Goal: Task Accomplishment & Management: Manage account settings

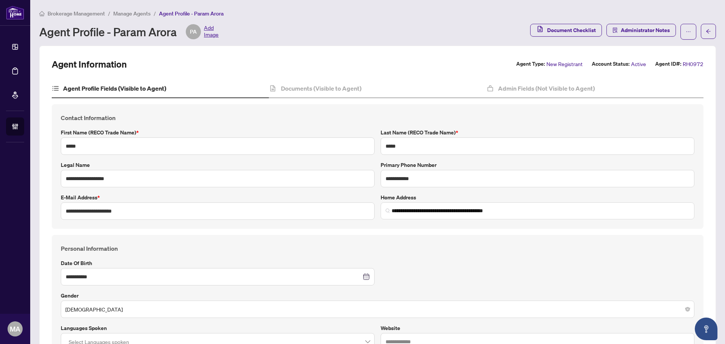
click at [118, 12] on span "Manage Agents" at bounding box center [131, 13] width 37 height 7
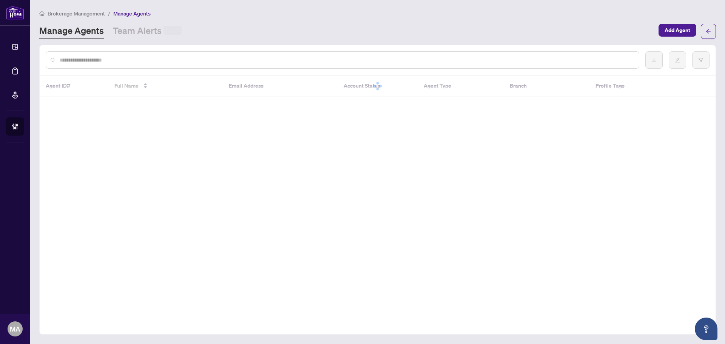
drag, startPoint x: 170, startPoint y: 62, endPoint x: 165, endPoint y: 63, distance: 5.7
click at [169, 62] on input "text" at bounding box center [346, 60] width 573 height 8
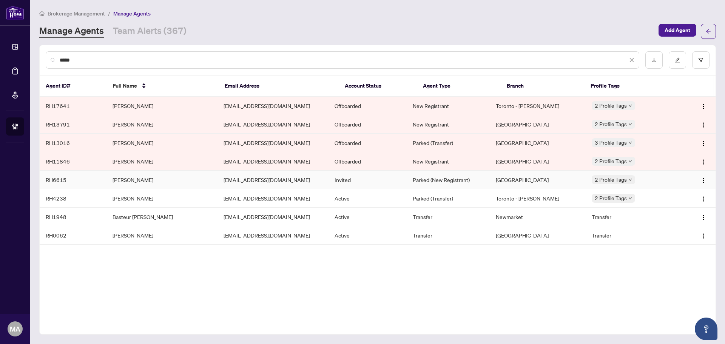
type input "*****"
click at [135, 181] on td "[PERSON_NAME]" at bounding box center [162, 180] width 111 height 19
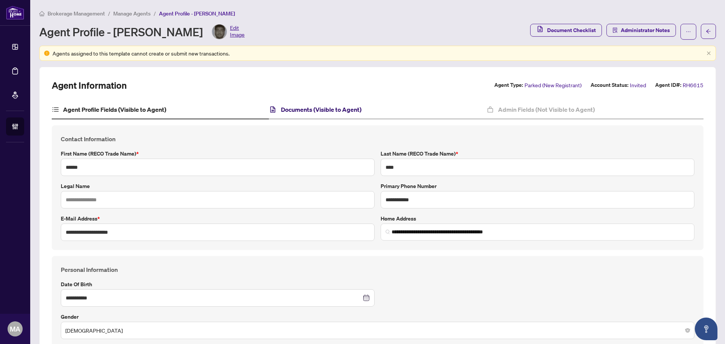
click at [338, 113] on h4 "Documents (Visible to Agent)" at bounding box center [321, 109] width 80 height 9
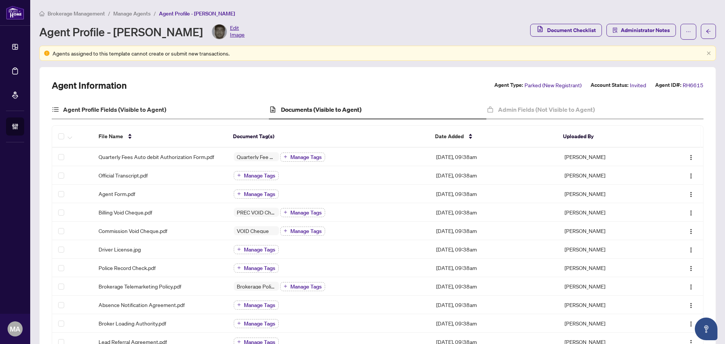
click at [69, 103] on div "Agent Profile Fields (Visible to Agent)" at bounding box center [160, 109] width 217 height 19
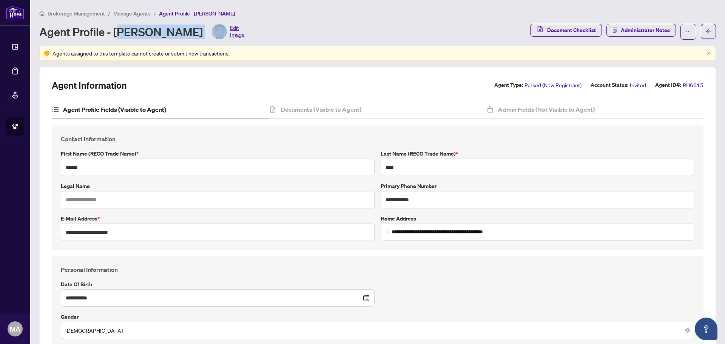
drag, startPoint x: 118, startPoint y: 32, endPoint x: 157, endPoint y: 35, distance: 39.4
click at [186, 35] on div "Agent Profile - [PERSON_NAME] Edit Image" at bounding box center [141, 31] width 205 height 15
drag, startPoint x: 114, startPoint y: 29, endPoint x: 183, endPoint y: 29, distance: 68.7
click at [183, 29] on div "Agent Profile - [PERSON_NAME] Edit Image" at bounding box center [141, 31] width 205 height 15
copy div "[PERSON_NAME]"
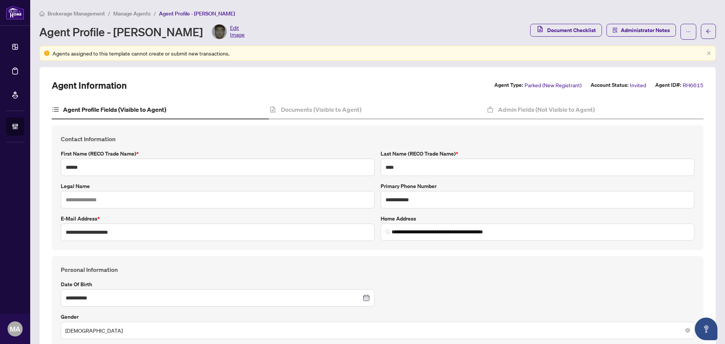
drag, startPoint x: 599, startPoint y: 111, endPoint x: 574, endPoint y: 120, distance: 26.7
click at [599, 111] on div "Admin Fields (Not Visible to Agent)" at bounding box center [594, 109] width 217 height 19
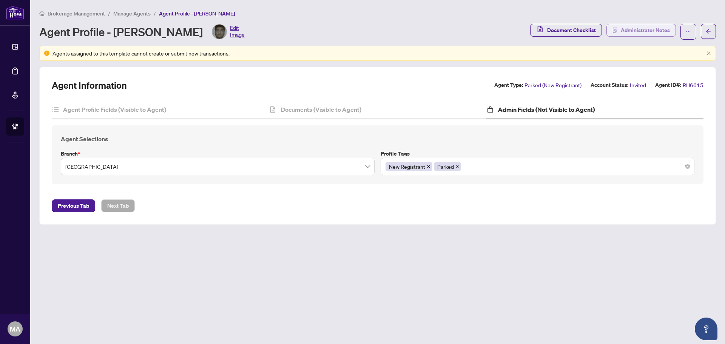
click at [654, 28] on span "Administrator Notes" at bounding box center [645, 30] width 49 height 12
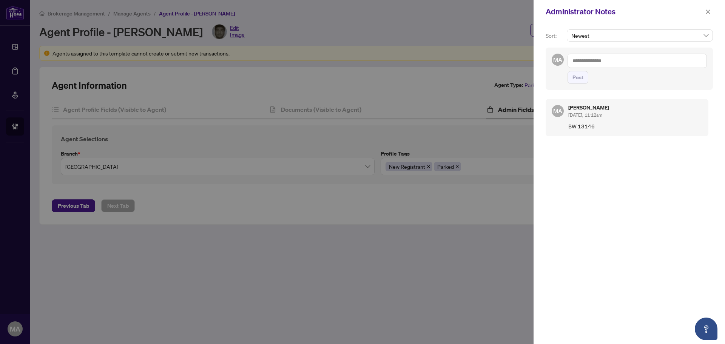
click at [594, 128] on p "BW 13146" at bounding box center [635, 126] width 134 height 8
copy p "13146"
drag, startPoint x: 709, startPoint y: 8, endPoint x: 692, endPoint y: 19, distance: 19.7
click at [709, 8] on span "button" at bounding box center [707, 12] width 5 height 12
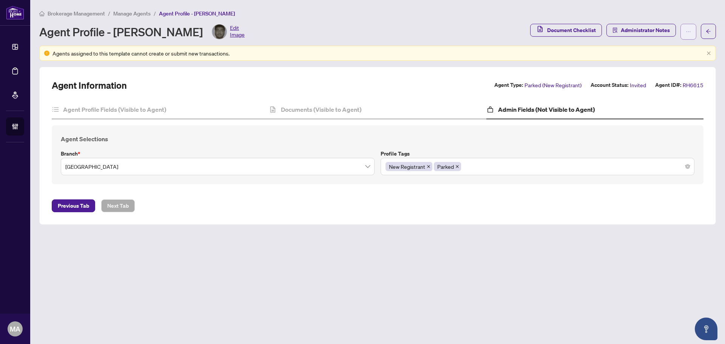
click at [692, 33] on button "button" at bounding box center [689, 32] width 16 height 16
click at [679, 51] on span "Change Agent Type" at bounding box center [665, 48] width 52 height 8
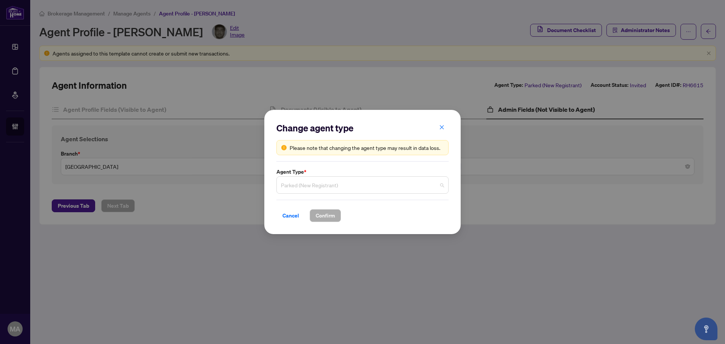
click at [349, 183] on span "Parked (New Registrant)" at bounding box center [362, 185] width 163 height 14
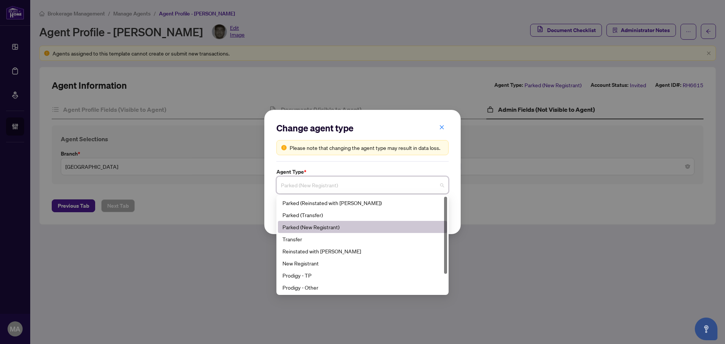
click at [349, 226] on div "Parked (New Registrant)" at bounding box center [362, 227] width 160 height 8
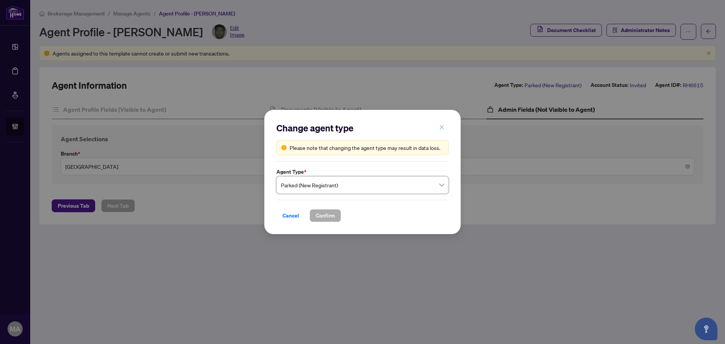
click at [439, 126] on icon "close" at bounding box center [441, 127] width 5 height 5
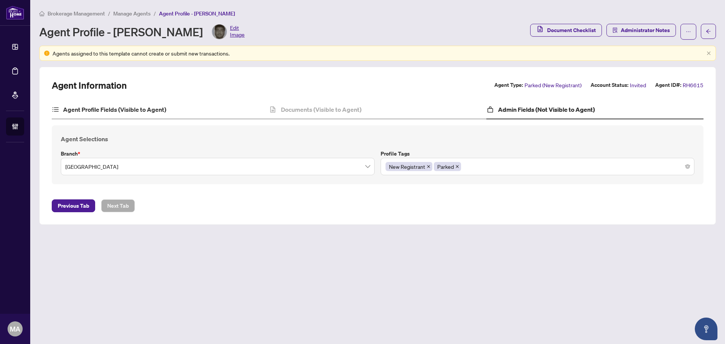
click at [87, 103] on div "Agent Profile Fields (Visible to Agent)" at bounding box center [160, 109] width 217 height 19
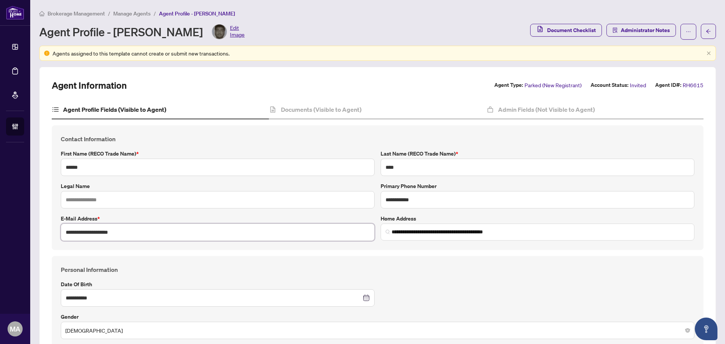
click at [133, 230] on input "**********" at bounding box center [218, 232] width 314 height 17
click at [403, 199] on input "**********" at bounding box center [538, 199] width 314 height 17
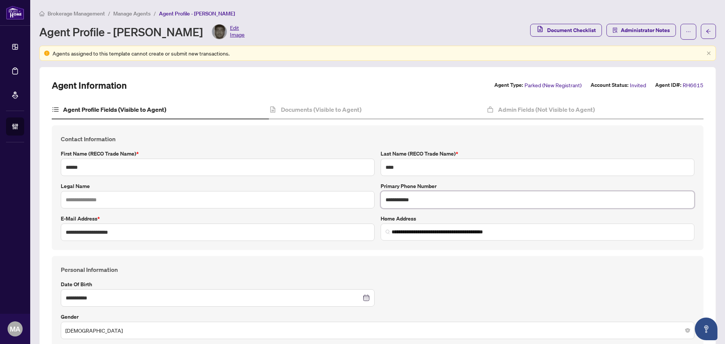
click at [403, 199] on input "**********" at bounding box center [538, 199] width 314 height 17
click at [692, 36] on div "Document Checklist Administrator Notes" at bounding box center [623, 32] width 186 height 16
click at [686, 38] on button "button" at bounding box center [689, 32] width 16 height 16
click at [466, 13] on div "Brokerage Management / Manage Agents / Agent Profile - [PERSON_NAME]" at bounding box center [377, 13] width 677 height 9
click at [707, 52] on div "Agents assigned to this template cannot create or submit new transactions." at bounding box center [377, 53] width 677 height 15
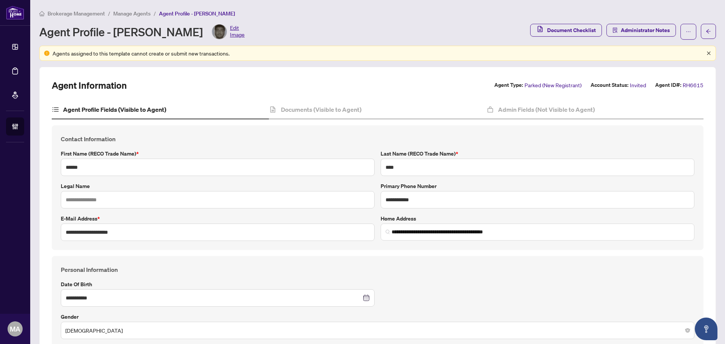
click at [707, 53] on icon "close" at bounding box center [709, 53] width 5 height 5
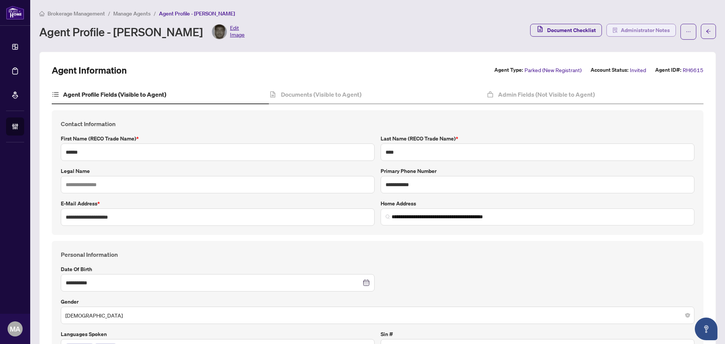
click at [629, 31] on span "Administrator Notes" at bounding box center [645, 30] width 49 height 12
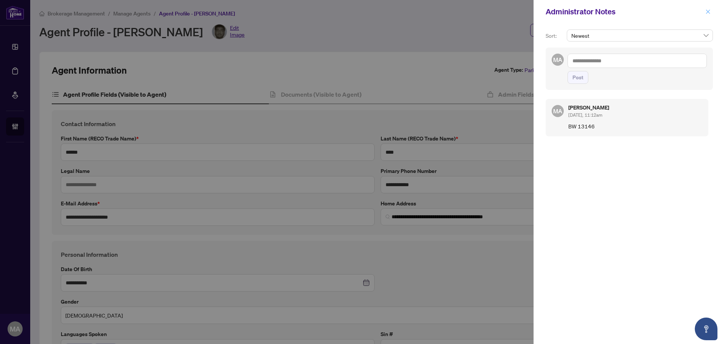
click at [709, 11] on icon "close" at bounding box center [707, 11] width 5 height 5
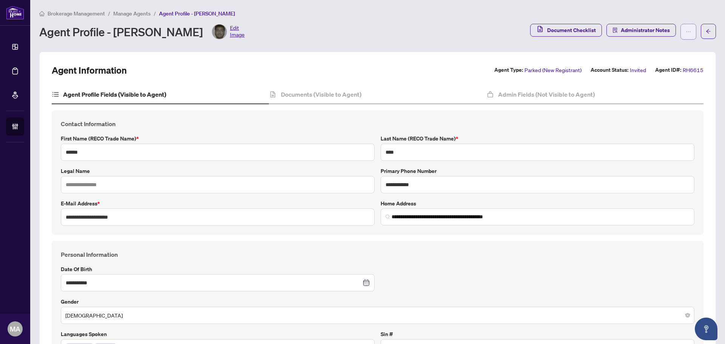
click at [687, 34] on button "button" at bounding box center [689, 32] width 16 height 16
click at [671, 47] on span "Change Agent Type" at bounding box center [659, 48] width 52 height 8
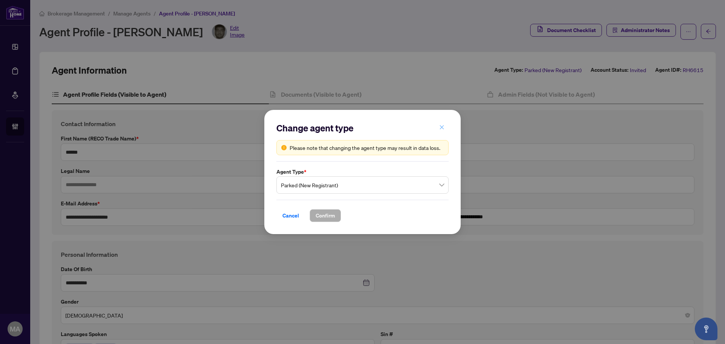
click at [441, 129] on icon "close" at bounding box center [441, 127] width 5 height 5
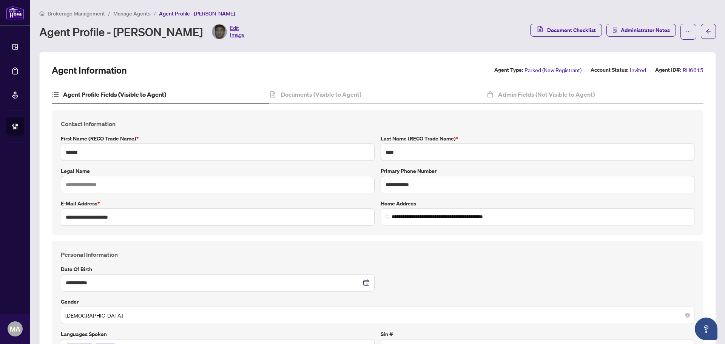
drag, startPoint x: 133, startPoint y: 12, endPoint x: 137, endPoint y: 11, distance: 4.9
click at [137, 11] on span "Manage Agents" at bounding box center [131, 13] width 37 height 7
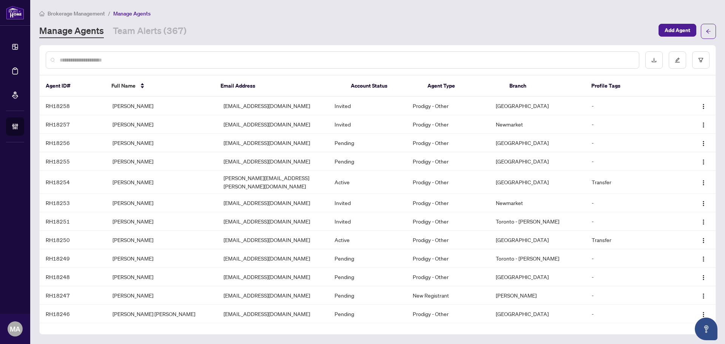
click at [211, 56] on input "text" at bounding box center [346, 60] width 573 height 8
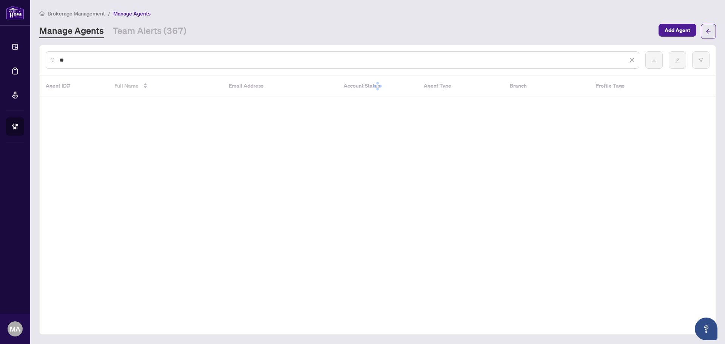
type input "*"
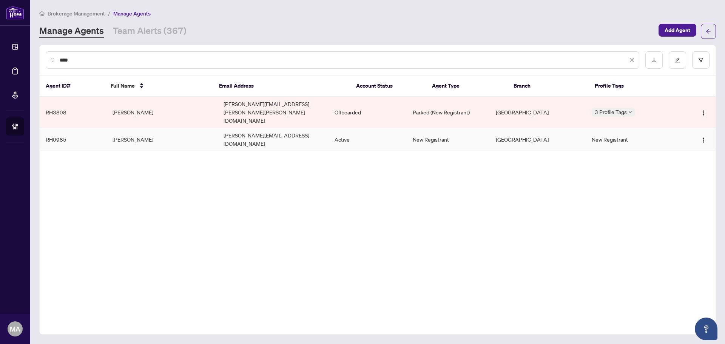
type input "****"
click at [156, 128] on td "[PERSON_NAME]" at bounding box center [162, 139] width 111 height 23
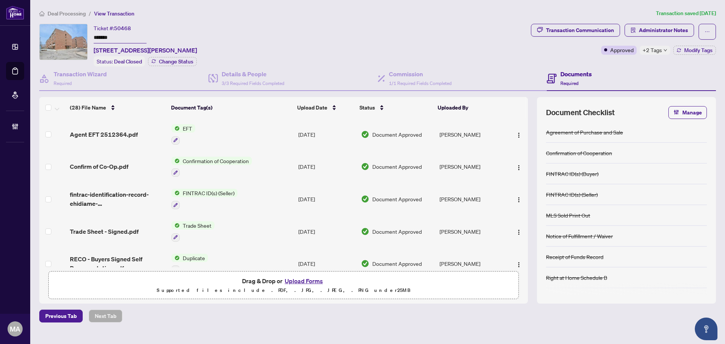
click at [70, 11] on span "Deal Processing" at bounding box center [67, 13] width 38 height 7
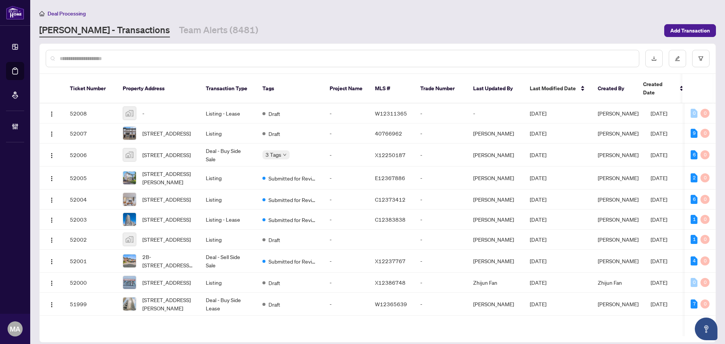
click at [520, 57] on input "text" at bounding box center [346, 58] width 573 height 8
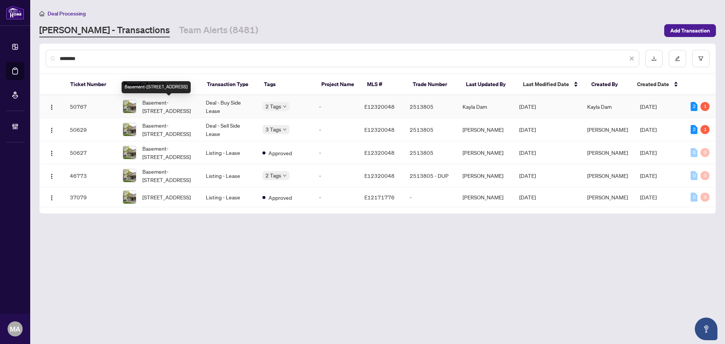
type input "********"
click at [159, 106] on span "Basement-[STREET_ADDRESS]" at bounding box center [167, 106] width 51 height 17
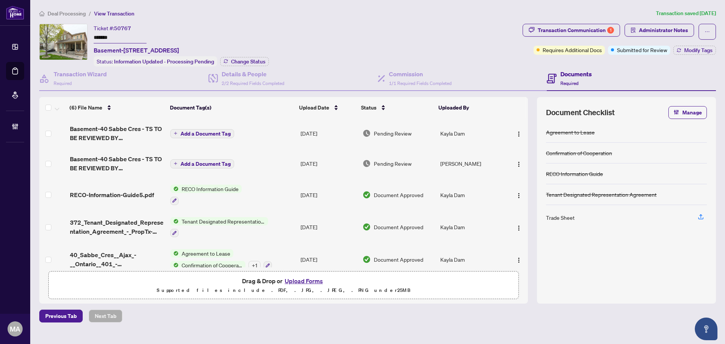
click at [70, 15] on span "Deal Processing" at bounding box center [67, 13] width 38 height 7
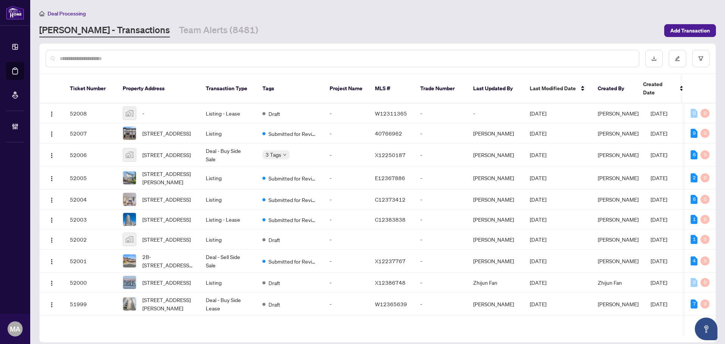
click at [148, 58] on input "text" at bounding box center [346, 58] width 573 height 8
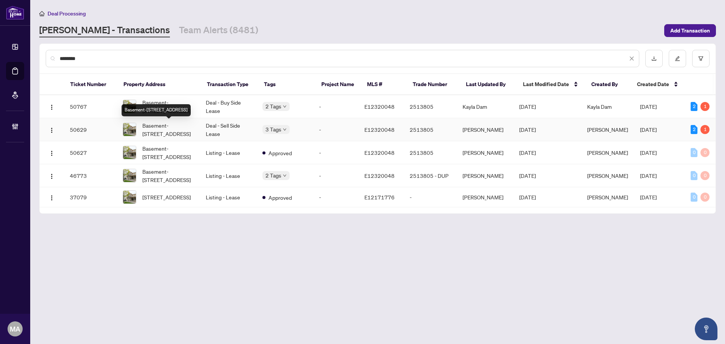
type input "********"
click at [167, 133] on span "Basement-40 Sabbe Cres, Ajax, Ontario L1T 4E3, Canada" at bounding box center [167, 129] width 51 height 17
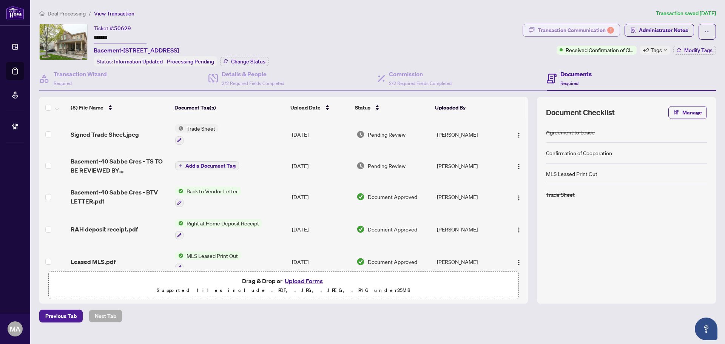
click at [548, 25] on div "Transaction Communication 1" at bounding box center [576, 30] width 76 height 12
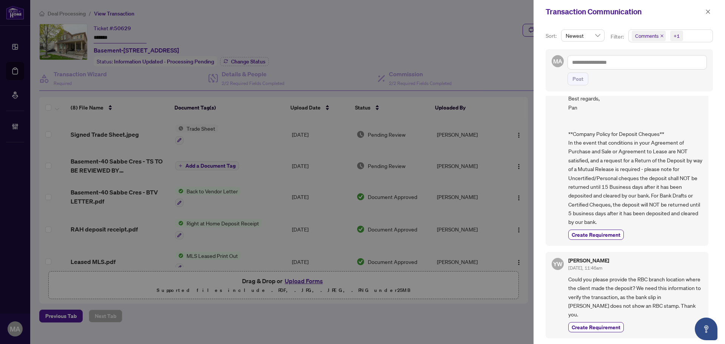
scroll to position [539, 0]
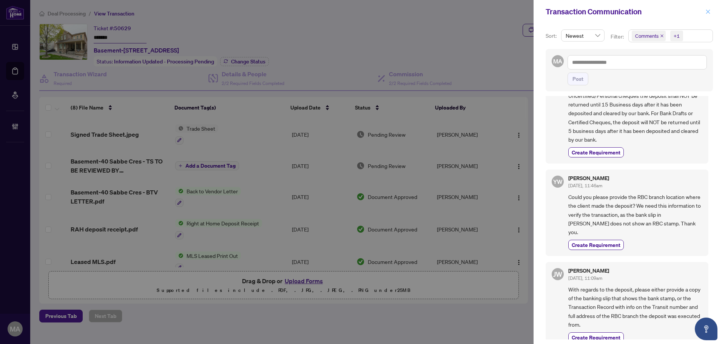
click at [706, 15] on span "button" at bounding box center [707, 12] width 5 height 12
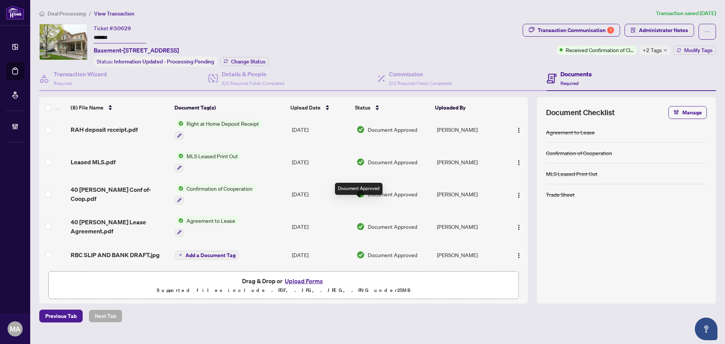
scroll to position [0, 0]
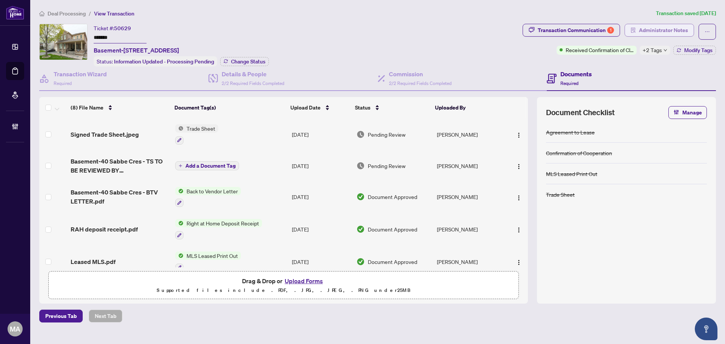
click at [681, 28] on span "Administrator Notes" at bounding box center [663, 30] width 49 height 12
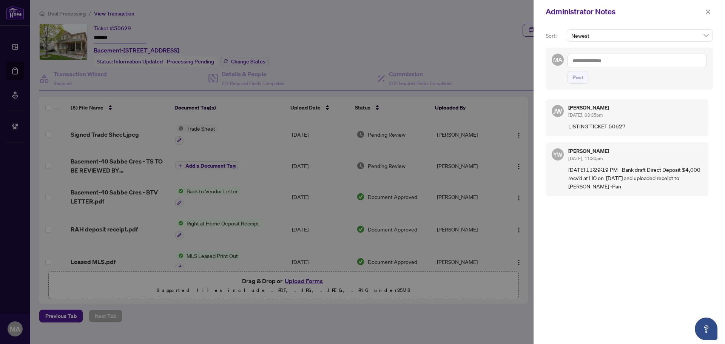
click at [634, 62] on textarea at bounding box center [637, 61] width 139 height 14
click at [594, 83] on li "Dea ls East" at bounding box center [620, 79] width 76 height 13
paste textarea
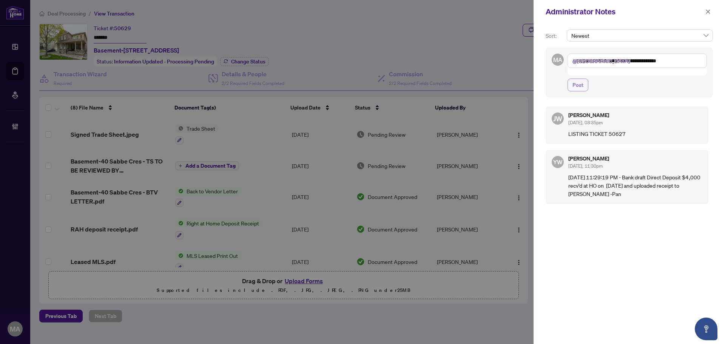
type textarea "**********"
click at [574, 79] on span "Post" at bounding box center [578, 85] width 11 height 12
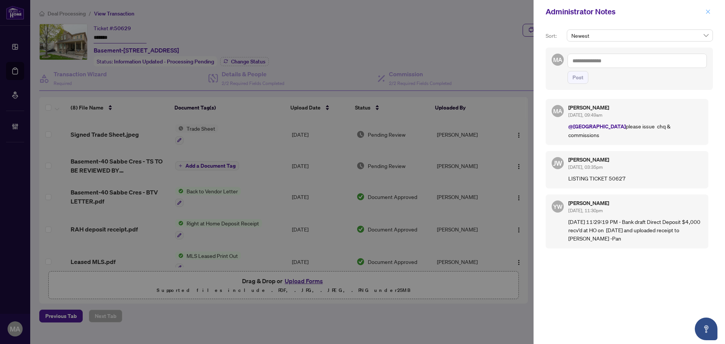
click at [707, 12] on icon "close" at bounding box center [707, 11] width 5 height 5
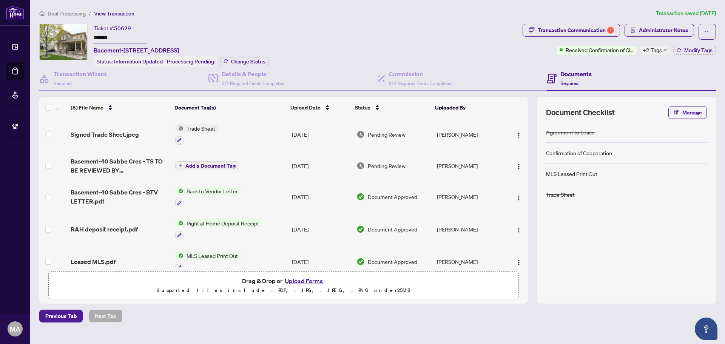
click at [66, 15] on span "Deal Processing" at bounding box center [67, 13] width 38 height 7
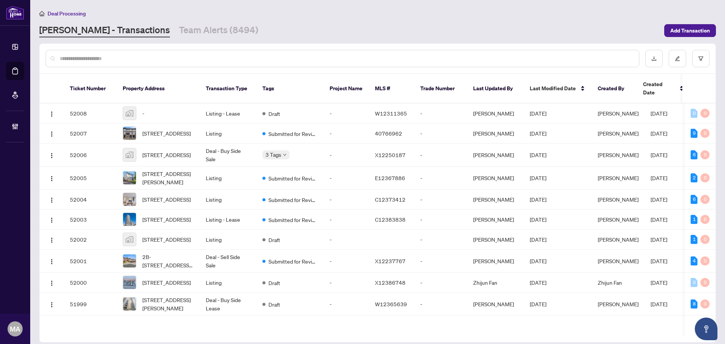
click at [238, 57] on input "text" at bounding box center [346, 58] width 573 height 8
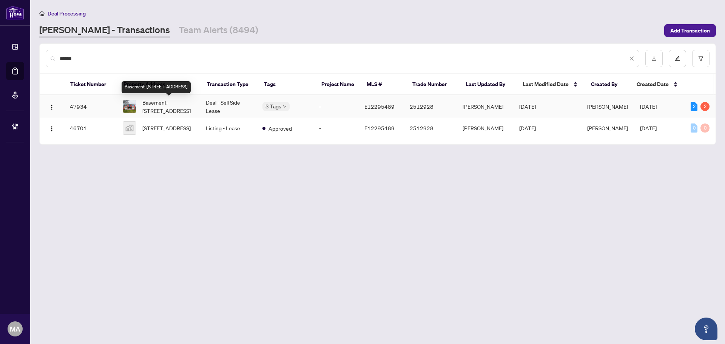
type input "******"
click at [172, 107] on span "Basement-30 Withay Dr, Ajax, Ontario L1T 3J8, Canada" at bounding box center [167, 106] width 51 height 17
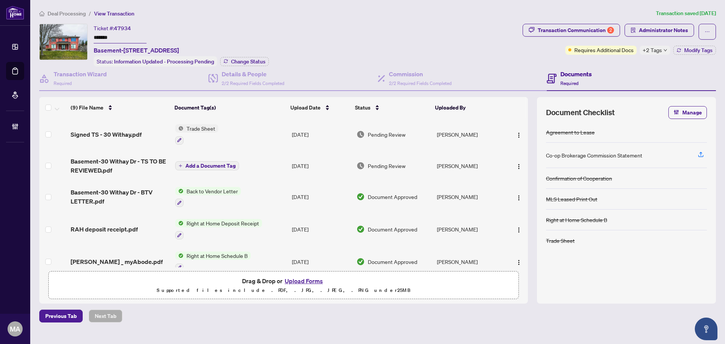
click at [550, 15] on ol "Deal Processing / View Transaction" at bounding box center [346, 13] width 614 height 9
click at [553, 31] on div "Transaction Communication 2" at bounding box center [576, 30] width 76 height 12
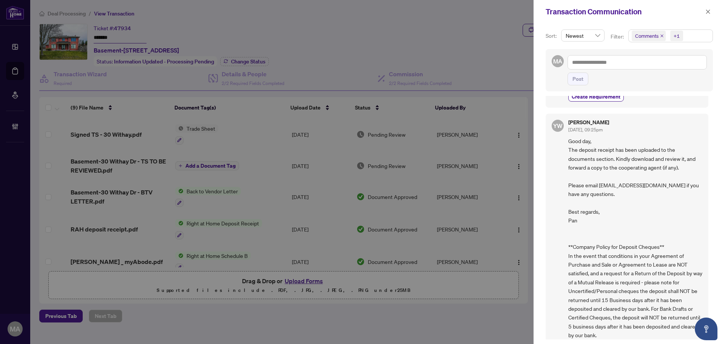
scroll to position [624, 0]
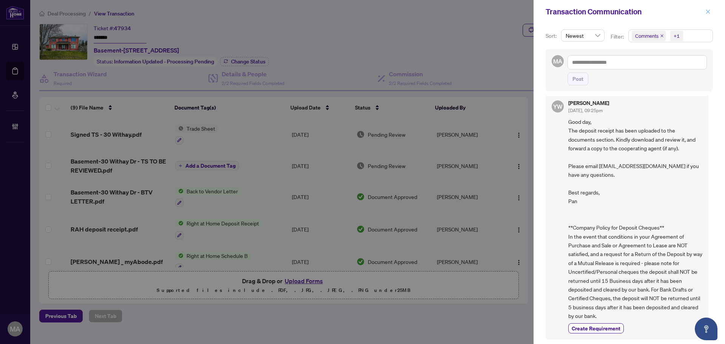
click at [711, 15] on button "button" at bounding box center [708, 11] width 10 height 9
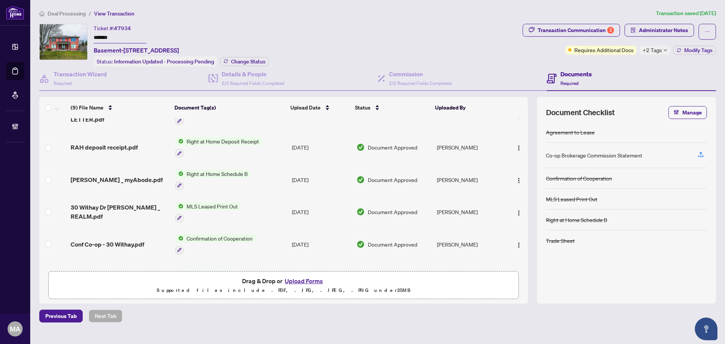
scroll to position [0, 0]
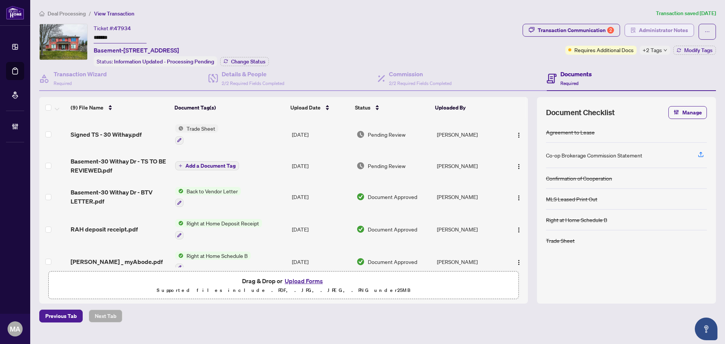
click at [663, 27] on span "Administrator Notes" at bounding box center [663, 30] width 49 height 12
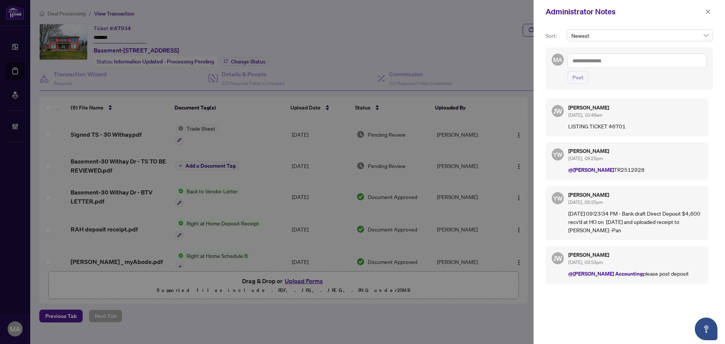
click at [601, 67] on textarea at bounding box center [637, 61] width 139 height 14
click at [612, 83] on li "Deal s East" at bounding box center [603, 79] width 40 height 13
click at [625, 69] on span "RAHR Acc ounting" at bounding box center [650, 66] width 68 height 7
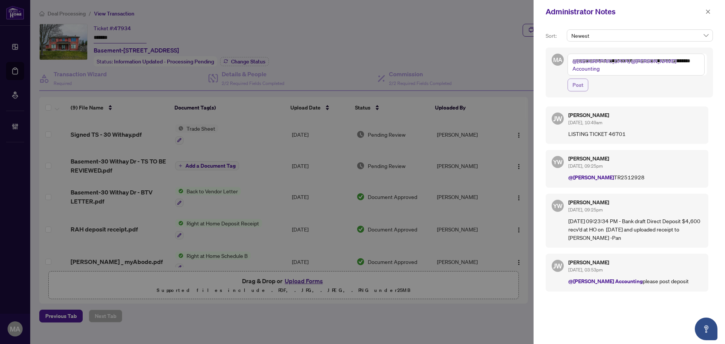
type textarea "**********"
click at [572, 85] on button "Post" at bounding box center [578, 85] width 21 height 13
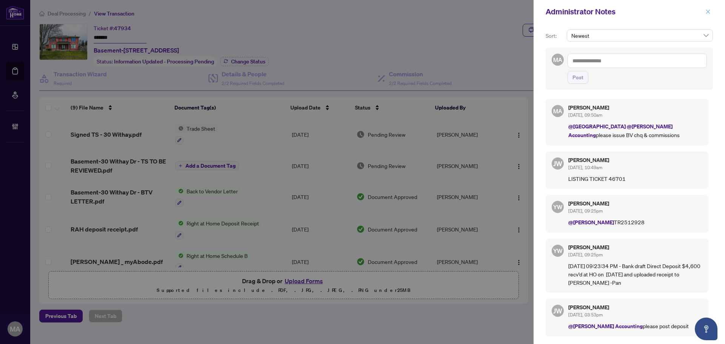
click at [704, 12] on button "button" at bounding box center [708, 11] width 10 height 9
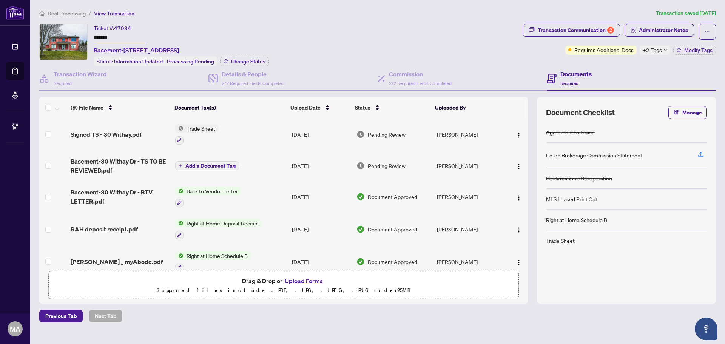
click at [70, 11] on span "Deal Processing" at bounding box center [67, 13] width 38 height 7
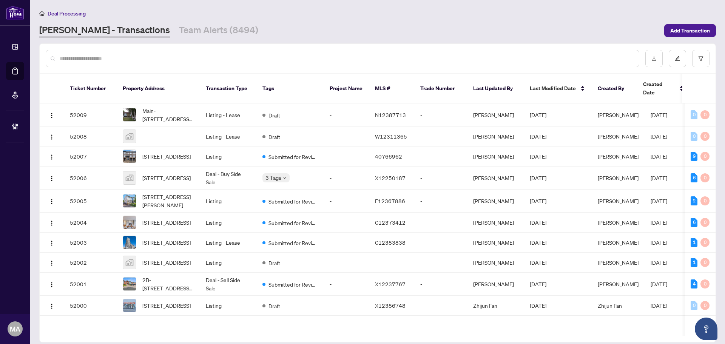
click at [170, 22] on div "Deal Processing RAHR - Transactions Team Alerts (8494) Add Transaction" at bounding box center [377, 23] width 677 height 28
click at [179, 30] on link "Team Alerts (8494)" at bounding box center [218, 31] width 79 height 14
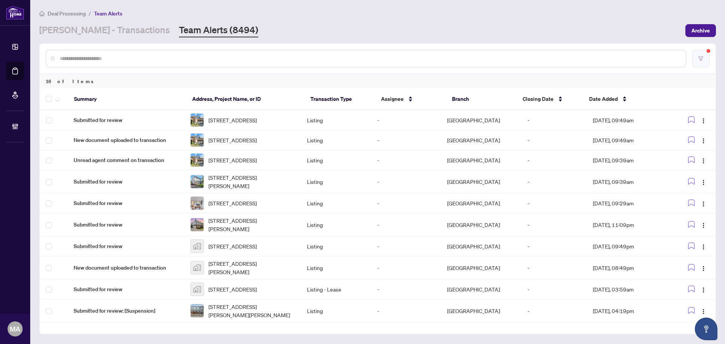
click at [702, 59] on icon "filter" at bounding box center [700, 58] width 5 height 5
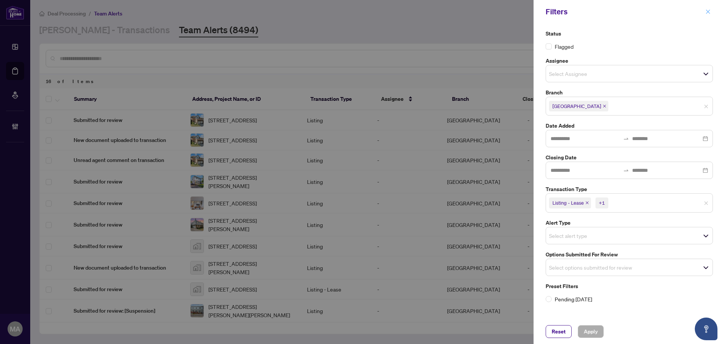
click at [709, 11] on icon "close" at bounding box center [708, 11] width 4 height 4
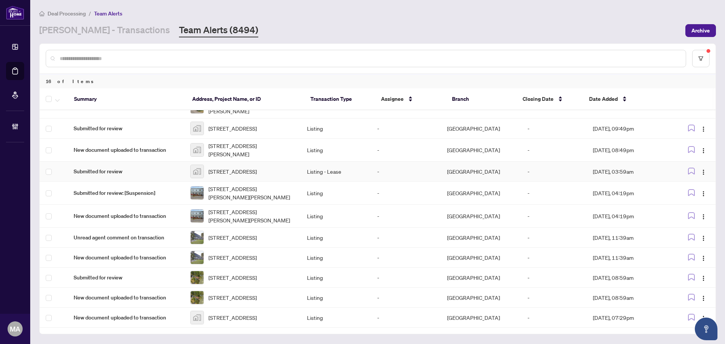
scroll to position [151, 0]
drag, startPoint x: 272, startPoint y: 176, endPoint x: 248, endPoint y: 173, distance: 24.0
click at [248, 185] on span "41 PELLISSIER St, Trent Hills, Ontario K0L 1L0, Canada" at bounding box center [251, 193] width 86 height 17
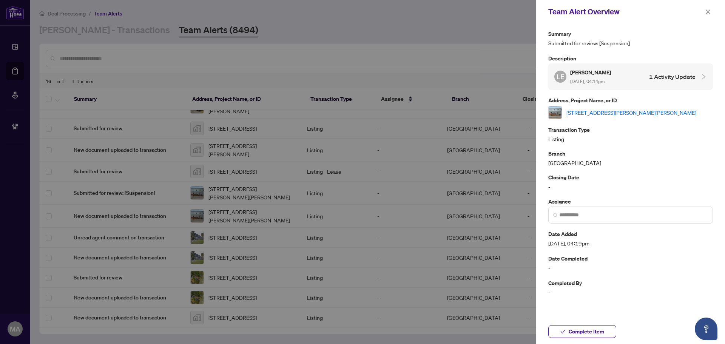
click at [644, 110] on link "41 PELLISSIER St, Trent Hills, Ontario K0L 1L0, Canada" at bounding box center [632, 112] width 130 height 8
click at [708, 13] on icon "close" at bounding box center [707, 11] width 5 height 5
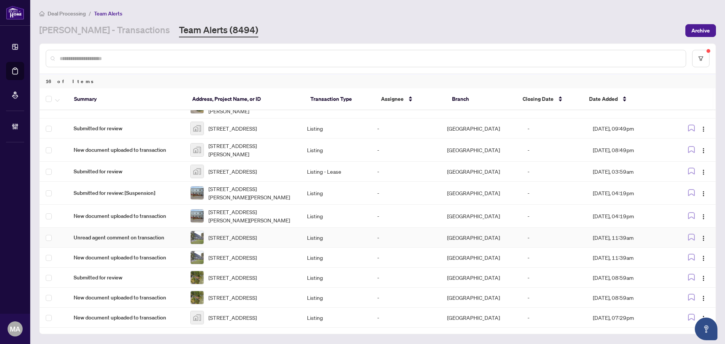
click at [146, 233] on span "Unread agent comment on transaction" at bounding box center [126, 237] width 105 height 8
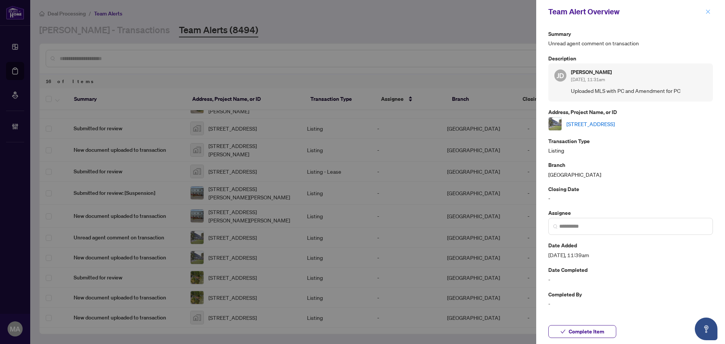
click at [704, 13] on button "button" at bounding box center [708, 11] width 10 height 9
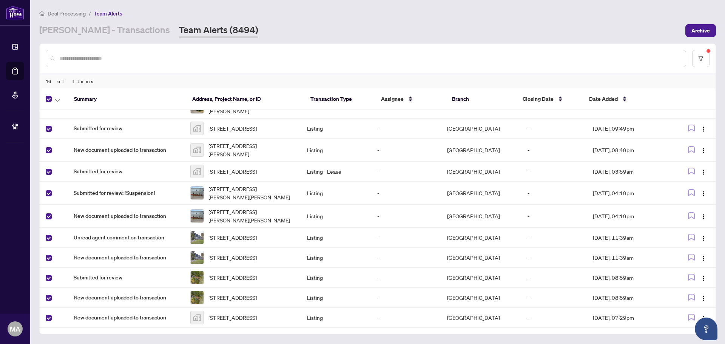
click at [63, 99] on div at bounding box center [55, 98] width 19 height 9
click at [60, 100] on button "button" at bounding box center [57, 98] width 8 height 9
click at [73, 159] on span "Complete Item" at bounding box center [82, 160] width 47 height 8
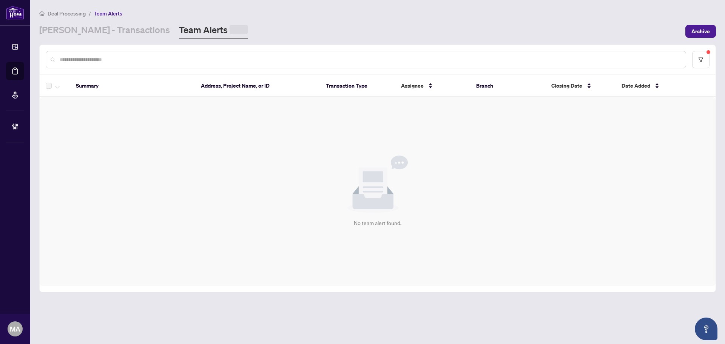
scroll to position [0, 0]
click at [117, 35] on link "RAHR - Transactions" at bounding box center [104, 31] width 131 height 14
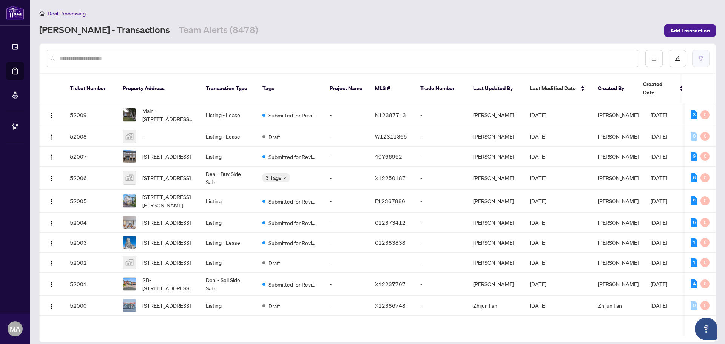
click at [703, 60] on icon "filter" at bounding box center [700, 58] width 5 height 5
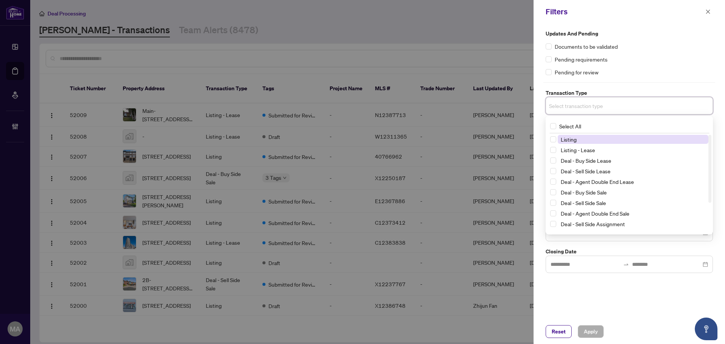
click at [563, 103] on input "search" at bounding box center [575, 105] width 53 height 9
click at [574, 141] on span "Listing" at bounding box center [569, 139] width 16 height 7
click at [575, 149] on span "Listing - Lease" at bounding box center [578, 151] width 34 height 7
click at [673, 54] on div "Updates and Pending Documents to be validated Pending requirements Pending for …" at bounding box center [629, 52] width 167 height 47
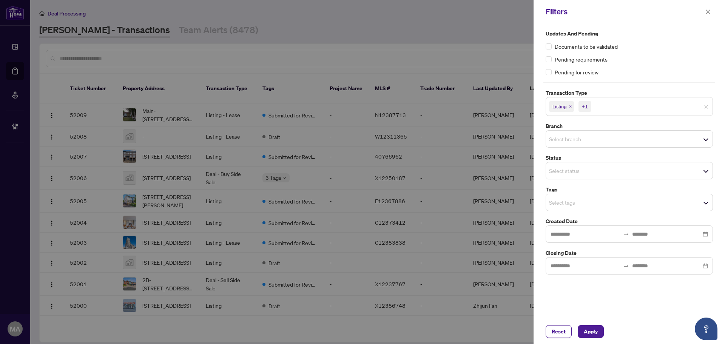
click at [567, 145] on div "Select branch" at bounding box center [629, 138] width 167 height 17
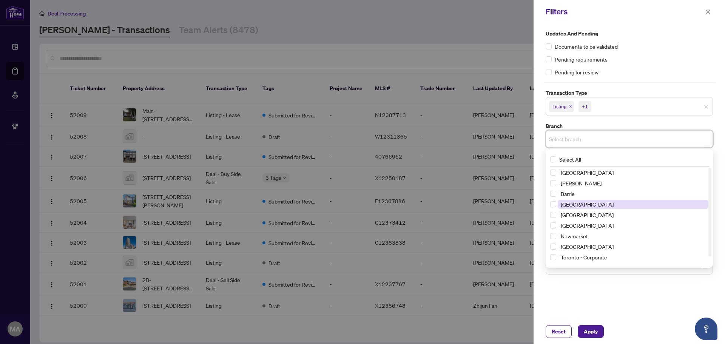
click at [563, 207] on span "[GEOGRAPHIC_DATA]" at bounding box center [587, 204] width 53 height 7
click at [563, 207] on span "[GEOGRAPHIC_DATA]" at bounding box center [587, 205] width 53 height 7
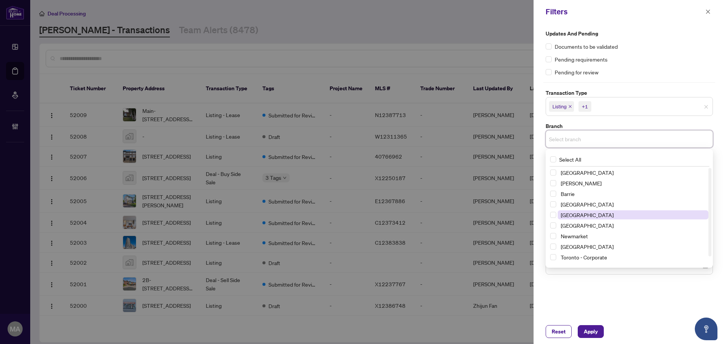
click at [563, 216] on span "[GEOGRAPHIC_DATA]" at bounding box center [587, 214] width 53 height 7
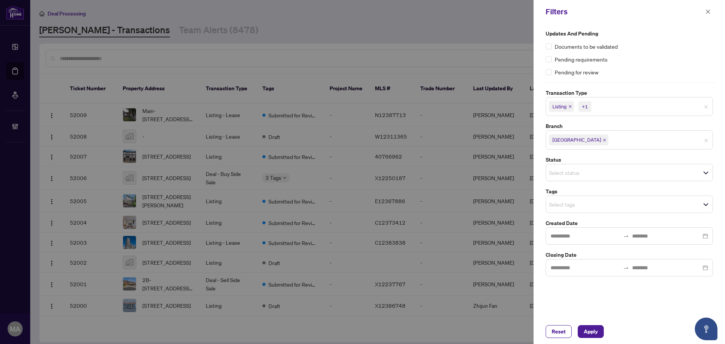
click at [649, 54] on div "Updates and Pending Documents to be validated Pending requirements Pending for …" at bounding box center [629, 52] width 167 height 47
click at [562, 201] on input "search" at bounding box center [575, 204] width 53 height 9
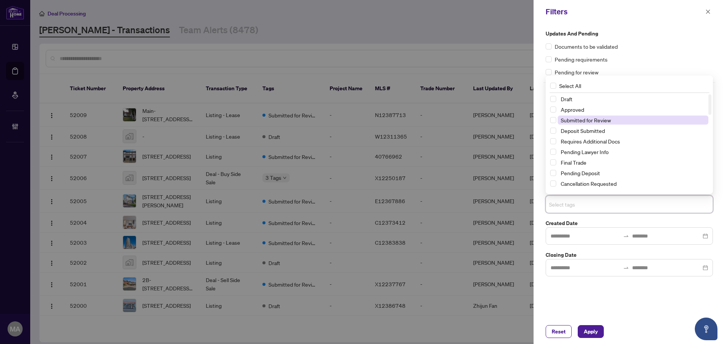
click at [581, 117] on span "Submitted for Review" at bounding box center [586, 120] width 50 height 7
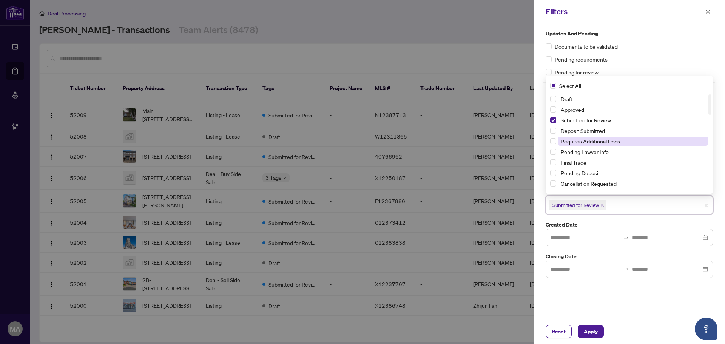
scroll to position [76, 0]
click at [579, 140] on span "Mutual Release" at bounding box center [579, 139] width 36 height 7
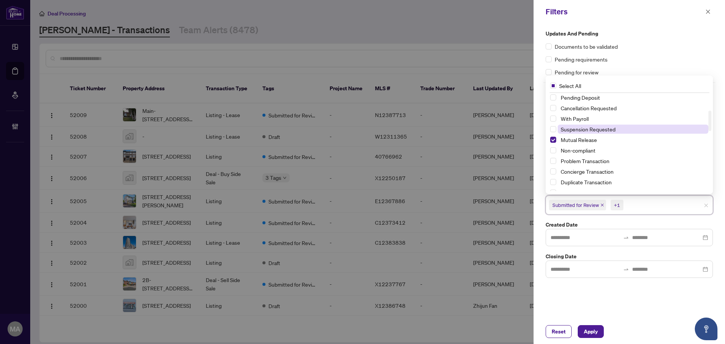
click at [584, 131] on span "Suspension Requested" at bounding box center [588, 129] width 55 height 7
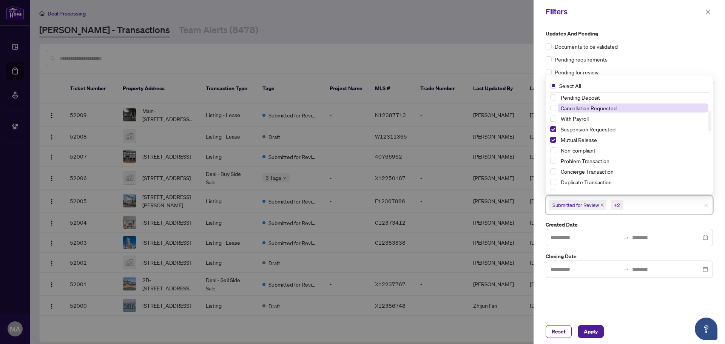
click at [593, 109] on span "Cancellation Requested" at bounding box center [589, 108] width 56 height 7
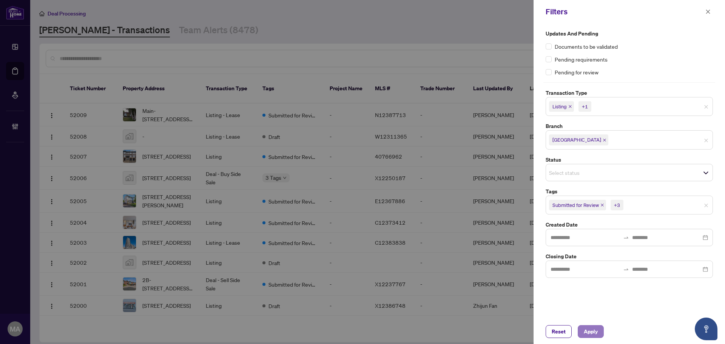
click at [591, 330] on span "Apply" at bounding box center [591, 332] width 14 height 12
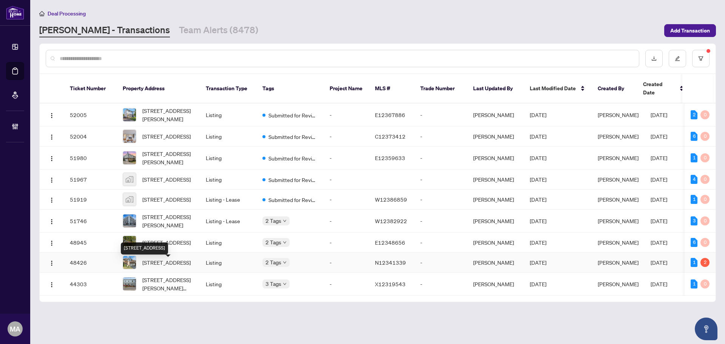
click at [186, 267] on span "91 Havelock Gate, Markham, Ontario L3S 3P6, Canada" at bounding box center [166, 262] width 48 height 8
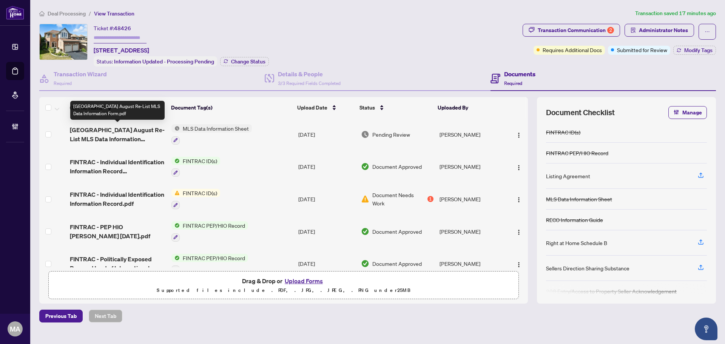
click at [107, 134] on span "91 Havelock Gate August Re-List MLS Data Information Form.pdf" at bounding box center [118, 134] width 96 height 18
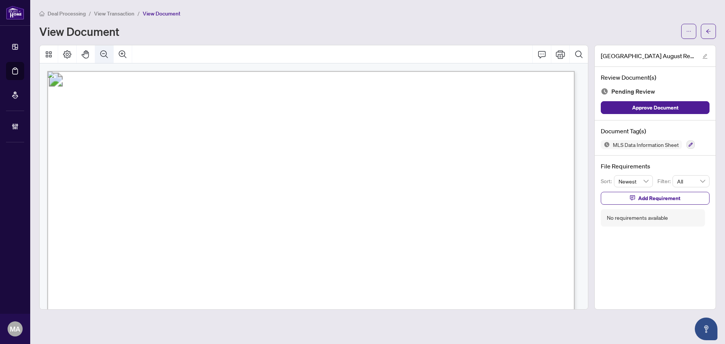
click at [110, 56] on button "Zoom Out" at bounding box center [104, 54] width 18 height 18
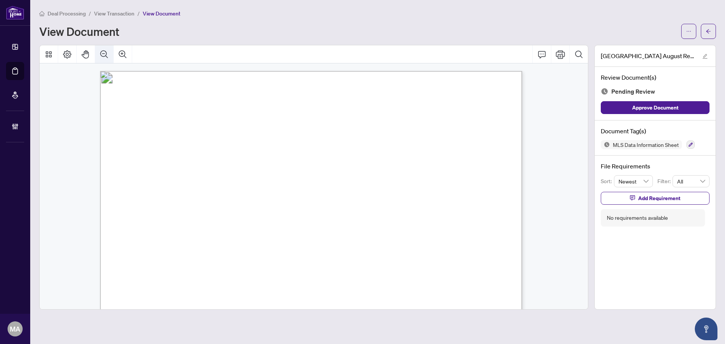
click at [110, 56] on button "Zoom Out" at bounding box center [104, 54] width 18 height 18
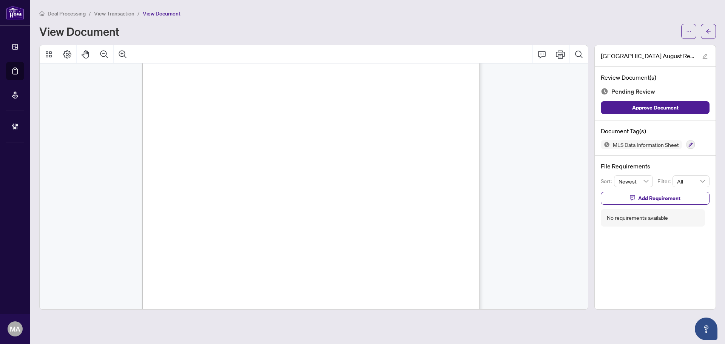
scroll to position [5741, 0]
click at [687, 145] on button "button" at bounding box center [691, 144] width 8 height 8
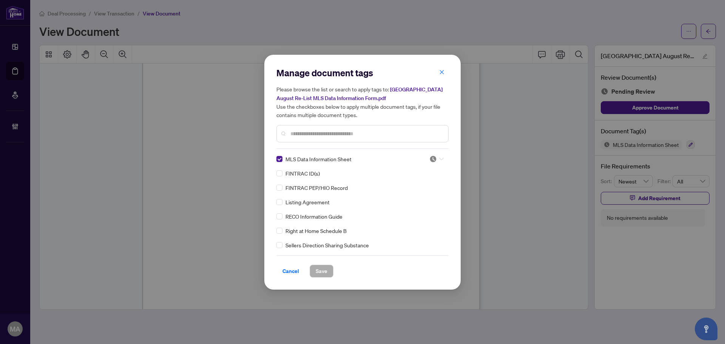
click at [438, 161] on div at bounding box center [436, 159] width 14 height 8
click at [414, 199] on div "Approved" at bounding box center [411, 195] width 48 height 8
click at [332, 269] on button "Save" at bounding box center [322, 271] width 24 height 13
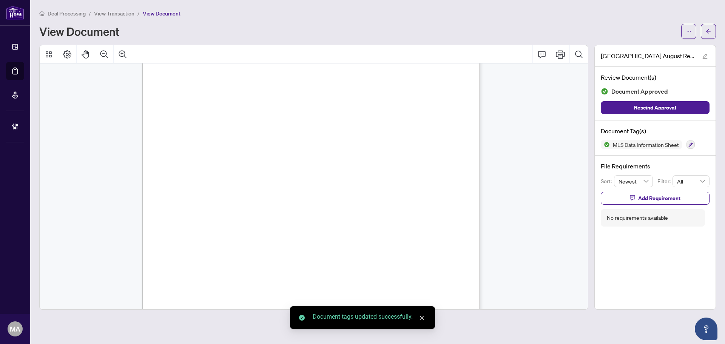
scroll to position [5892, 0]
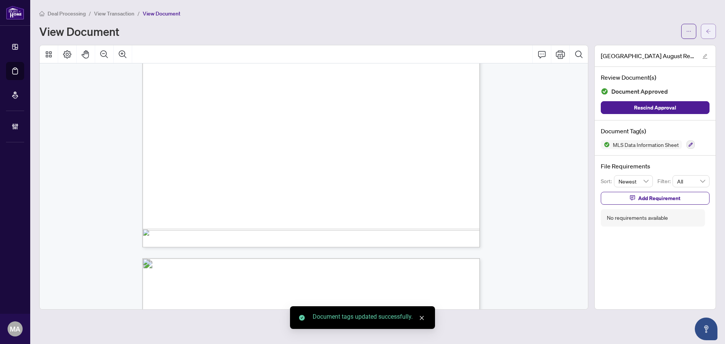
click at [709, 29] on icon "arrow-left" at bounding box center [708, 31] width 5 height 5
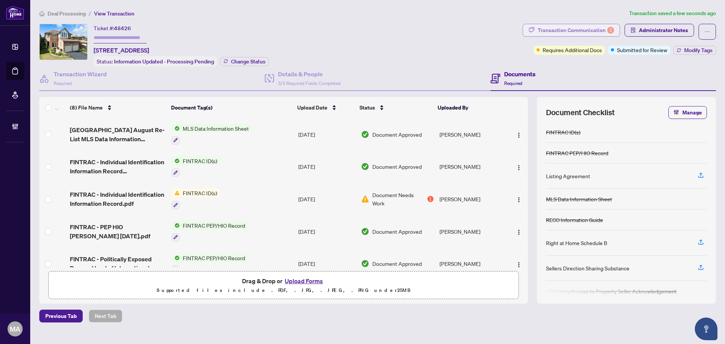
click at [579, 28] on div "Transaction Communication 2" at bounding box center [576, 30] width 76 height 12
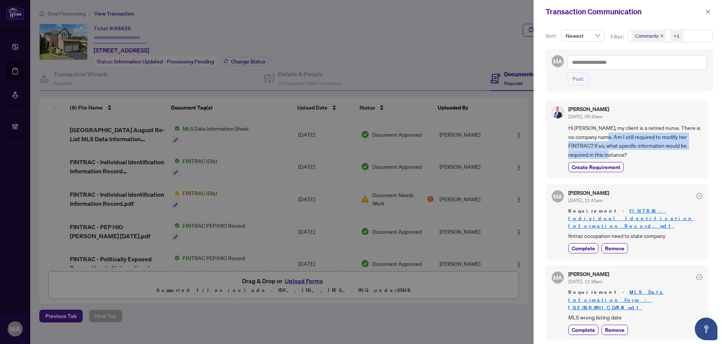
drag, startPoint x: 617, startPoint y: 139, endPoint x: 665, endPoint y: 155, distance: 50.3
click at [665, 155] on span "Hi Maryam, my client is a retired nurse. There is no company name. Am I still r…" at bounding box center [635, 141] width 134 height 36
click at [621, 63] on textarea at bounding box center [637, 62] width 139 height 14
type textarea "*"
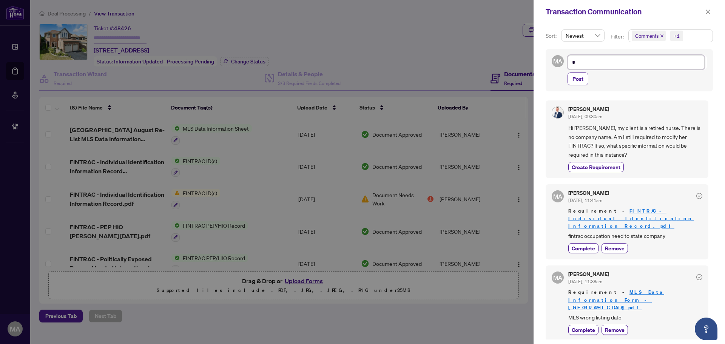
type textarea "**"
type textarea "***"
type textarea "****"
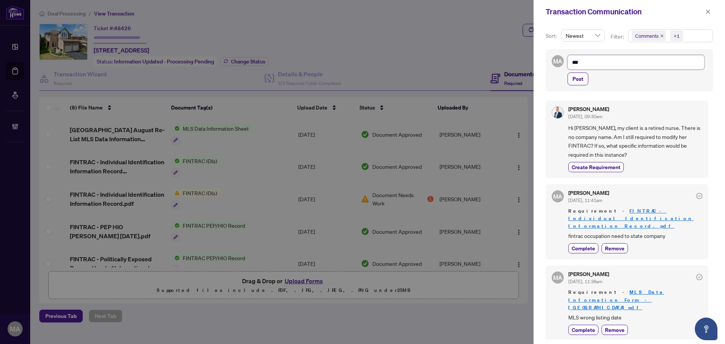
type textarea "****"
type textarea "*****"
type textarea "******"
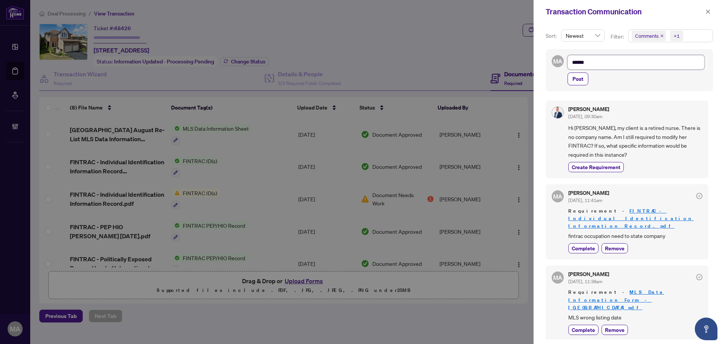
type textarea "******"
type textarea "********"
type textarea "*********"
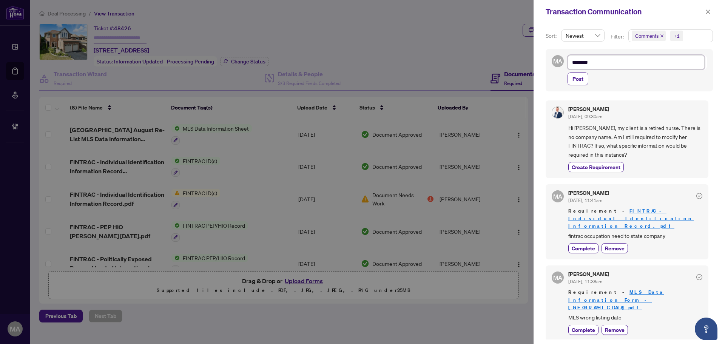
type textarea "*********"
type textarea "**********"
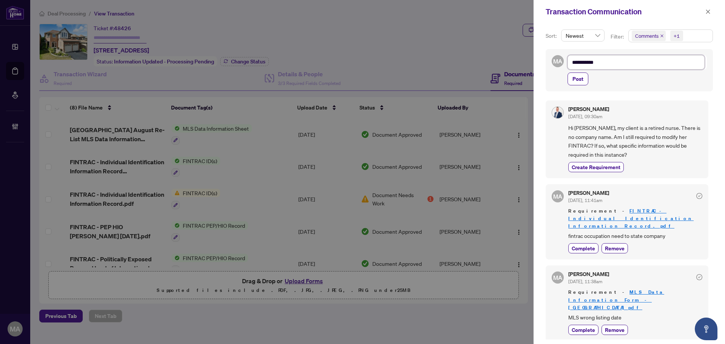
type textarea "**********"
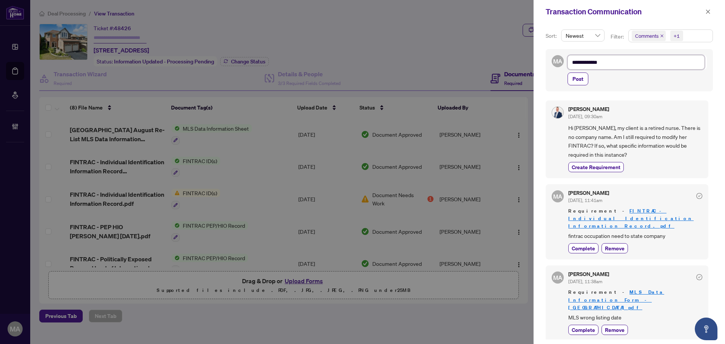
type textarea "**********"
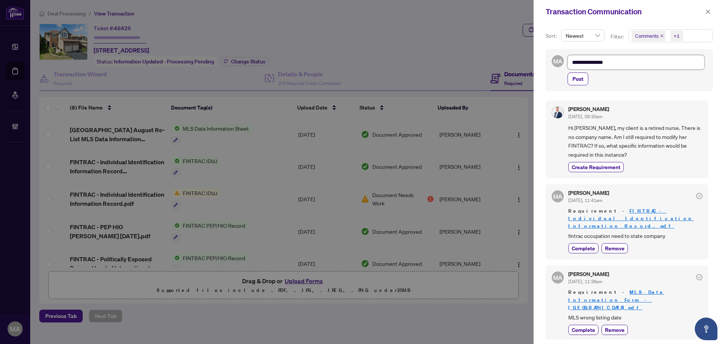
type textarea "**********"
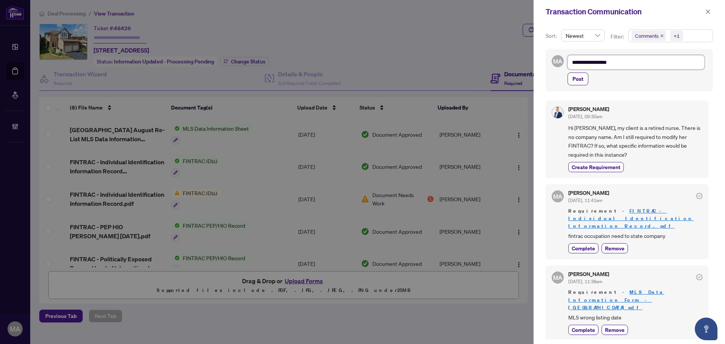
type textarea "**********"
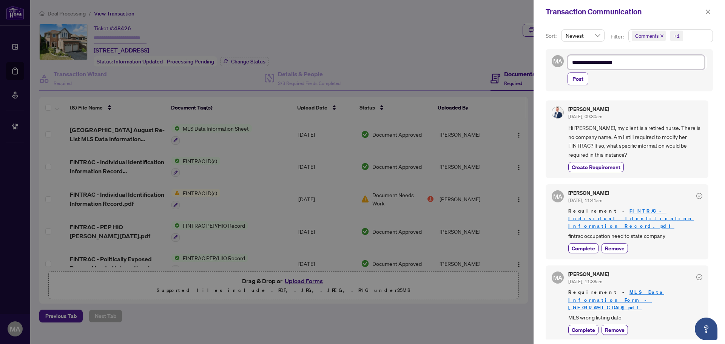
type textarea "**********"
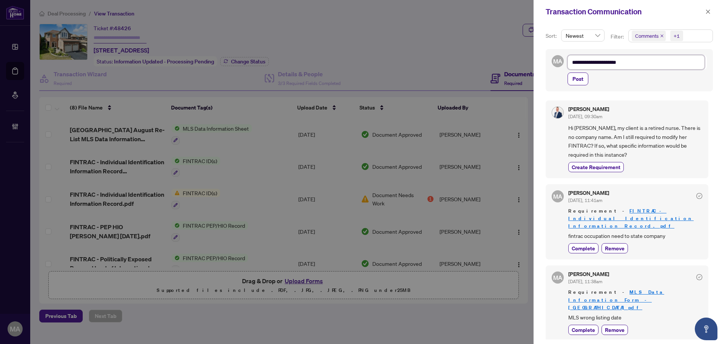
type textarea "**********"
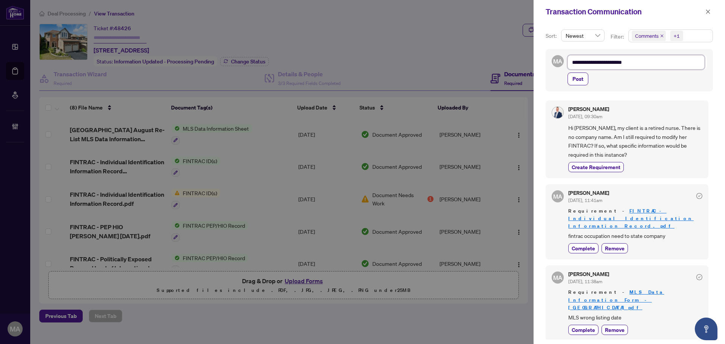
type textarea "**********"
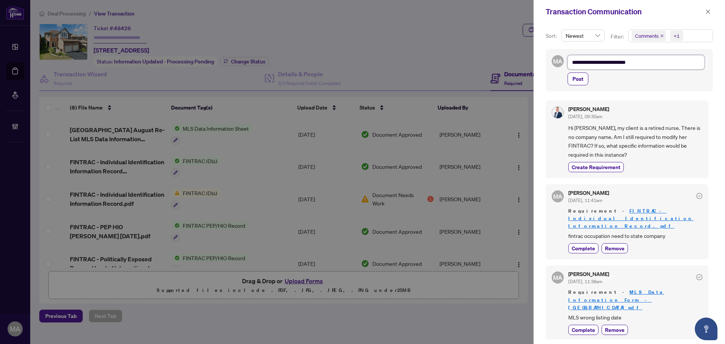
type textarea "**********"
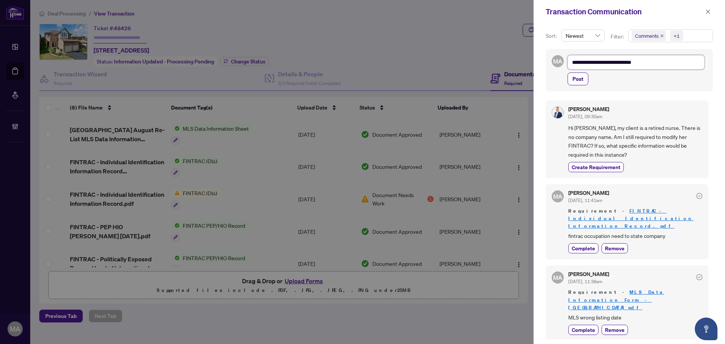
type textarea "**********"
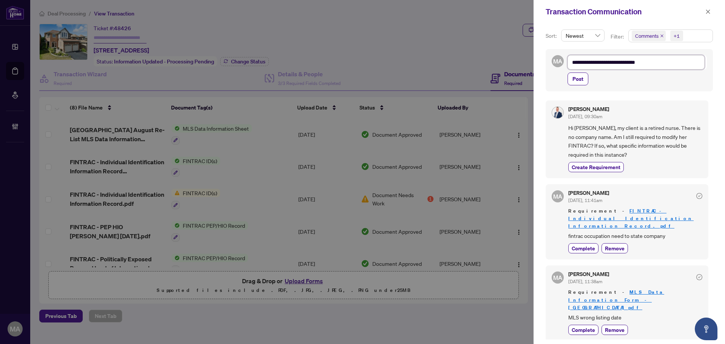
type textarea "**********"
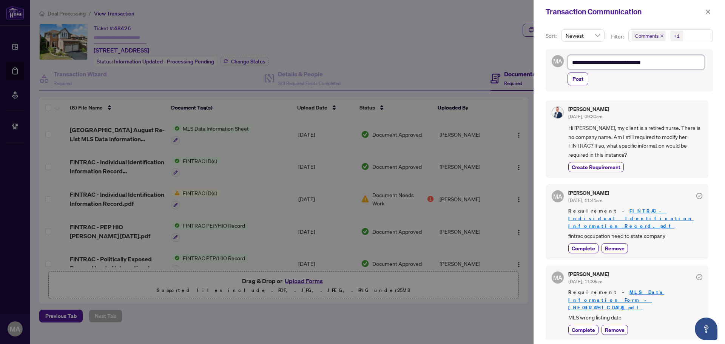
type textarea "**********"
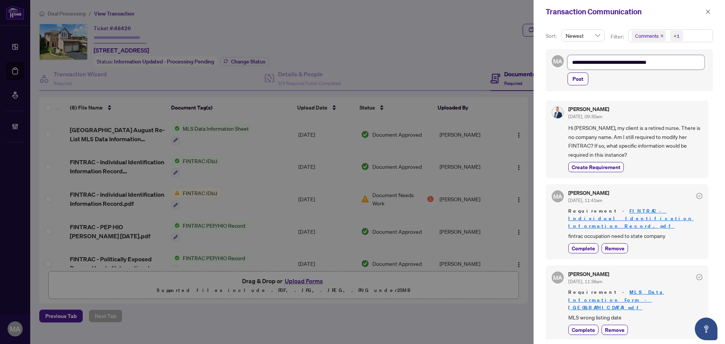
type textarea "**********"
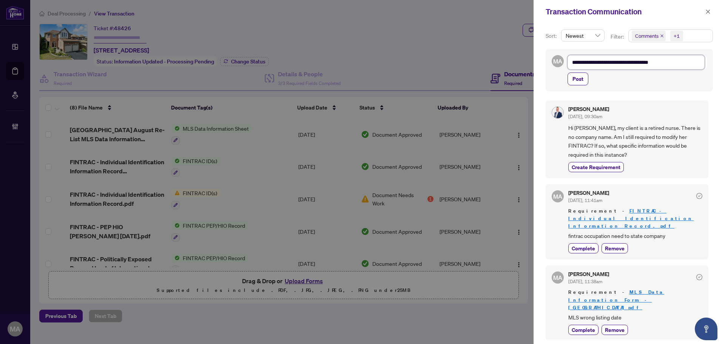
type textarea "**********"
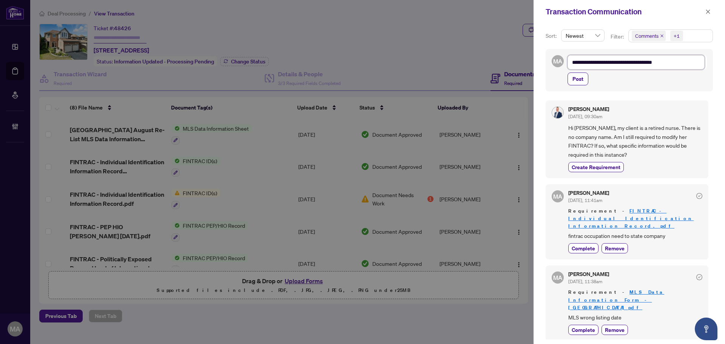
type textarea "**********"
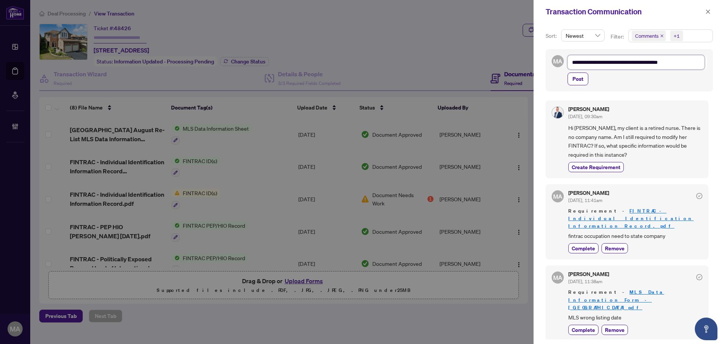
type textarea "**********"
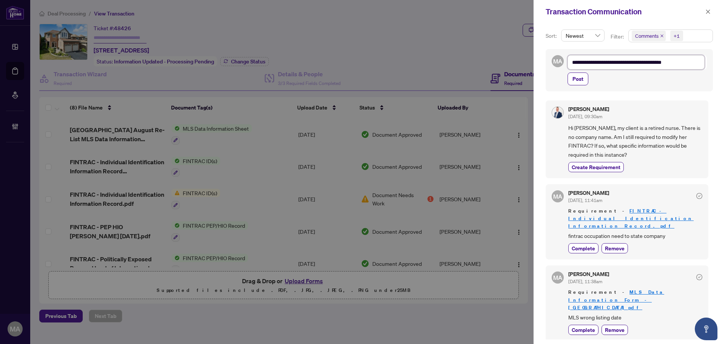
type textarea "**********"
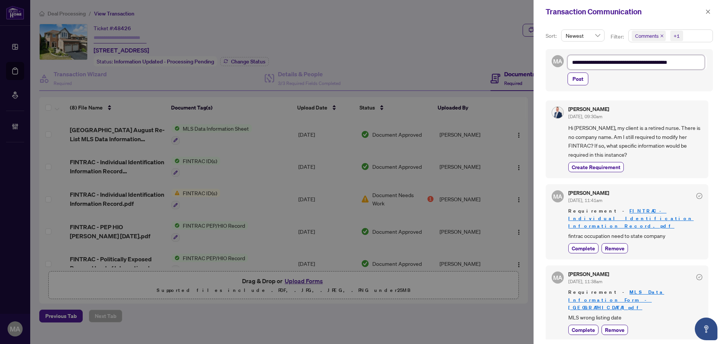
type textarea "**********"
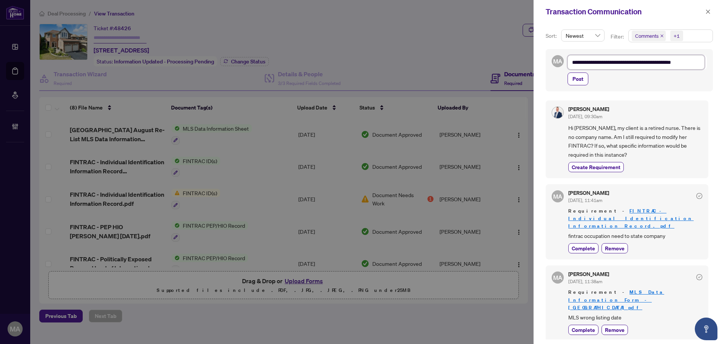
type textarea "**********"
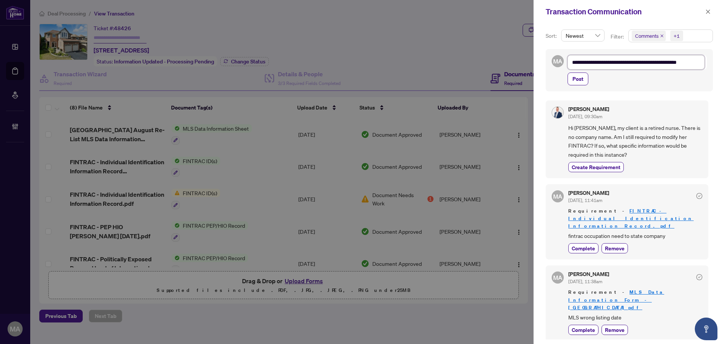
type textarea "**********"
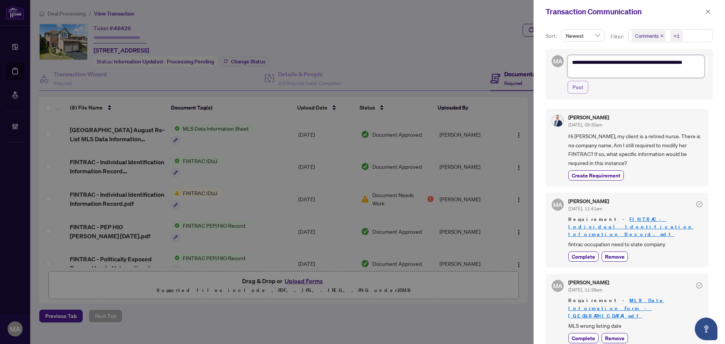
type textarea "**********"
click at [581, 86] on span "Post" at bounding box center [578, 87] width 11 height 12
type textarea "**********"
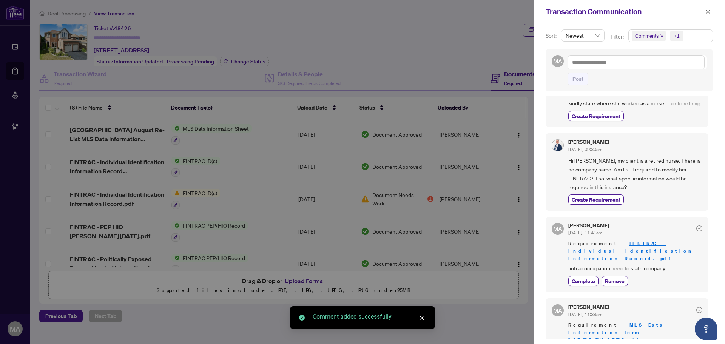
scroll to position [52, 0]
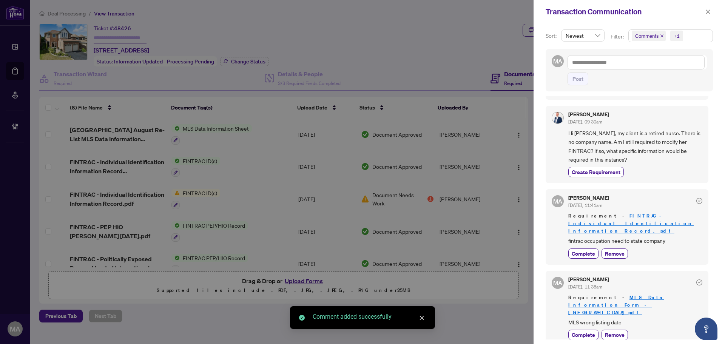
drag, startPoint x: 588, startPoint y: 327, endPoint x: 591, endPoint y: 320, distance: 8.6
click at [588, 331] on span "Complete" at bounding box center [583, 335] width 23 height 8
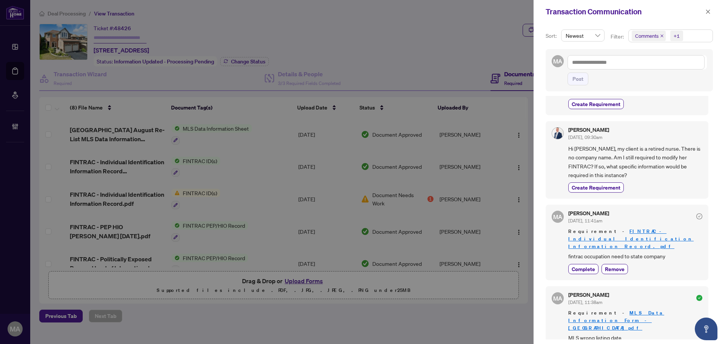
scroll to position [69, 0]
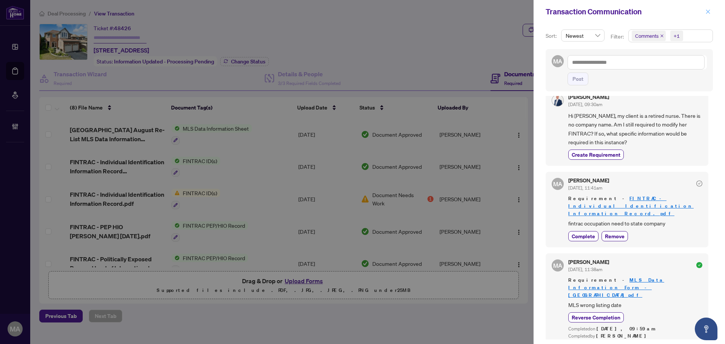
click at [712, 8] on button "button" at bounding box center [708, 11] width 10 height 9
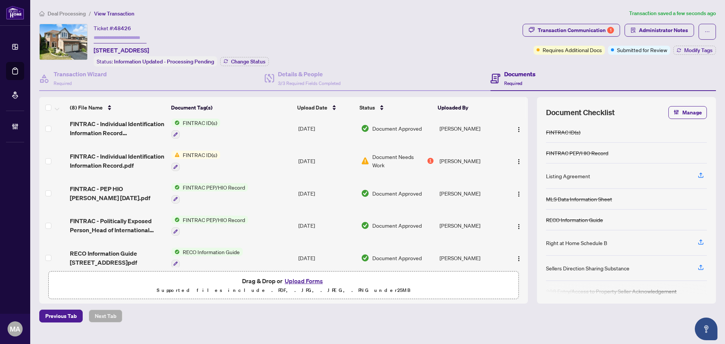
scroll to position [111, 0]
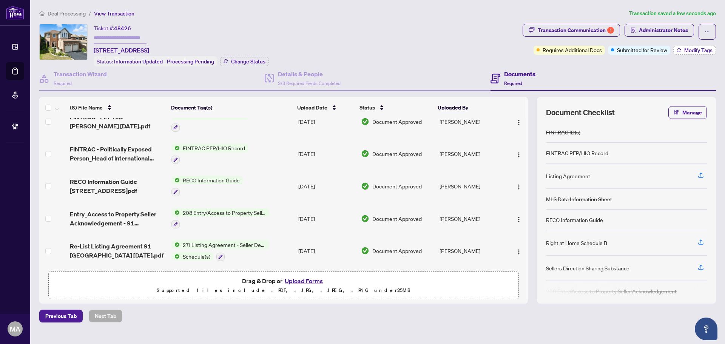
click at [683, 46] on button "Modify Tags" at bounding box center [694, 50] width 43 height 9
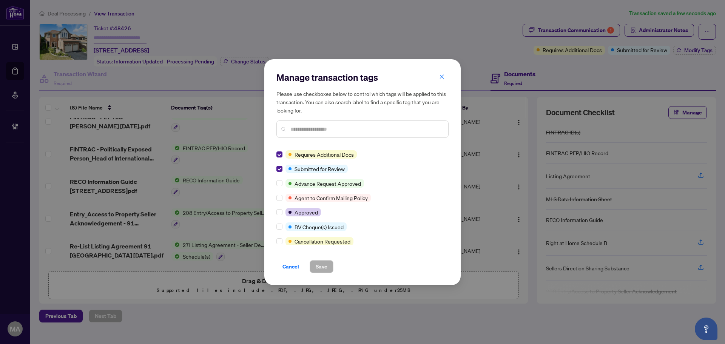
scroll to position [0, 0]
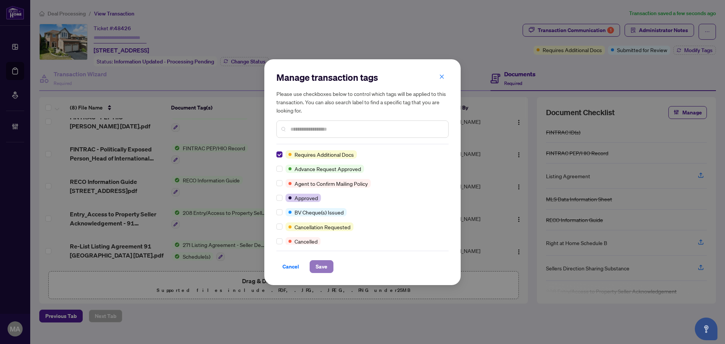
click at [320, 270] on span "Save" at bounding box center [322, 267] width 12 height 12
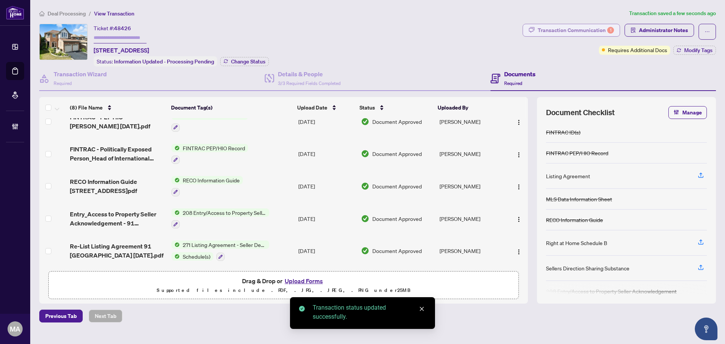
click at [583, 28] on div "Transaction Communication 1" at bounding box center [576, 30] width 76 height 12
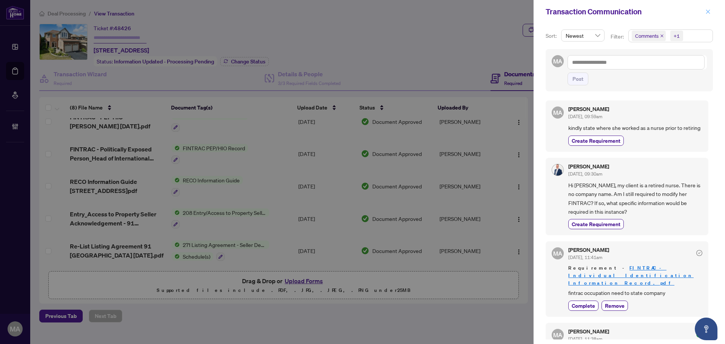
click at [708, 14] on icon "close" at bounding box center [707, 11] width 5 height 5
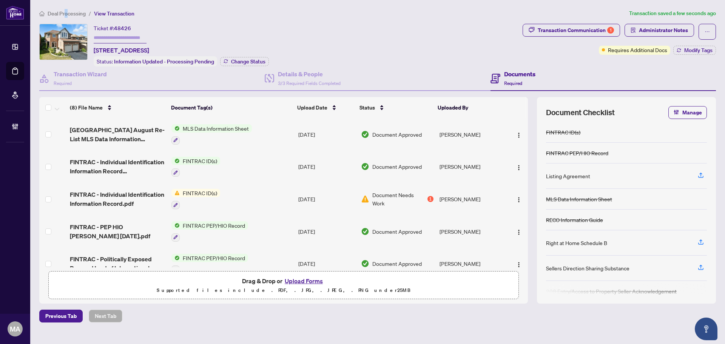
click at [66, 15] on span "Deal Processing" at bounding box center [67, 13] width 38 height 7
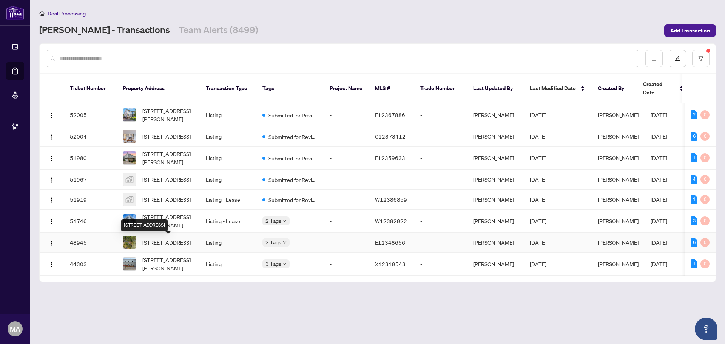
click at [188, 240] on span "5741 Ochonski Rd, Clarington, Ontario L0B 1M0, Canada" at bounding box center [166, 242] width 48 height 8
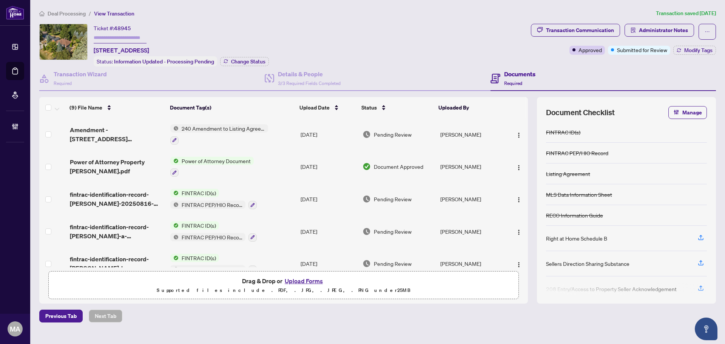
click at [92, 131] on span "Amendment - 5741 Ochonski Rd - Price Change.pdf" at bounding box center [117, 134] width 94 height 18
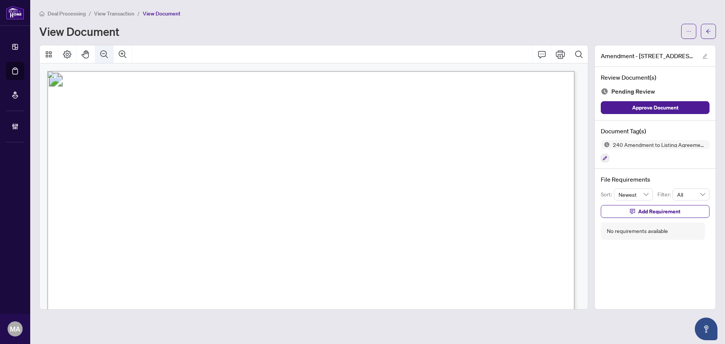
click at [98, 57] on button "Zoom Out" at bounding box center [104, 54] width 18 height 18
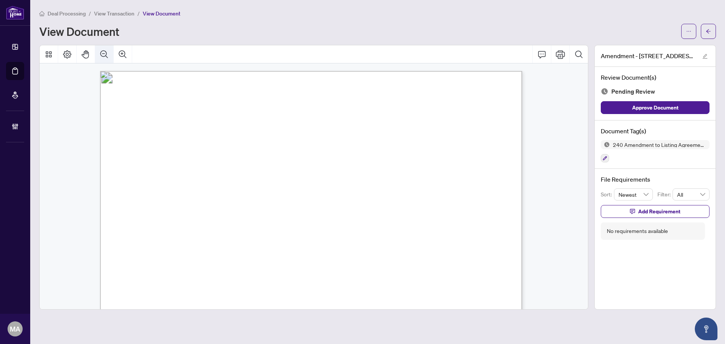
click at [98, 57] on button "Zoom Out" at bounding box center [104, 54] width 18 height 18
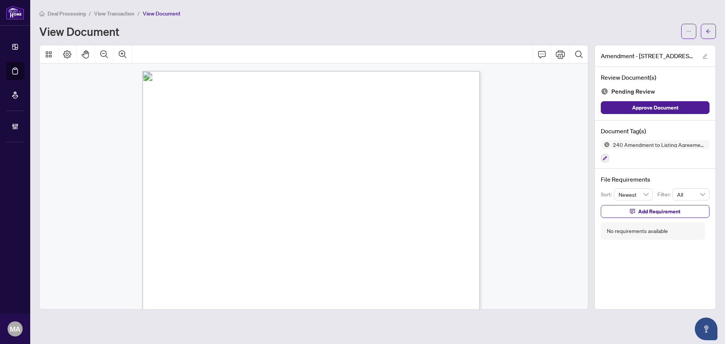
scroll to position [189, 0]
click at [606, 156] on icon "button" at bounding box center [605, 158] width 5 height 5
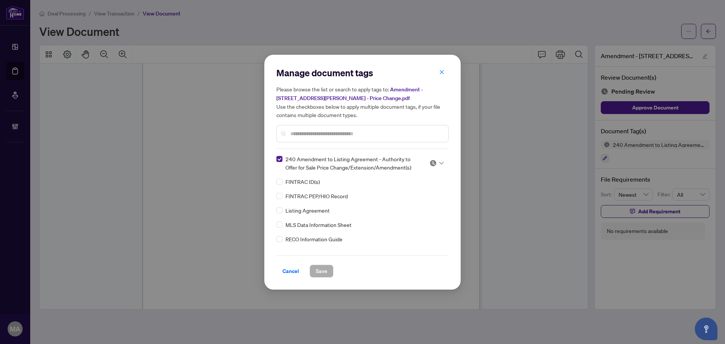
click at [427, 161] on div at bounding box center [434, 163] width 19 height 8
click at [407, 202] on div "Approved" at bounding box center [411, 200] width 48 height 8
click at [320, 271] on span "Save" at bounding box center [322, 271] width 12 height 12
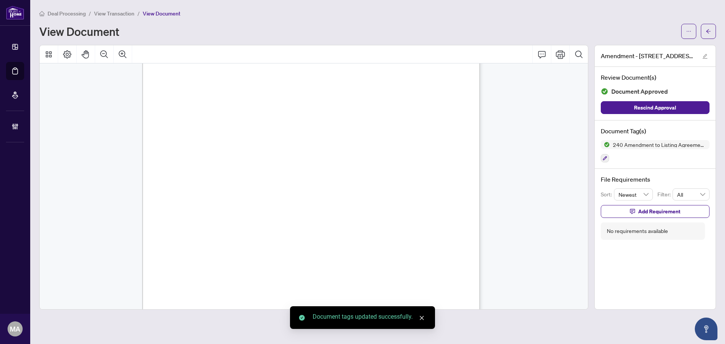
click at [709, 30] on icon "arrow-left" at bounding box center [708, 31] width 5 height 5
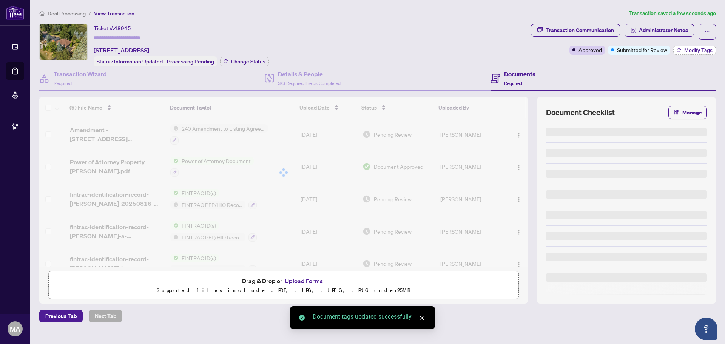
click at [695, 49] on span "Modify Tags" at bounding box center [698, 50] width 28 height 5
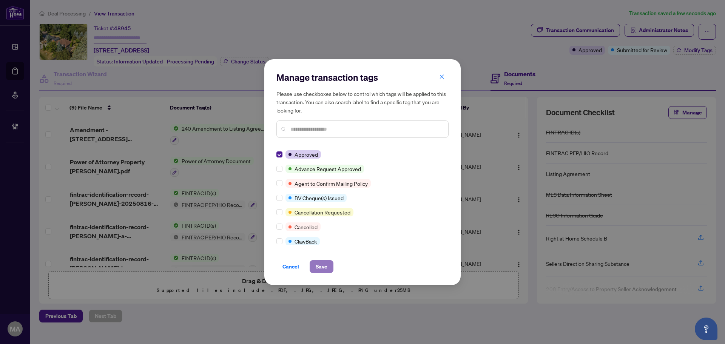
click at [322, 265] on span "Save" at bounding box center [322, 267] width 12 height 12
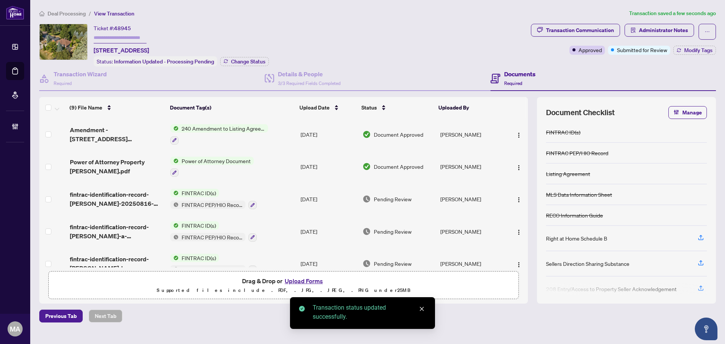
click at [78, 12] on span "Deal Processing" at bounding box center [67, 13] width 38 height 7
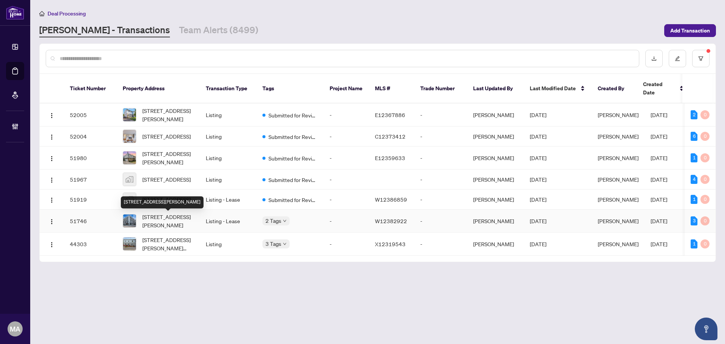
click at [170, 226] on span "210-3005 Pine Glen Rd, Oakville, Ontario L6M 4J3, Canada" at bounding box center [167, 221] width 51 height 17
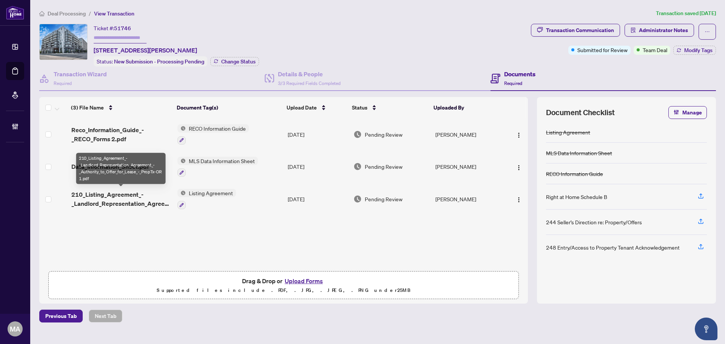
click at [117, 198] on span "210_Listing_Agreement_-_Landlord_Representation_Agreement_-_Authority_to_Offer_…" at bounding box center [121, 199] width 100 height 18
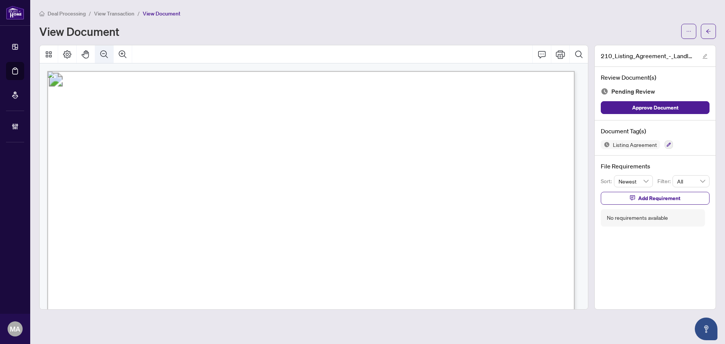
click at [110, 60] on button "Zoom Out" at bounding box center [104, 54] width 18 height 18
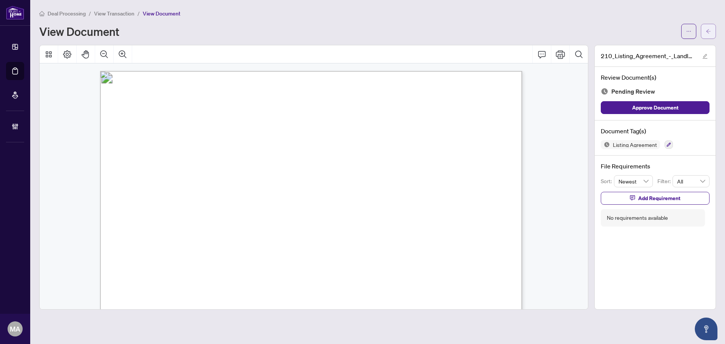
click at [705, 32] on button "button" at bounding box center [708, 31] width 15 height 15
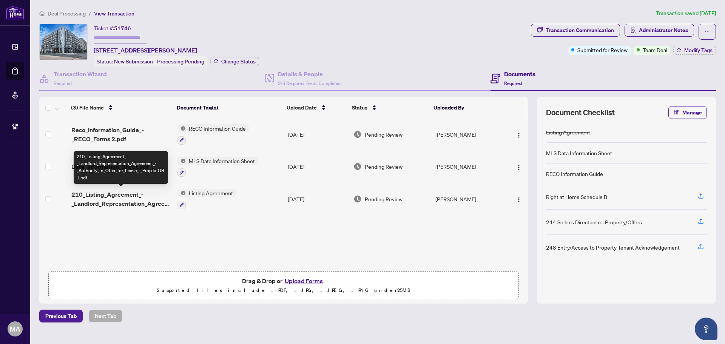
click at [137, 197] on span "210_Listing_Agreement_-_Landlord_Representation_Agreement_-_Authority_to_Offer_…" at bounding box center [121, 199] width 100 height 18
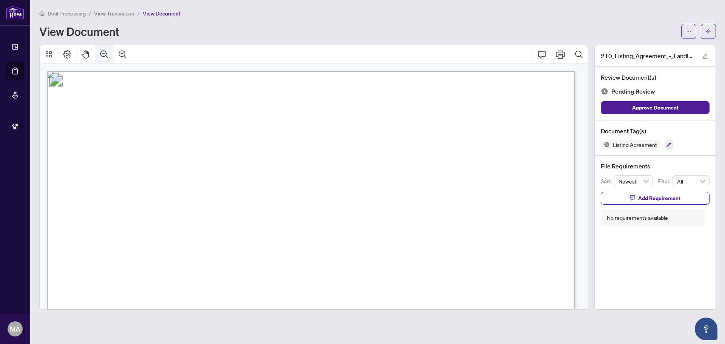
click at [105, 58] on icon "Zoom Out" at bounding box center [104, 54] width 9 height 9
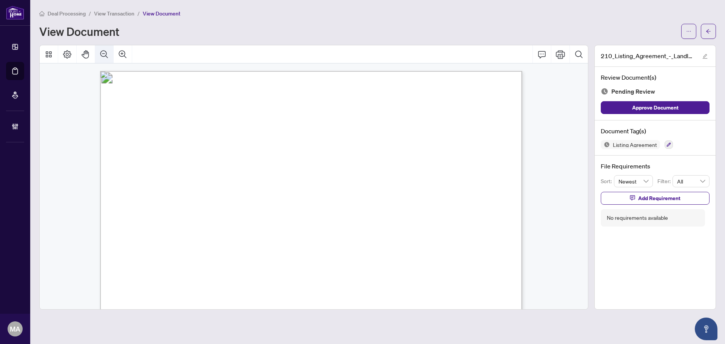
click at [105, 58] on icon "Zoom Out" at bounding box center [104, 54] width 9 height 9
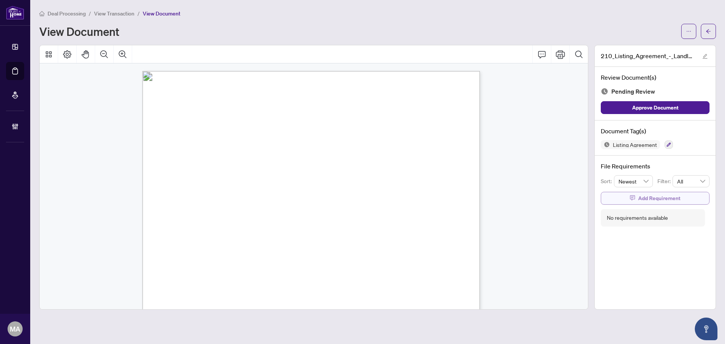
click at [666, 196] on span "Add Requirement" at bounding box center [659, 198] width 42 height 12
click at [644, 208] on textarea at bounding box center [663, 205] width 81 height 14
type textarea "*"
type textarea "**"
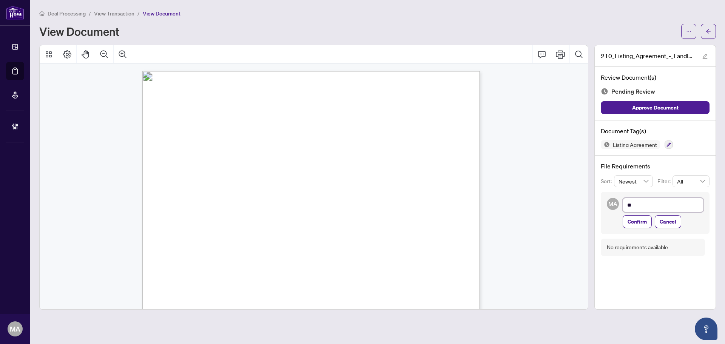
type textarea "***"
type textarea "****"
type textarea "*****"
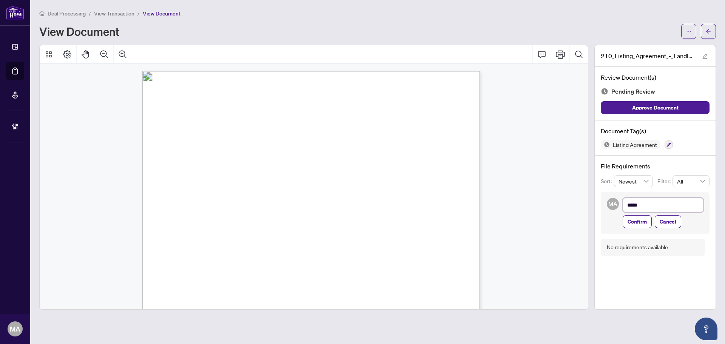
type textarea "*****"
type textarea "*******"
type textarea "********"
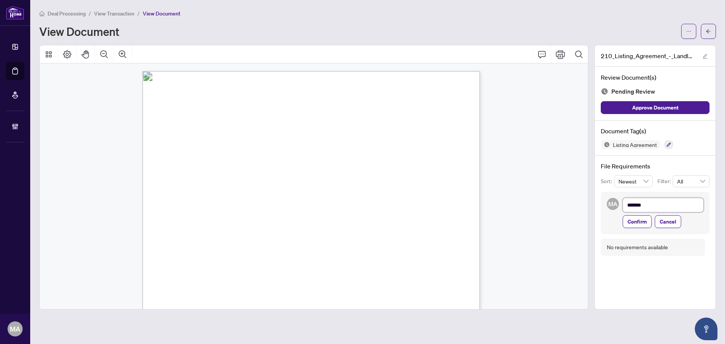
type textarea "********"
type textarea "*********"
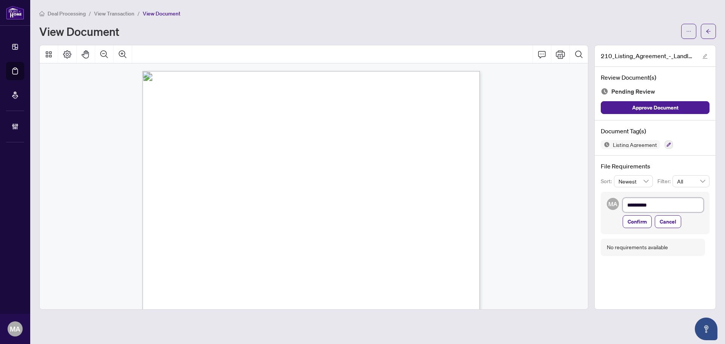
type textarea "**********"
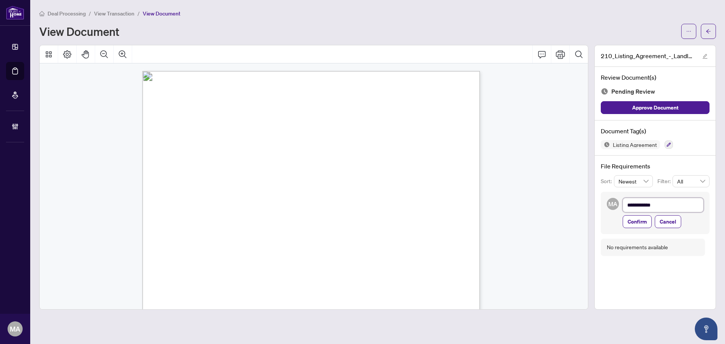
type textarea "**********"
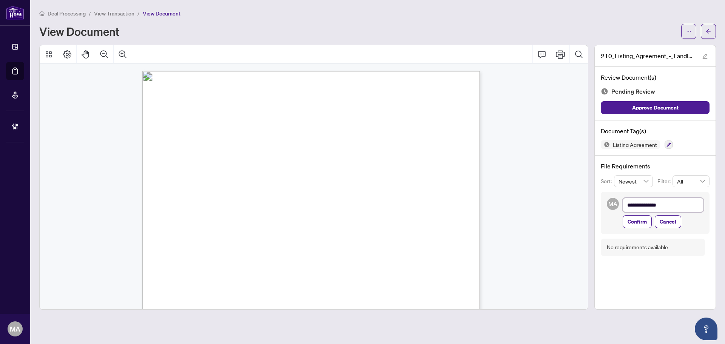
type textarea "**********"
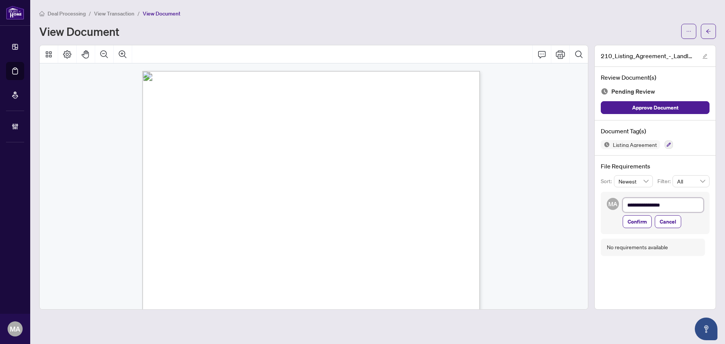
type textarea "**********"
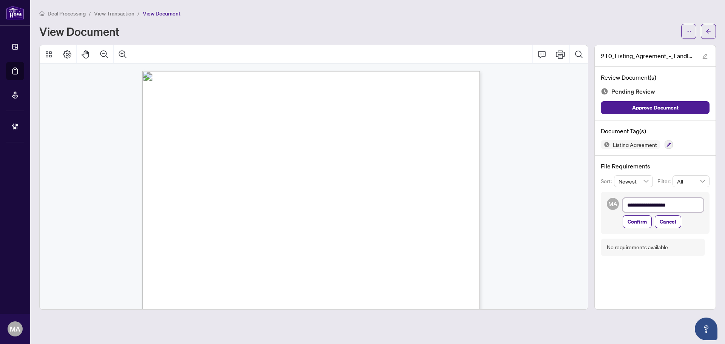
type textarea "**********"
click at [645, 206] on textarea "**********" at bounding box center [663, 205] width 81 height 14
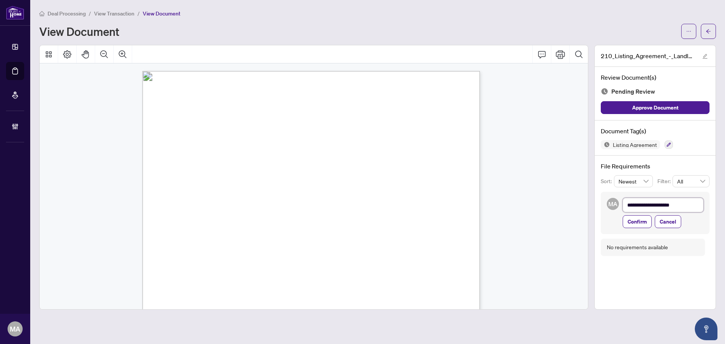
type textarea "**********"
click at [655, 206] on textarea "**********" at bounding box center [663, 205] width 81 height 14
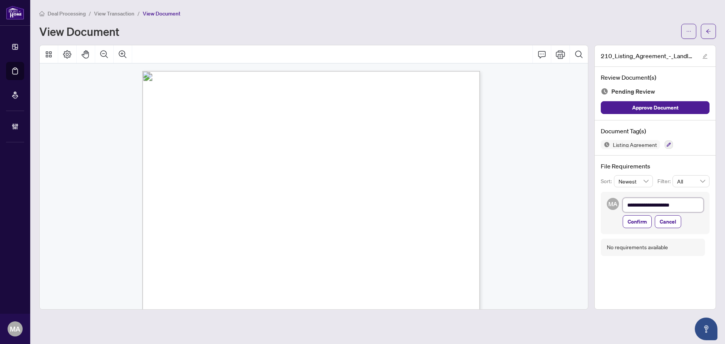
click at [655, 206] on textarea "**********" at bounding box center [663, 205] width 81 height 14
type textarea "**********"
drag, startPoint x: 635, startPoint y: 224, endPoint x: 80, endPoint y: 219, distance: 554.4
click at [622, 224] on div "**********" at bounding box center [655, 213] width 109 height 42
click at [638, 224] on span "Confirm" at bounding box center [637, 222] width 19 height 12
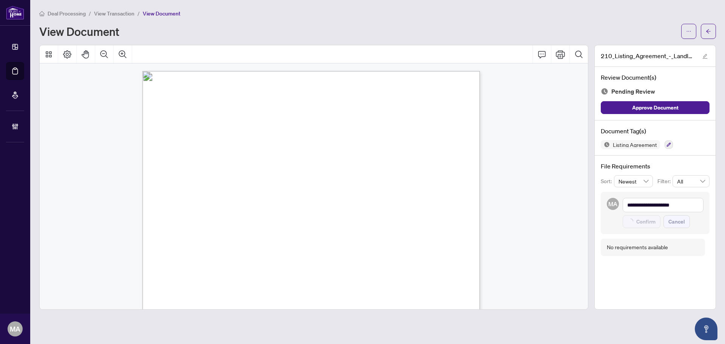
type textarea "**********"
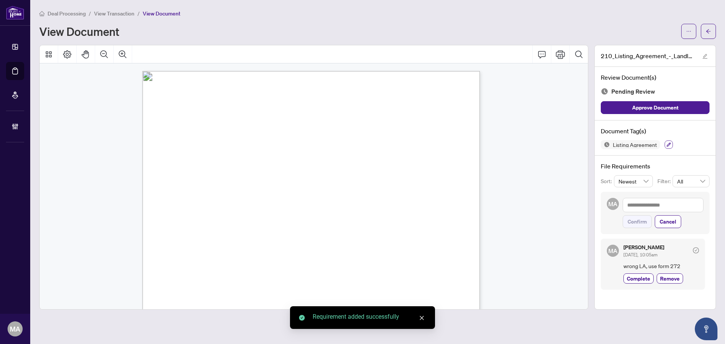
click at [666, 147] on button "button" at bounding box center [669, 144] width 8 height 8
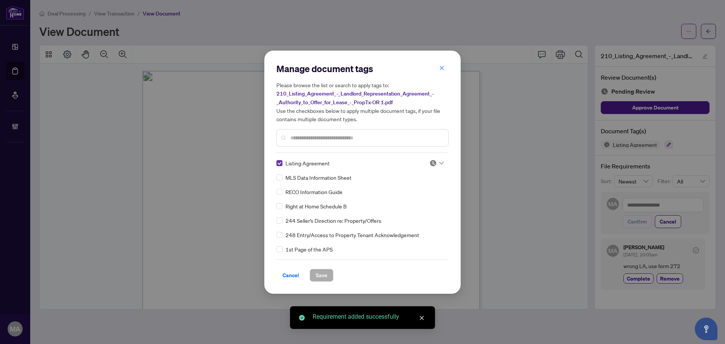
click at [278, 161] on label at bounding box center [279, 163] width 6 height 8
click at [307, 137] on input "text" at bounding box center [366, 138] width 152 height 8
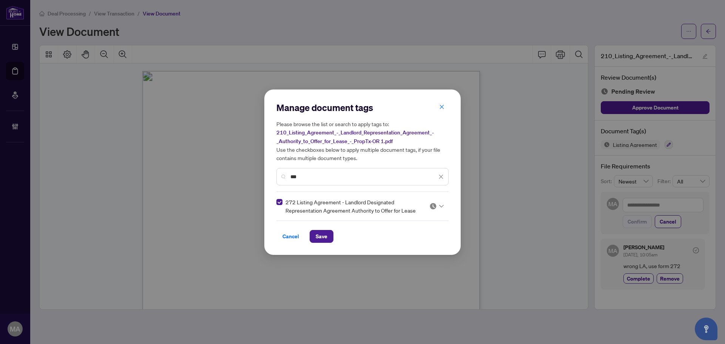
click at [431, 207] on img at bounding box center [433, 206] width 8 height 8
click at [430, 227] on div "Needs Work" at bounding box center [414, 231] width 48 height 8
click at [404, 180] on input "***" at bounding box center [363, 177] width 147 height 8
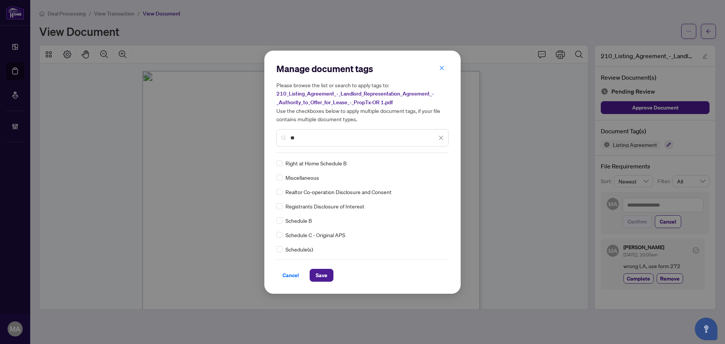
type input "**"
click at [429, 165] on img at bounding box center [433, 163] width 8 height 8
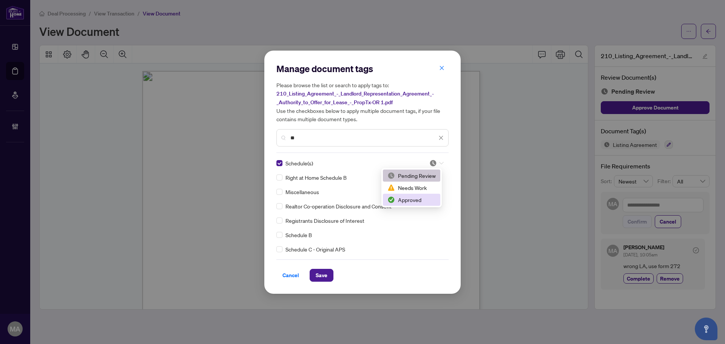
click at [412, 201] on div "Approved" at bounding box center [411, 200] width 48 height 8
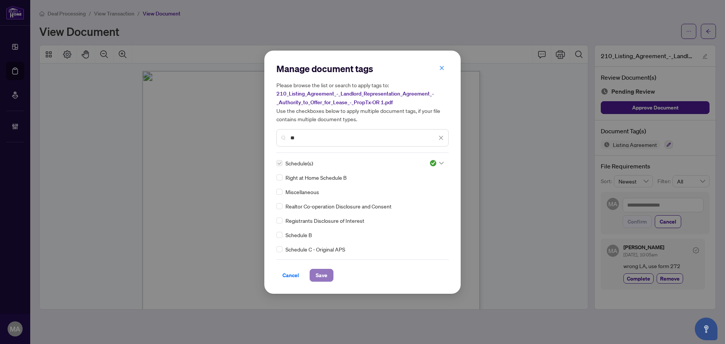
click at [319, 279] on span "Save" at bounding box center [322, 275] width 12 height 12
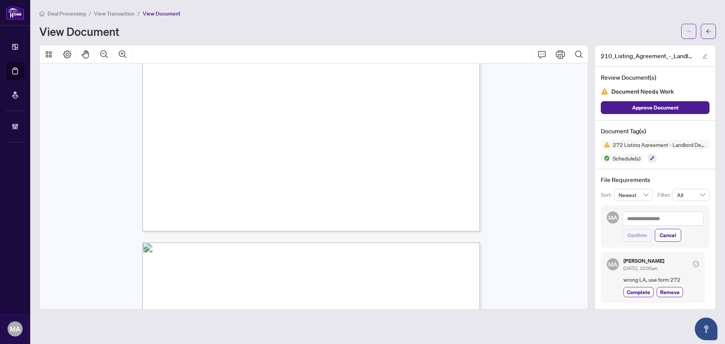
scroll to position [1772, 0]
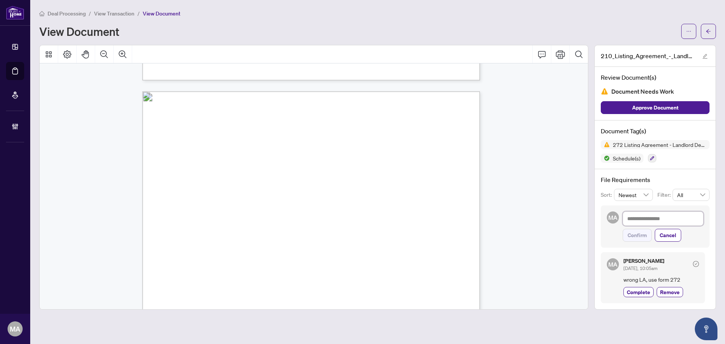
click at [660, 219] on textarea at bounding box center [663, 218] width 81 height 14
type textarea "*"
type textarea "**"
type textarea "***"
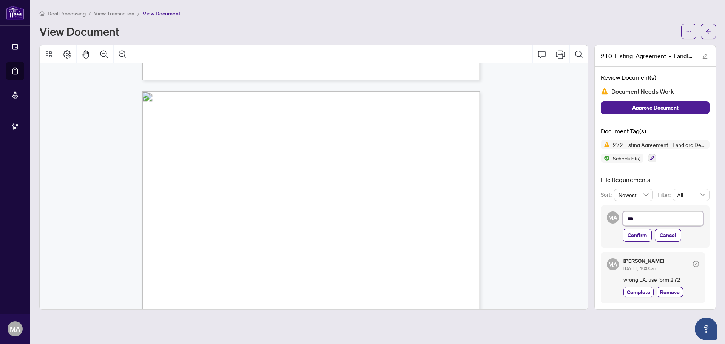
type textarea "***"
type textarea "*****"
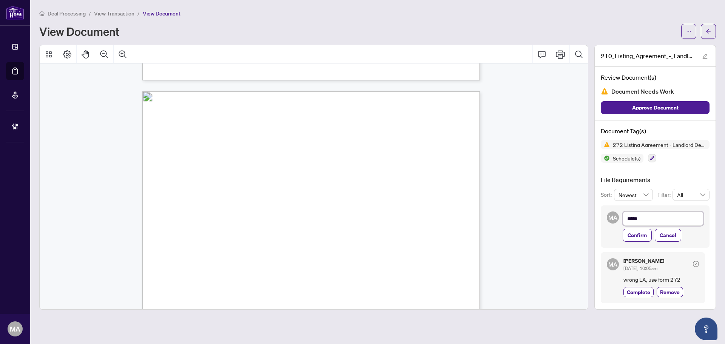
type textarea "*****"
type textarea "*******"
type textarea "********"
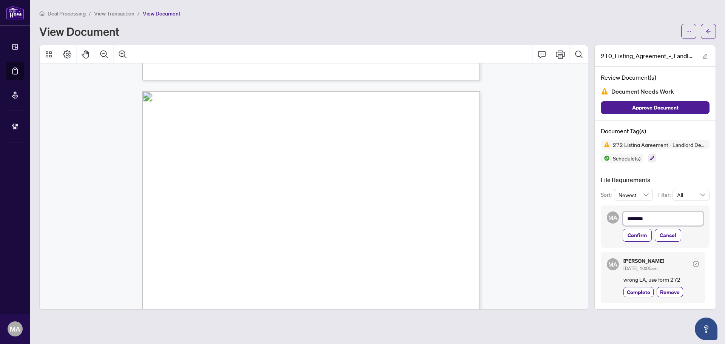
type textarea "*********"
type textarea "**********"
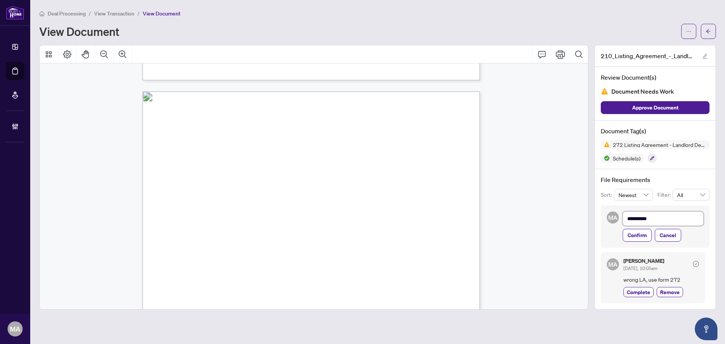
type textarea "**********"
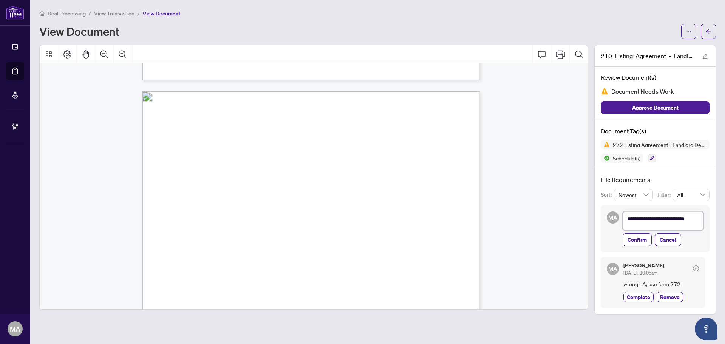
scroll to position [0, 0]
click at [652, 225] on textarea "**********" at bounding box center [663, 222] width 81 height 23
click at [635, 246] on span "Confirm" at bounding box center [637, 244] width 19 height 12
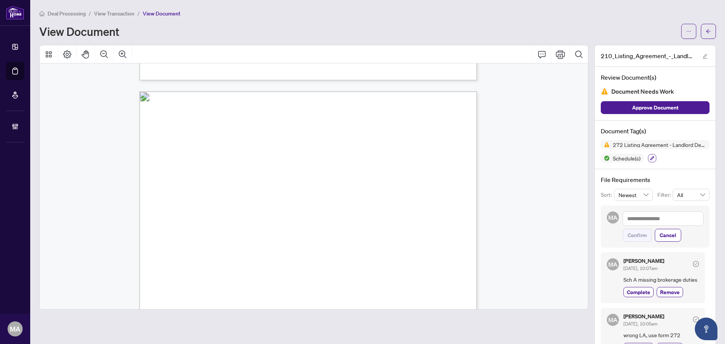
click at [650, 156] on button "button" at bounding box center [652, 158] width 8 height 8
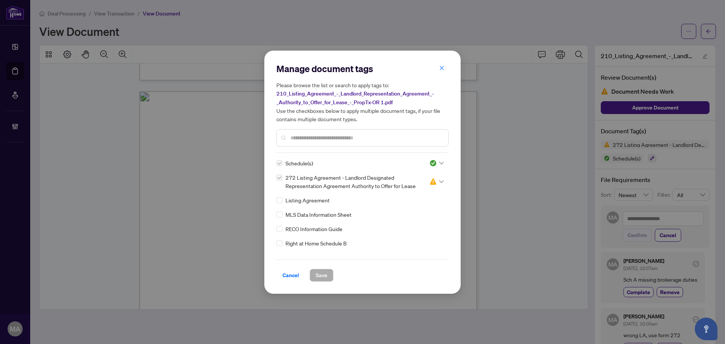
click at [431, 165] on img at bounding box center [433, 163] width 8 height 8
click at [422, 187] on div "Needs Work" at bounding box center [411, 188] width 48 height 8
click at [325, 276] on span "Save" at bounding box center [322, 275] width 12 height 12
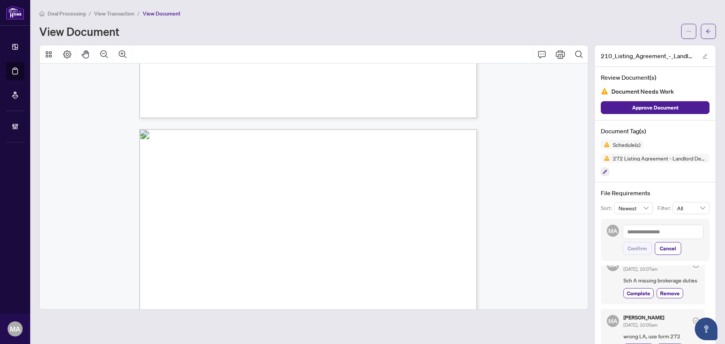
scroll to position [21, 0]
click at [705, 32] on button "button" at bounding box center [708, 31] width 15 height 15
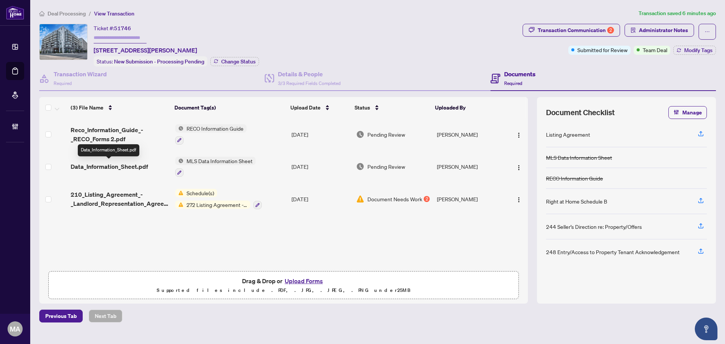
click at [113, 168] on span "Data_Information_Sheet.pdf" at bounding box center [109, 166] width 77 height 9
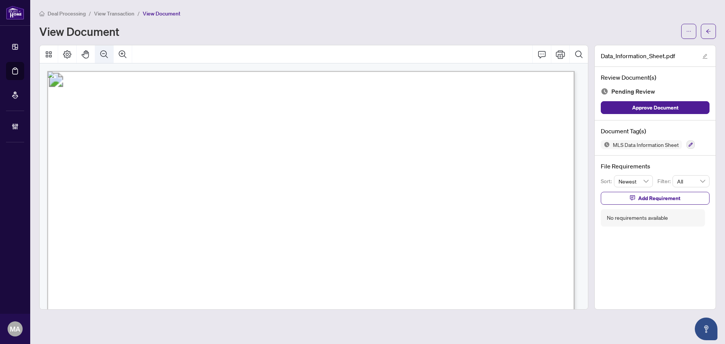
click at [102, 47] on button "Zoom Out" at bounding box center [104, 54] width 18 height 18
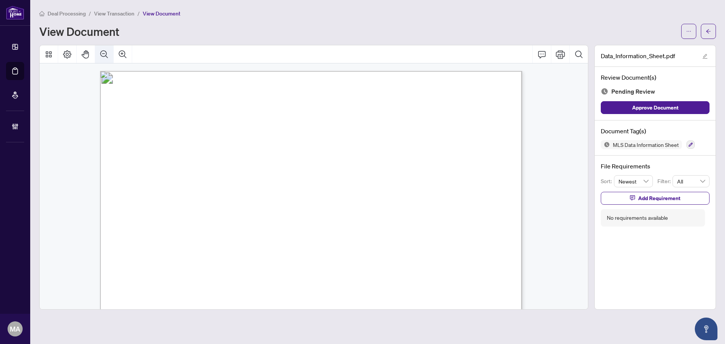
click at [102, 47] on button "Zoom Out" at bounding box center [104, 54] width 18 height 18
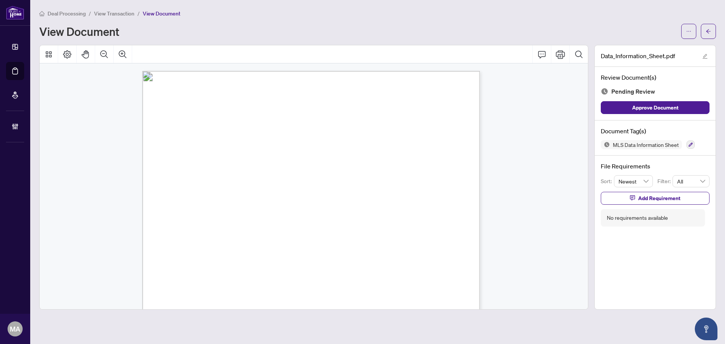
scroll to position [189, 0]
click at [688, 143] on button "button" at bounding box center [691, 144] width 8 height 8
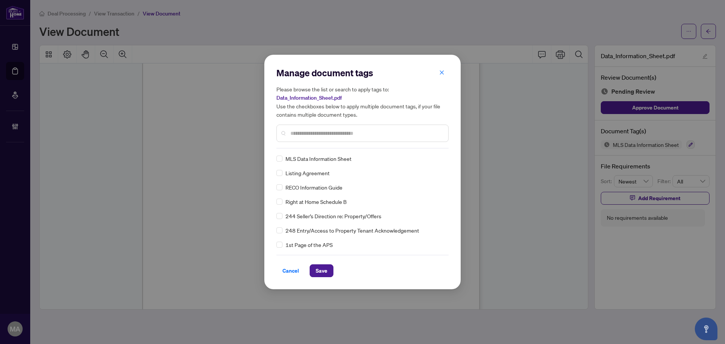
click at [297, 136] on input "text" at bounding box center [366, 133] width 152 height 8
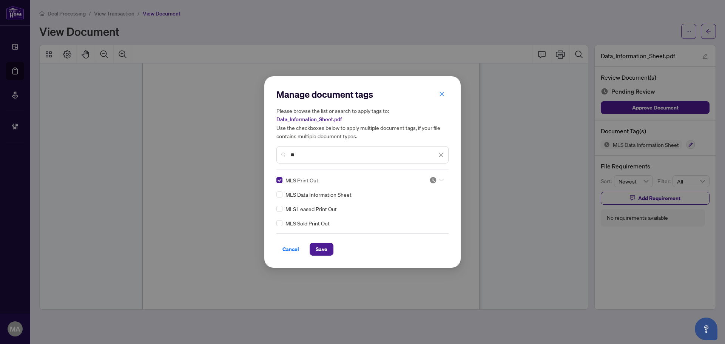
click at [430, 178] on img at bounding box center [433, 180] width 8 height 8
click at [415, 217] on div "Approved" at bounding box center [414, 217] width 48 height 8
click at [326, 249] on span "Save" at bounding box center [322, 249] width 12 height 12
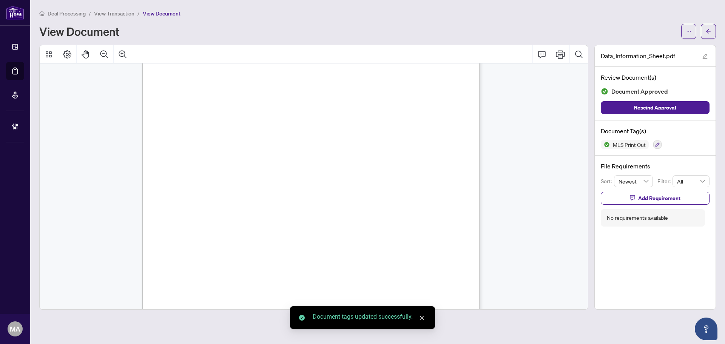
click at [708, 30] on icon "arrow-left" at bounding box center [708, 31] width 5 height 5
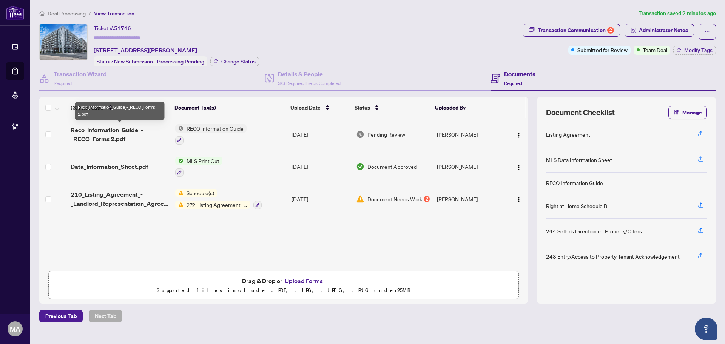
click at [120, 133] on span "Reco_Information_Guide_-_RECO_Forms 2.pdf" at bounding box center [120, 134] width 99 height 18
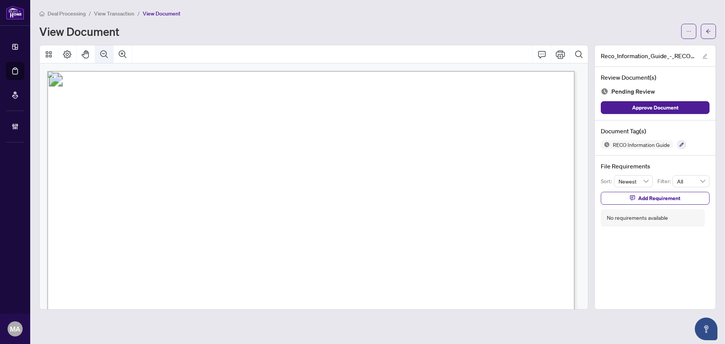
click at [107, 50] on icon "Zoom Out" at bounding box center [104, 54] width 9 height 9
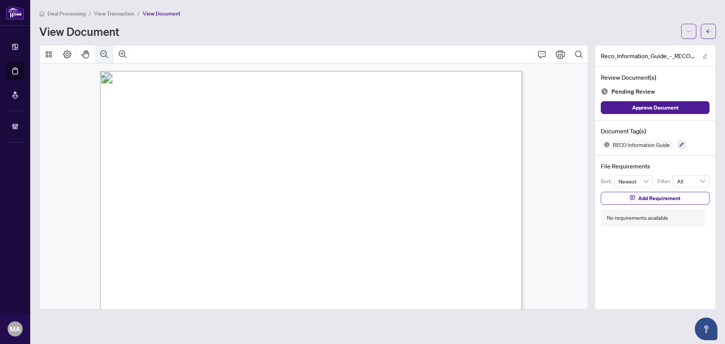
click at [107, 50] on icon "Zoom Out" at bounding box center [104, 54] width 9 height 9
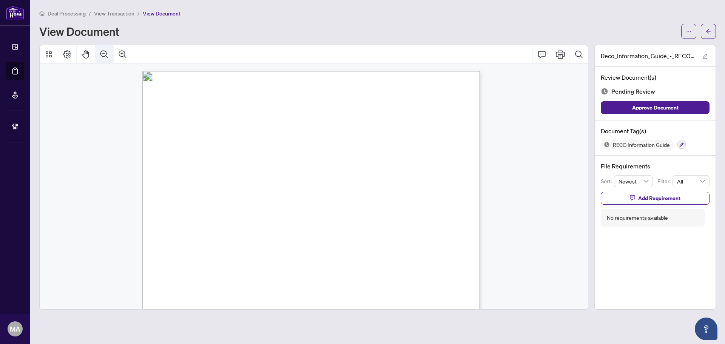
click at [108, 52] on icon "Zoom Out" at bounding box center [104, 54] width 9 height 9
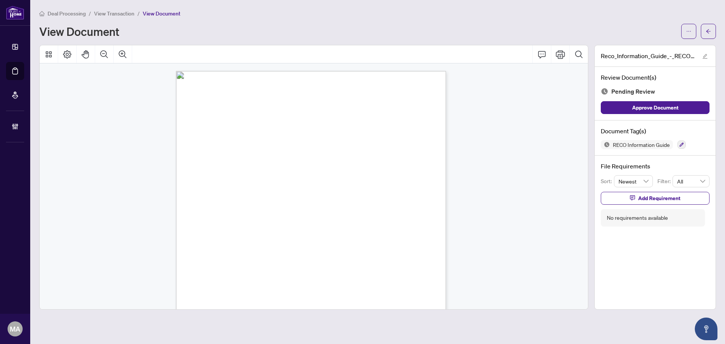
drag, startPoint x: 378, startPoint y: 186, endPoint x: 376, endPoint y: 182, distance: 4.7
click at [682, 148] on div at bounding box center [682, 144] width 8 height 9
click at [679, 145] on button "button" at bounding box center [682, 144] width 8 height 8
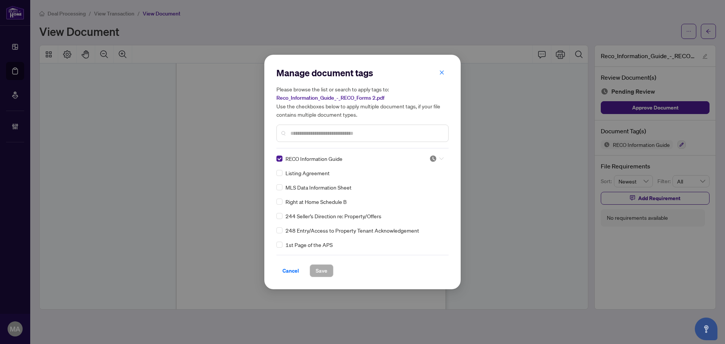
click at [435, 156] on div at bounding box center [436, 159] width 14 height 8
drag, startPoint x: 416, startPoint y: 194, endPoint x: 352, endPoint y: 266, distance: 96.3
click at [417, 194] on div "Approved" at bounding box center [411, 195] width 48 height 8
click at [324, 267] on span "Save" at bounding box center [322, 271] width 12 height 12
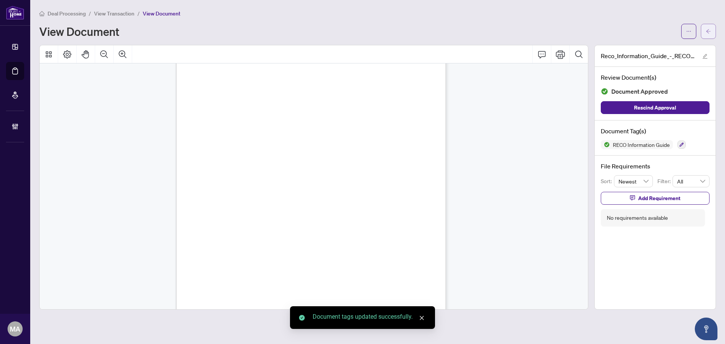
click at [713, 31] on button "button" at bounding box center [708, 31] width 15 height 15
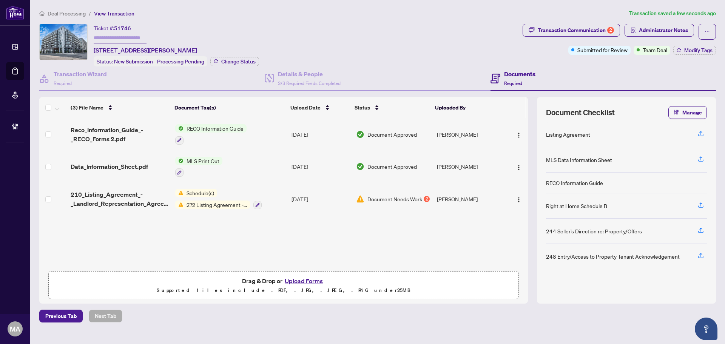
click at [585, 22] on div "Deal Processing / View Transaction Transaction saved a few seconds ago Ticket #…" at bounding box center [377, 165] width 683 height 313
click at [697, 52] on span "Modify Tags" at bounding box center [698, 50] width 28 height 5
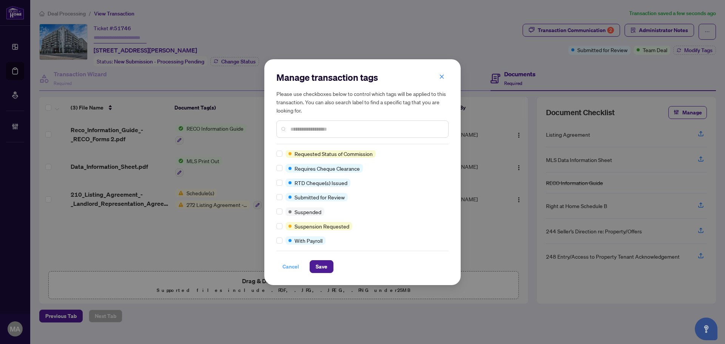
scroll to position [1, 0]
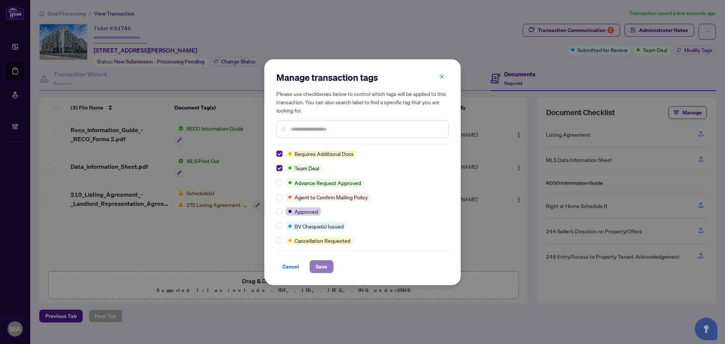
click at [328, 267] on button "Save" at bounding box center [322, 266] width 24 height 13
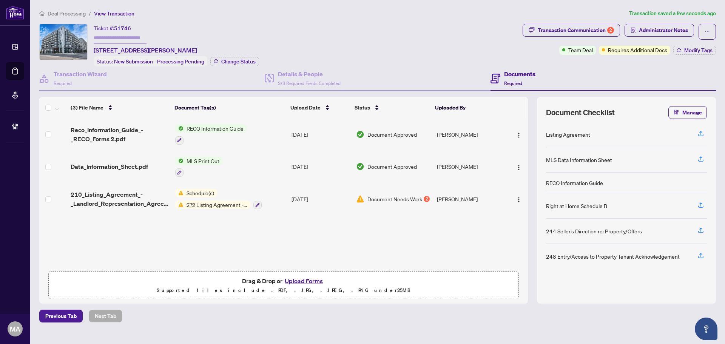
click at [70, 13] on span "Deal Processing" at bounding box center [67, 13] width 38 height 7
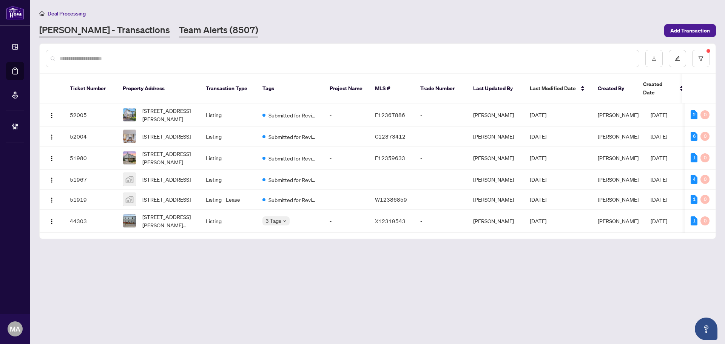
click at [190, 34] on link "Team Alerts (8507)" at bounding box center [218, 31] width 79 height 14
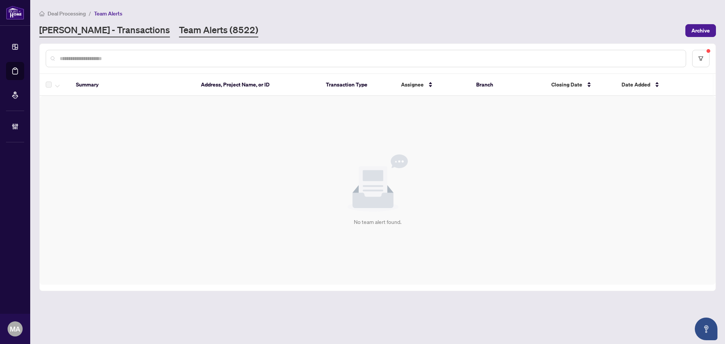
click at [112, 36] on link "RAHR - Transactions" at bounding box center [104, 31] width 131 height 14
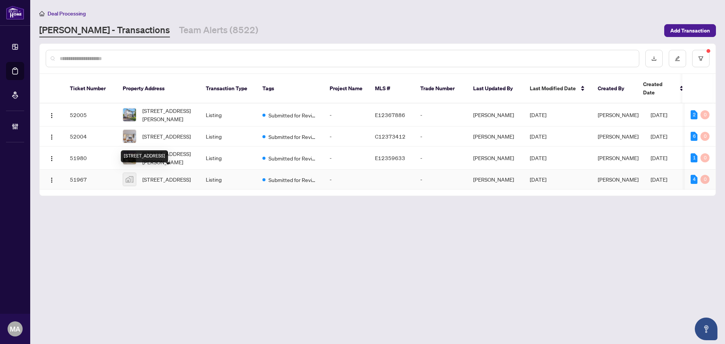
click at [168, 178] on span "3 Dover Street, Lindsay, Kawartha Lakes, ON, Canada" at bounding box center [166, 179] width 48 height 8
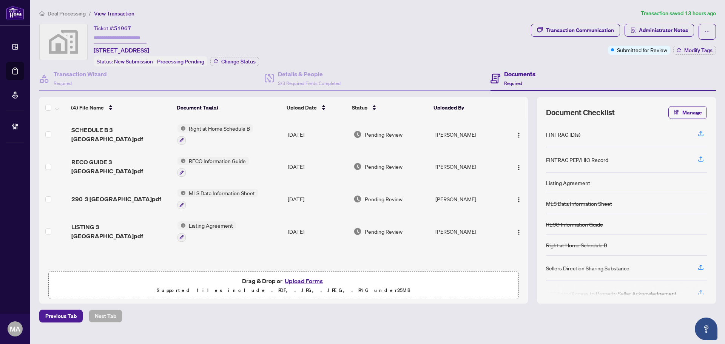
click at [106, 227] on span "LISTING 3 DOVER.pdf" at bounding box center [121, 231] width 100 height 18
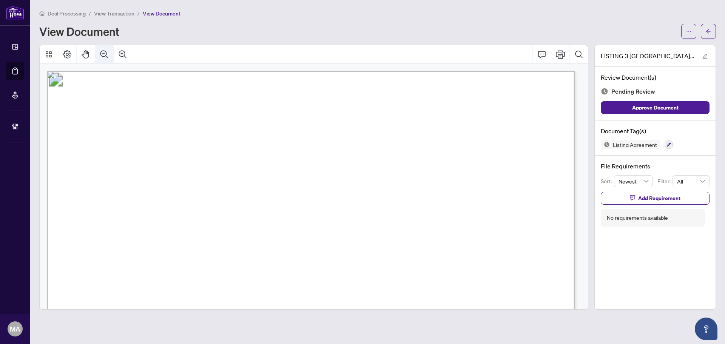
click at [100, 57] on icon "Zoom Out" at bounding box center [104, 54] width 9 height 9
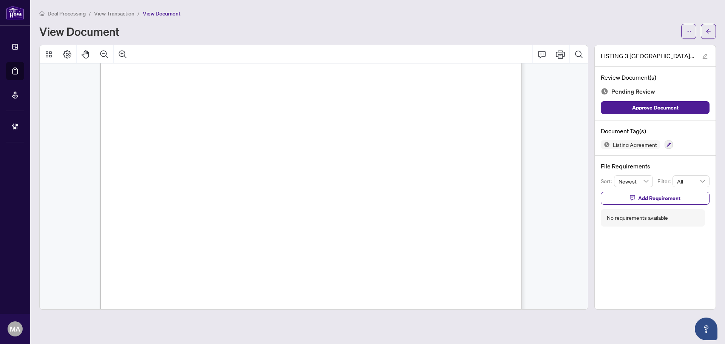
scroll to position [76, 0]
click at [705, 27] on button "button" at bounding box center [708, 31] width 15 height 15
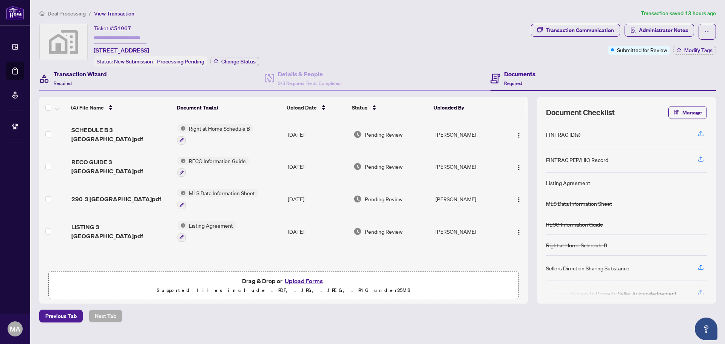
click at [62, 75] on h4 "Transaction Wizard" at bounding box center [80, 73] width 53 height 9
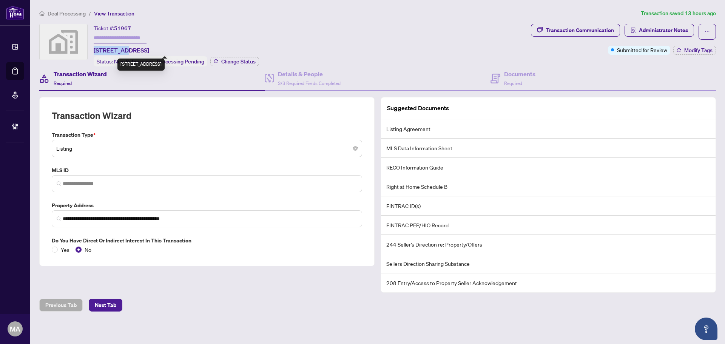
drag, startPoint x: 91, startPoint y: 52, endPoint x: 121, endPoint y: 49, distance: 30.0
click at [121, 49] on div "Ticket #: 51967 3 Dover Street, Lindsay, Kawartha Lakes, ON, Canada Status: New…" at bounding box center [283, 45] width 489 height 43
copy span "3 Dover St"
click at [501, 68] on div "Documents Required" at bounding box center [603, 78] width 225 height 25
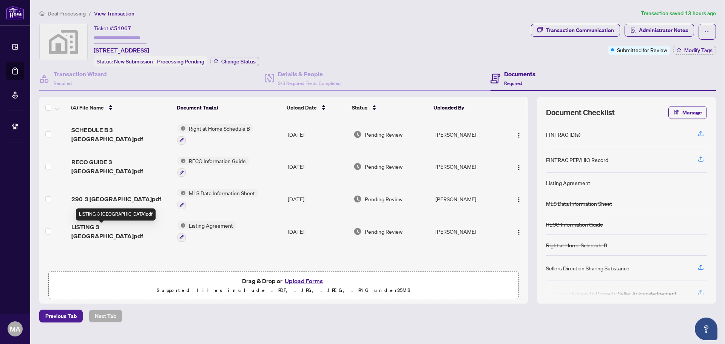
click at [111, 232] on span "LISTING 3 DOVER.pdf" at bounding box center [121, 231] width 100 height 18
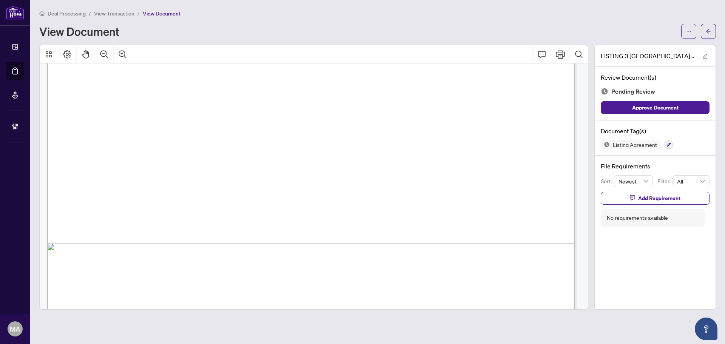
scroll to position [415, 0]
click at [709, 34] on span "button" at bounding box center [708, 31] width 5 height 12
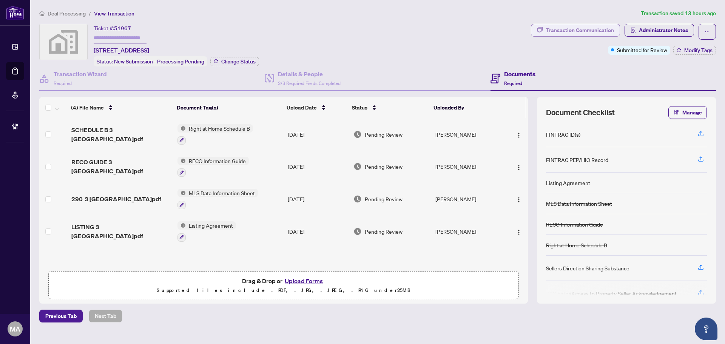
click at [585, 33] on div "Transaction Communication" at bounding box center [580, 30] width 68 height 12
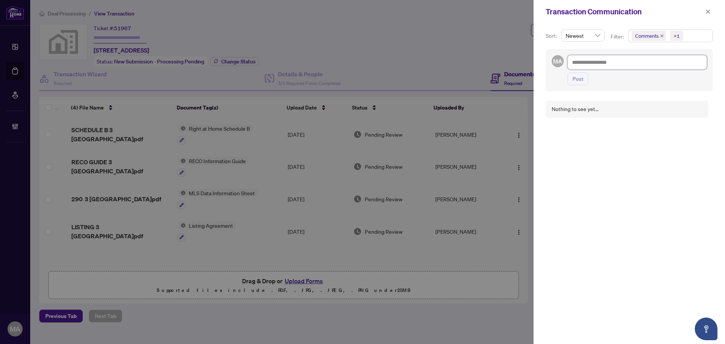
click at [590, 59] on textarea at bounding box center [637, 62] width 139 height 14
click at [584, 79] on button "Post" at bounding box center [578, 79] width 21 height 13
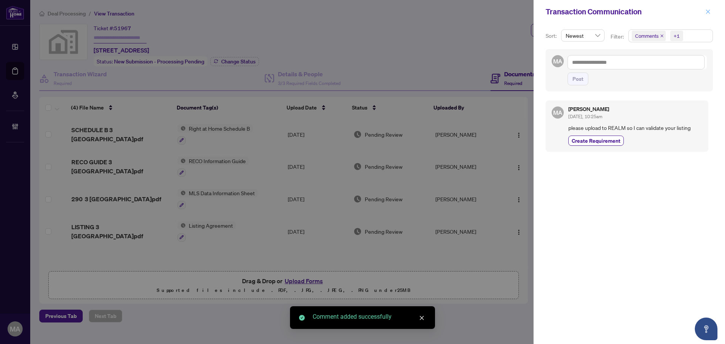
click at [708, 12] on icon "close" at bounding box center [708, 11] width 4 height 4
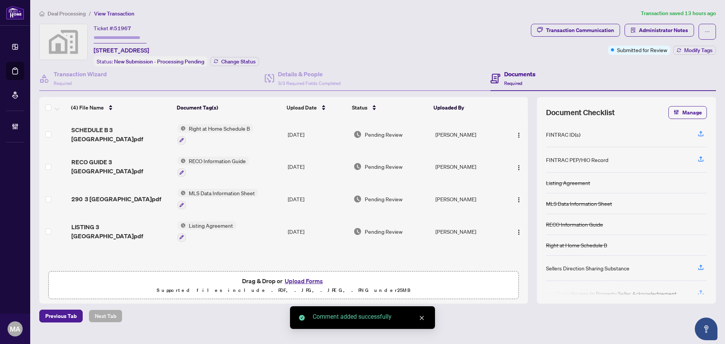
click at [55, 14] on span "Deal Processing" at bounding box center [67, 13] width 38 height 7
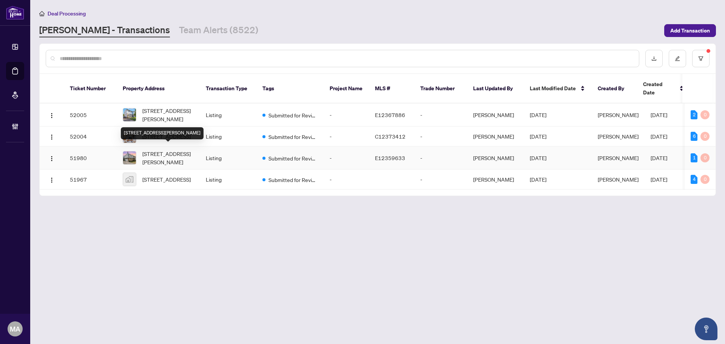
click at [162, 151] on span "50 Roser Cres, Clarington, Ontario L1C 3N8, Canada" at bounding box center [167, 158] width 51 height 17
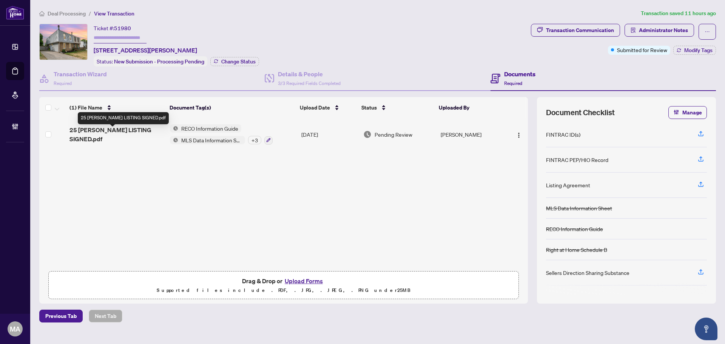
click at [108, 132] on span "25 ROSER LISTING SIGNED.pdf" at bounding box center [116, 134] width 94 height 18
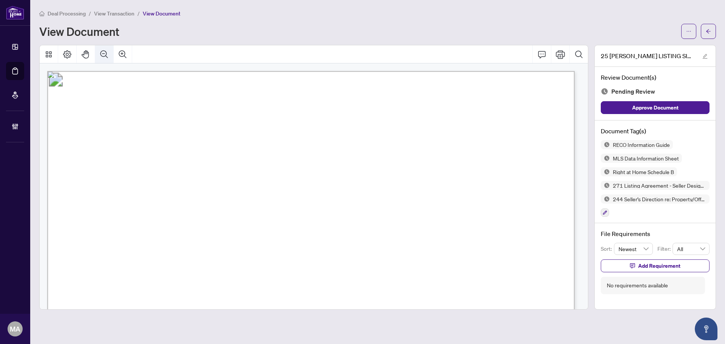
click at [102, 53] on icon "Zoom Out" at bounding box center [104, 54] width 9 height 9
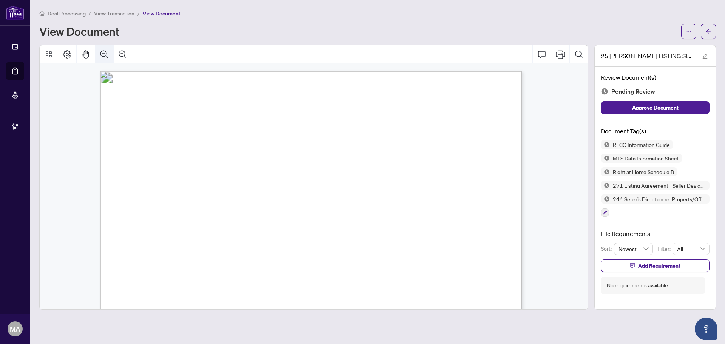
click at [102, 53] on icon "Zoom Out" at bounding box center [104, 54] width 9 height 9
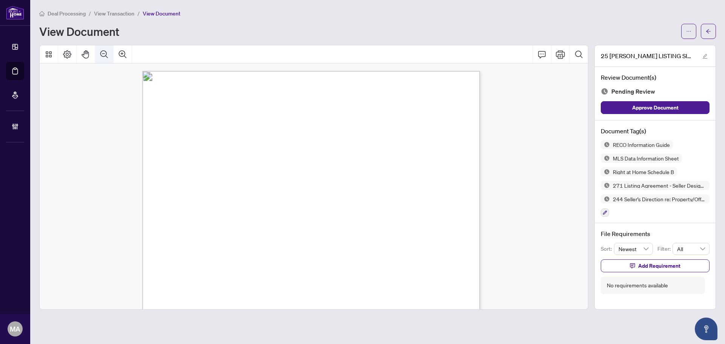
click at [102, 53] on icon "Zoom Out" at bounding box center [104, 54] width 9 height 9
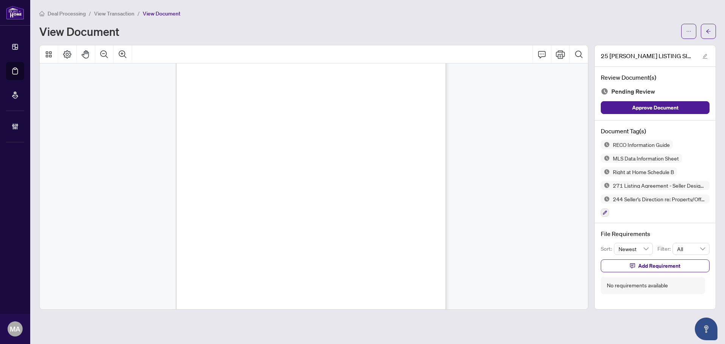
scroll to position [4321, 0]
click at [632, 265] on icon "button" at bounding box center [632, 265] width 5 height 5
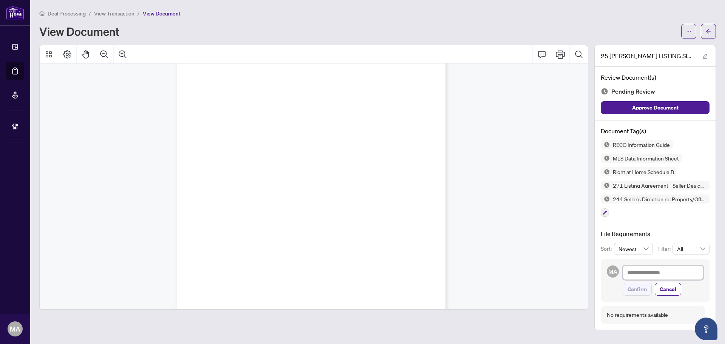
click at [641, 271] on textarea at bounding box center [663, 273] width 81 height 14
click at [633, 271] on textarea "**********" at bounding box center [663, 273] width 81 height 14
click at [643, 288] on span "Confirm" at bounding box center [637, 289] width 19 height 12
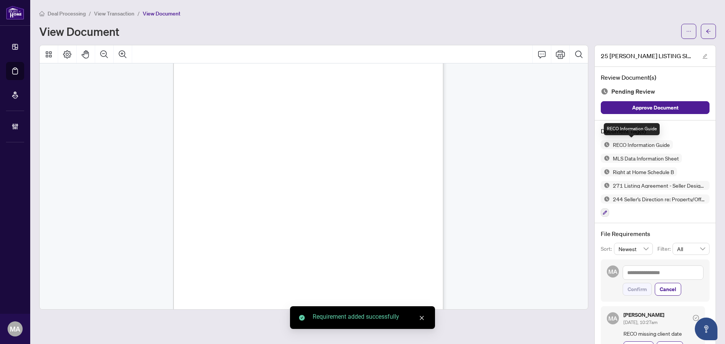
click at [602, 144] on img at bounding box center [605, 144] width 9 height 9
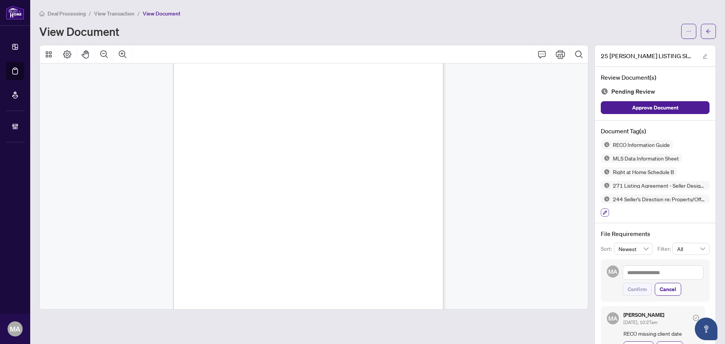
click at [601, 212] on button "button" at bounding box center [605, 212] width 8 height 8
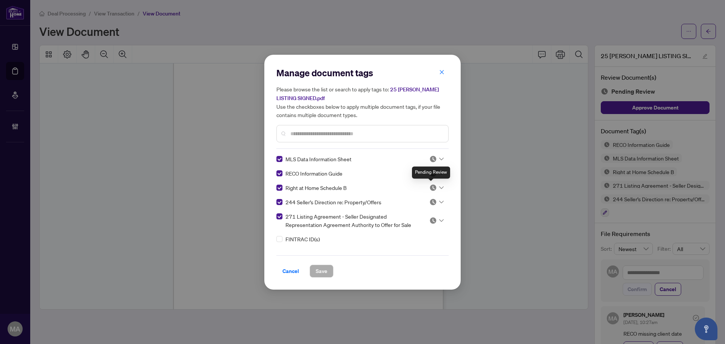
click at [430, 170] on div "Pending Review" at bounding box center [431, 173] width 38 height 12
click at [436, 174] on div at bounding box center [436, 174] width 14 height 8
click at [421, 200] on div "Needs Work" at bounding box center [411, 198] width 48 height 8
click at [321, 271] on span "Save" at bounding box center [322, 271] width 12 height 12
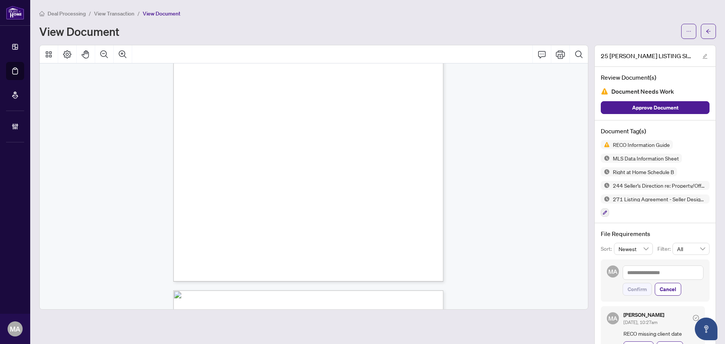
scroll to position [5945, 0]
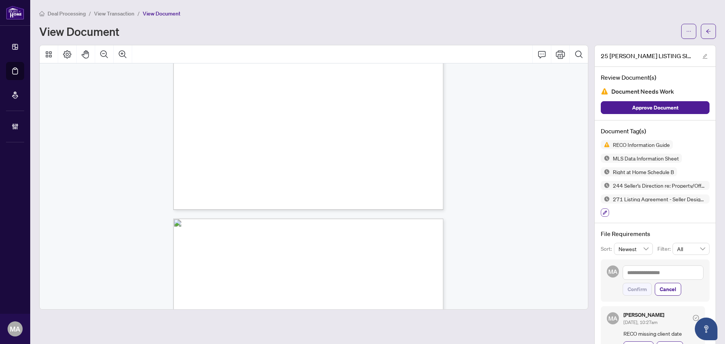
click at [602, 210] on button "button" at bounding box center [605, 212] width 8 height 8
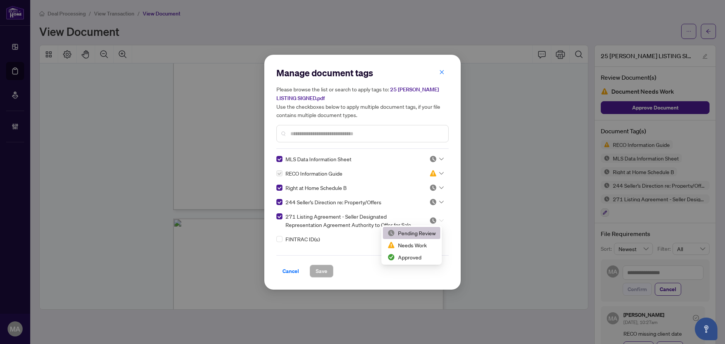
drag, startPoint x: 436, startPoint y: 220, endPoint x: 429, endPoint y: 242, distance: 22.8
click at [435, 221] on div at bounding box center [436, 221] width 14 height 8
click at [426, 258] on div "Approved" at bounding box center [411, 257] width 48 height 8
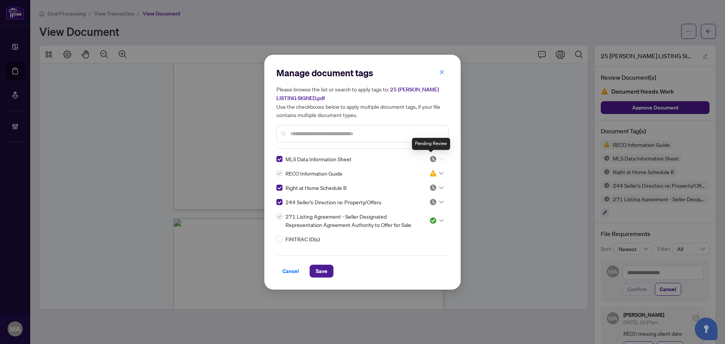
click at [434, 161] on img at bounding box center [433, 159] width 8 height 8
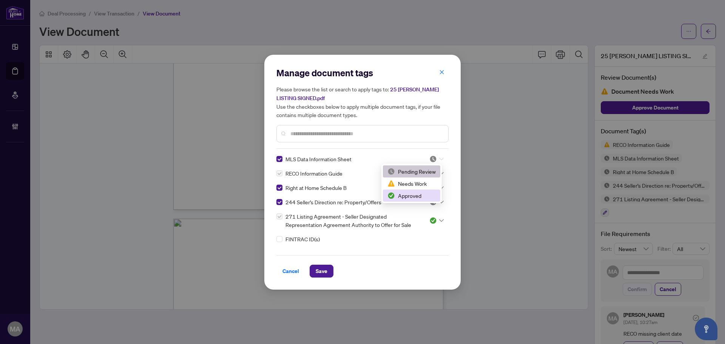
click at [422, 193] on div "Approved" at bounding box center [411, 195] width 48 height 8
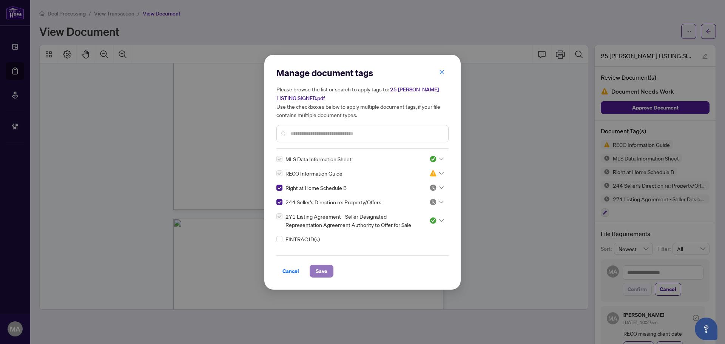
click at [328, 272] on button "Save" at bounding box center [322, 271] width 24 height 13
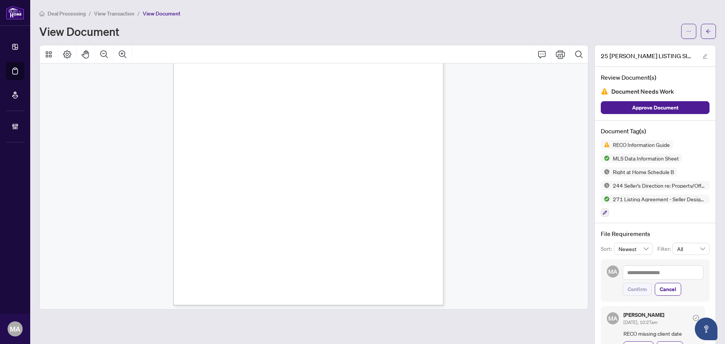
scroll to position [11573, 0]
click at [603, 213] on icon "button" at bounding box center [605, 213] width 4 height 4
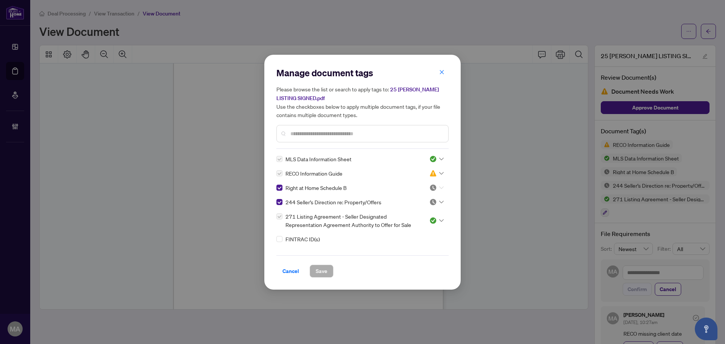
click at [438, 189] on div at bounding box center [436, 188] width 14 height 8
click at [423, 225] on div "Approved" at bounding box center [411, 224] width 48 height 8
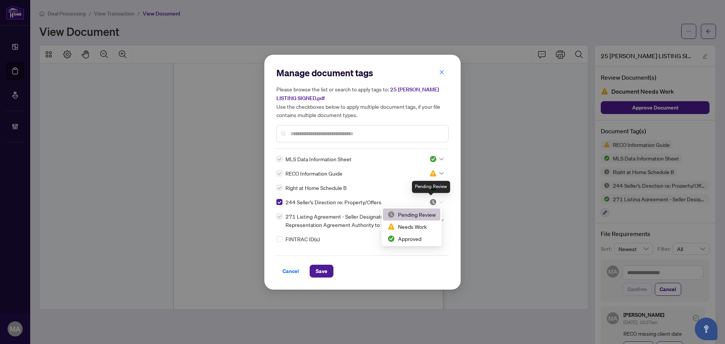
drag, startPoint x: 434, startPoint y: 199, endPoint x: 426, endPoint y: 227, distance: 29.1
click at [433, 202] on img at bounding box center [433, 202] width 8 height 8
click at [417, 239] on div "Approved" at bounding box center [411, 239] width 48 height 8
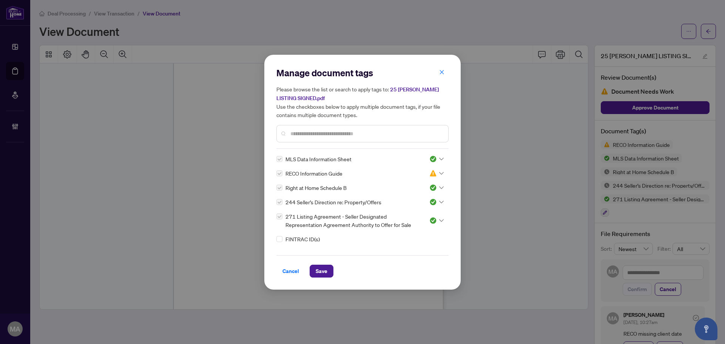
click at [397, 136] on input "text" at bounding box center [366, 134] width 152 height 8
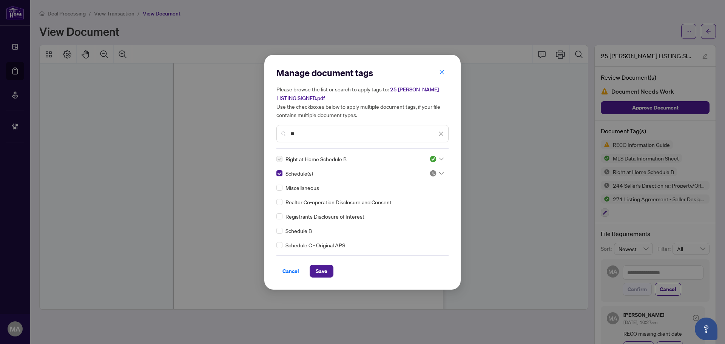
click at [431, 174] on img at bounding box center [433, 174] width 8 height 8
click at [409, 209] on div "Approved" at bounding box center [411, 210] width 48 height 8
click at [321, 269] on span "Save" at bounding box center [322, 271] width 12 height 12
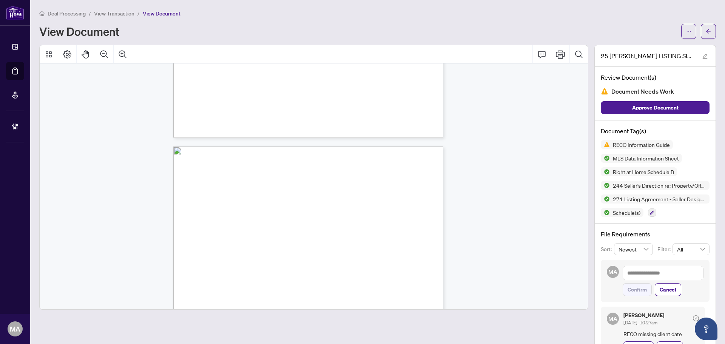
scroll to position [11720, 0]
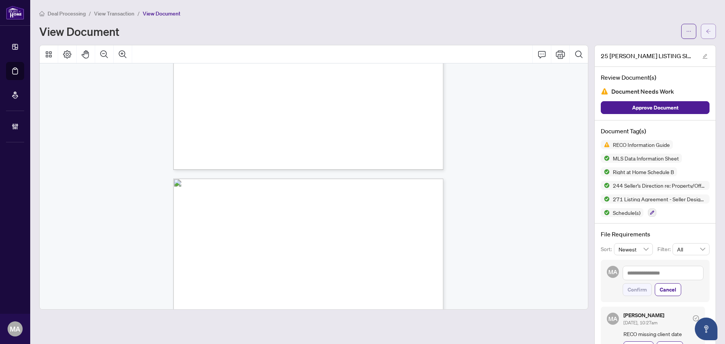
click at [701, 30] on button "button" at bounding box center [708, 31] width 15 height 15
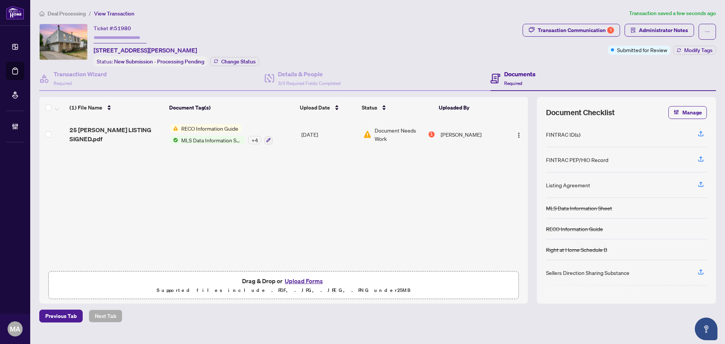
click at [258, 139] on div "+ 4" at bounding box center [254, 140] width 13 height 8
click at [571, 28] on div "Transaction Communication 1" at bounding box center [576, 30] width 76 height 12
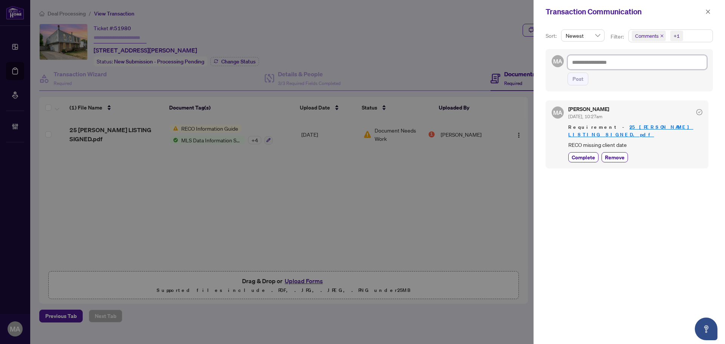
click at [619, 68] on textarea at bounding box center [637, 62] width 139 height 14
click at [640, 61] on textarea "**********" at bounding box center [636, 62] width 137 height 14
click at [579, 84] on span "Post" at bounding box center [578, 79] width 11 height 12
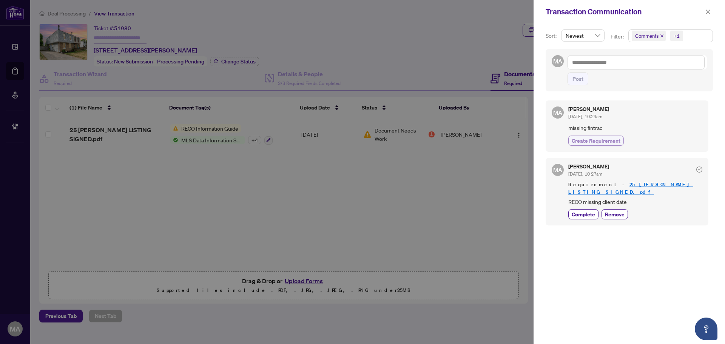
click at [617, 139] on span "Create Requirement" at bounding box center [596, 141] width 49 height 8
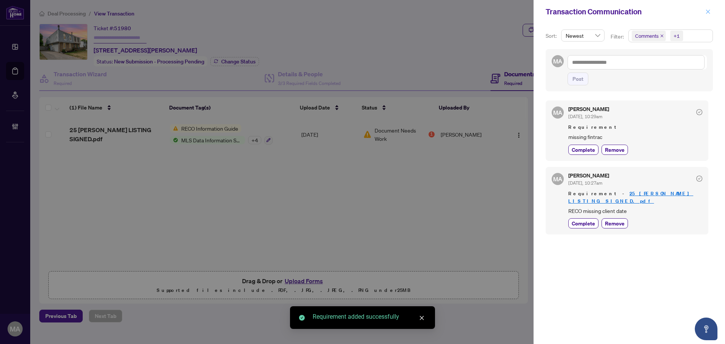
click at [709, 13] on icon "close" at bounding box center [707, 11] width 5 height 5
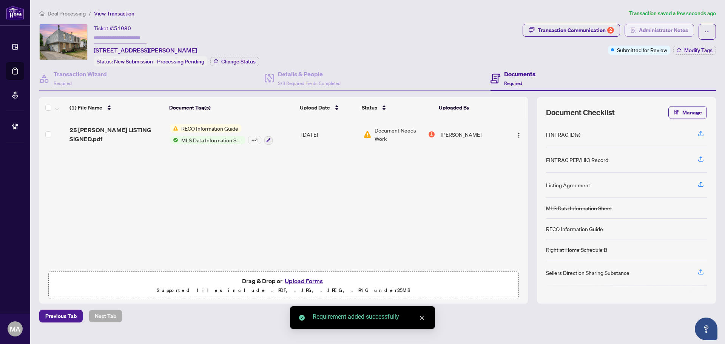
click at [668, 30] on span "Administrator Notes" at bounding box center [663, 30] width 49 height 12
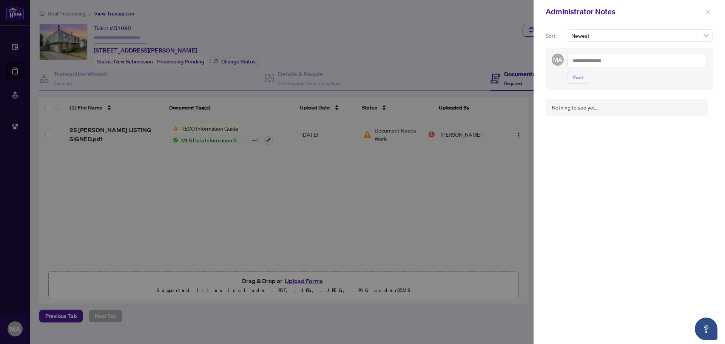
click at [710, 13] on icon "close" at bounding box center [707, 11] width 5 height 5
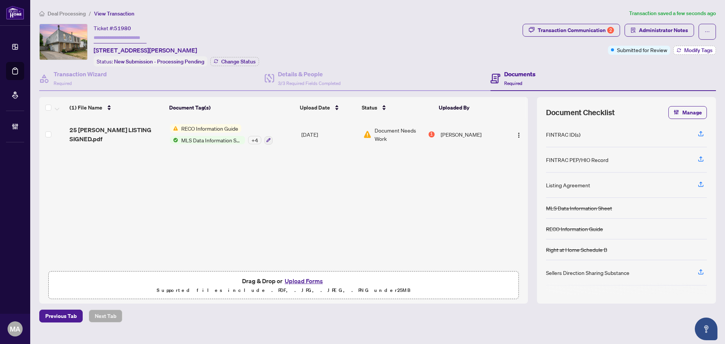
click at [700, 49] on span "Modify Tags" at bounding box center [698, 50] width 28 height 5
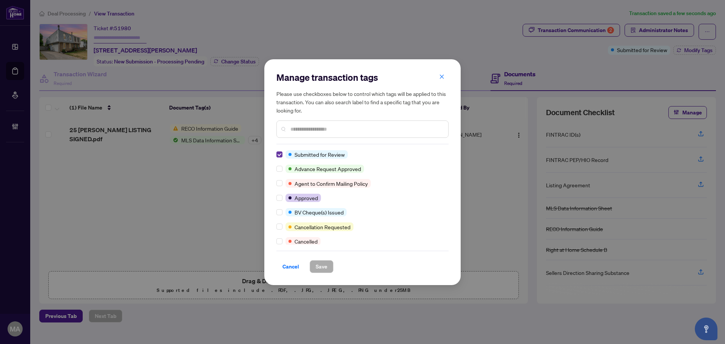
click at [279, 158] on label at bounding box center [279, 154] width 6 height 8
click at [318, 265] on span "Save" at bounding box center [322, 267] width 12 height 12
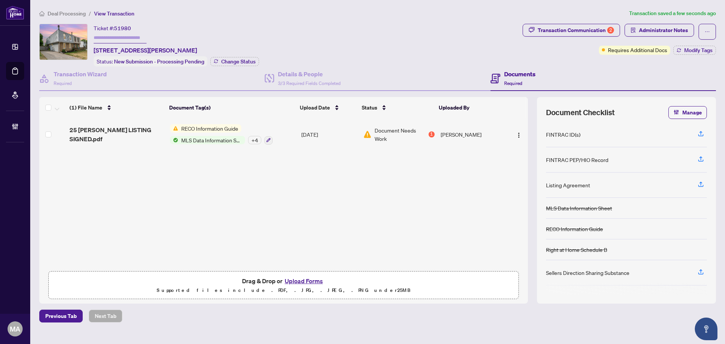
click at [82, 12] on span "Deal Processing" at bounding box center [67, 13] width 38 height 7
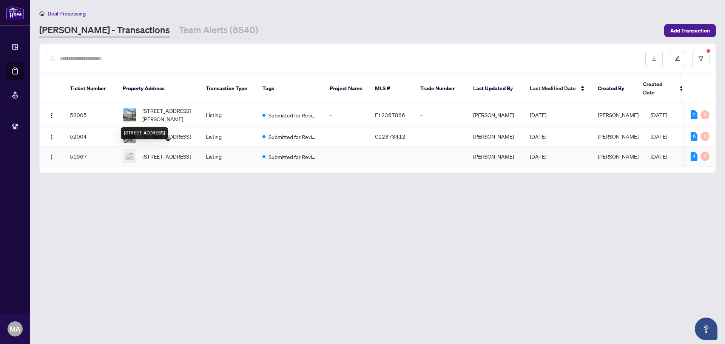
click at [153, 154] on span "3 Dover Street, Lindsay, Kawartha Lakes, ON, Canada" at bounding box center [166, 156] width 48 height 8
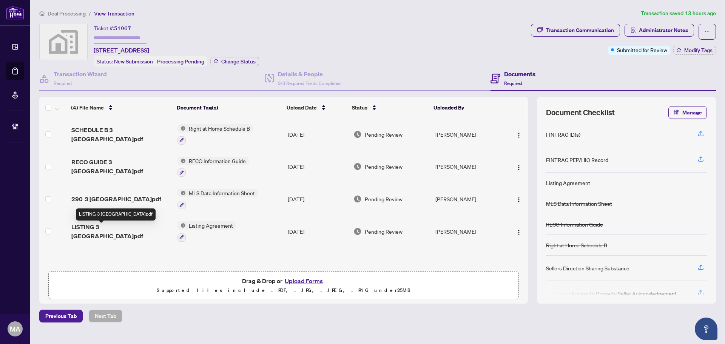
click at [88, 230] on span "LISTING 3 DOVER.pdf" at bounding box center [121, 231] width 100 height 18
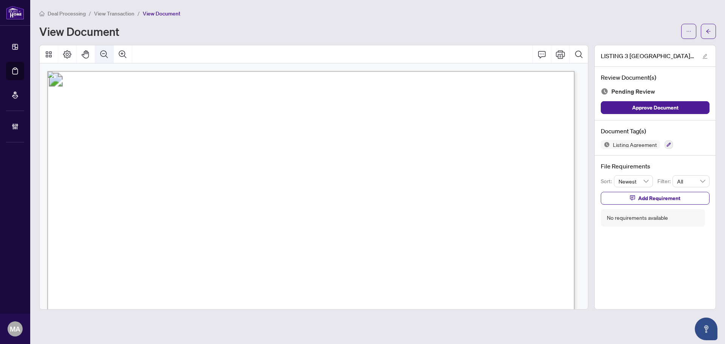
click at [110, 56] on button "Zoom Out" at bounding box center [104, 54] width 18 height 18
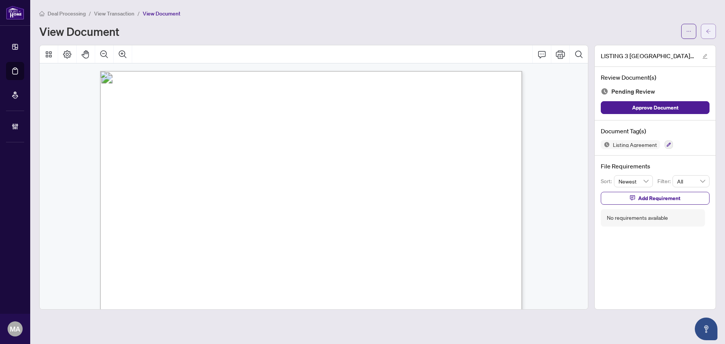
click at [711, 24] on button "button" at bounding box center [708, 31] width 15 height 15
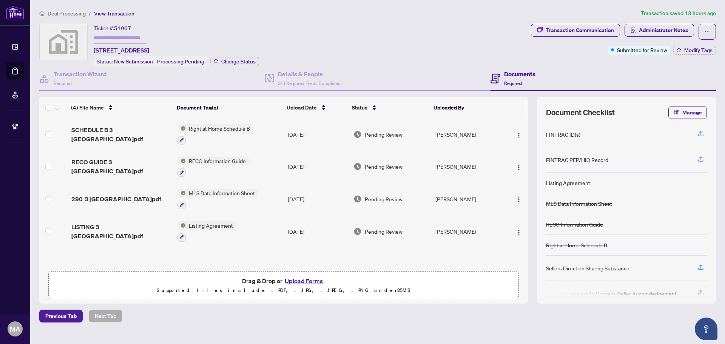
click at [63, 12] on span "Deal Processing" at bounding box center [67, 13] width 38 height 7
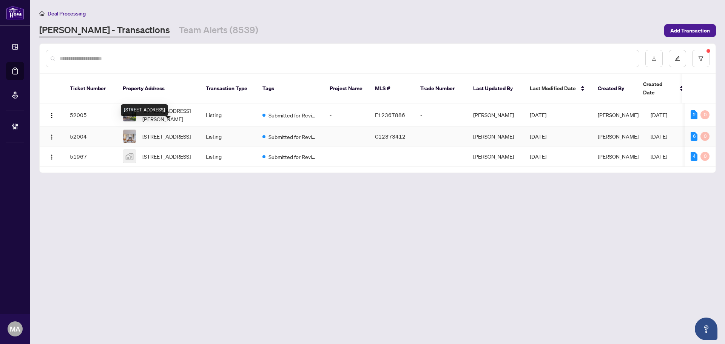
click at [166, 132] on span "707-65 Skymark Dr, Toronto, Ontario M2H 3N9, Canada" at bounding box center [166, 136] width 48 height 8
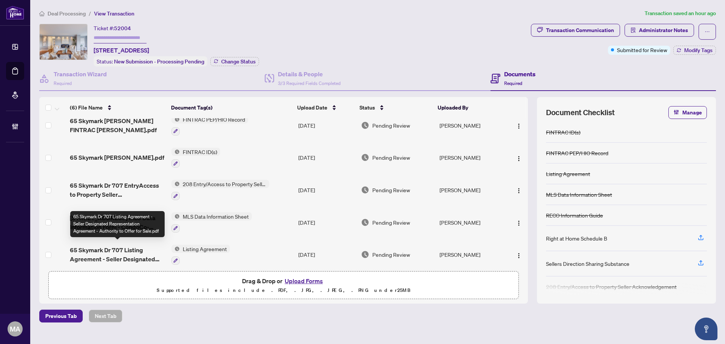
scroll to position [47, 0]
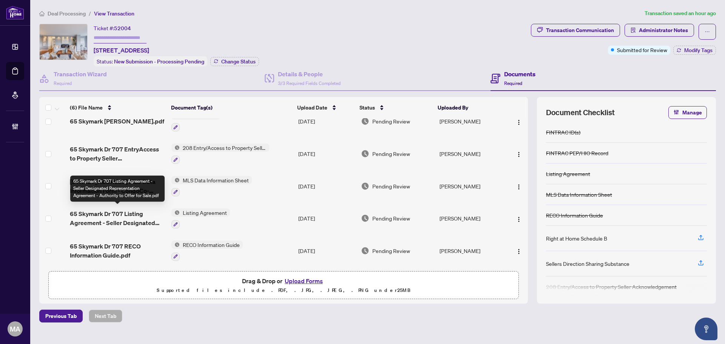
click at [110, 217] on span "65 Skymark Dr 707 Listing Agreement - Seller Designated Representation Agreemen…" at bounding box center [118, 218] width 96 height 18
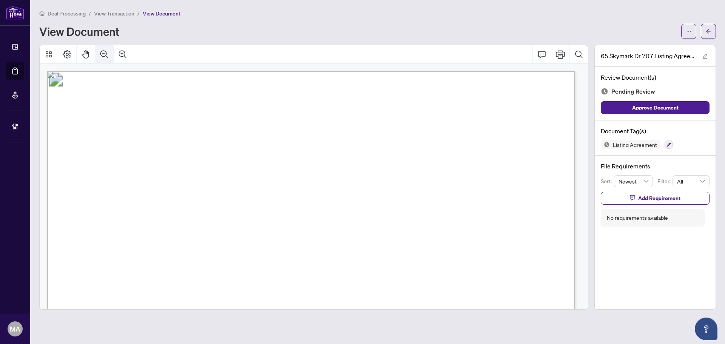
click at [100, 57] on icon "Zoom Out" at bounding box center [104, 54] width 9 height 9
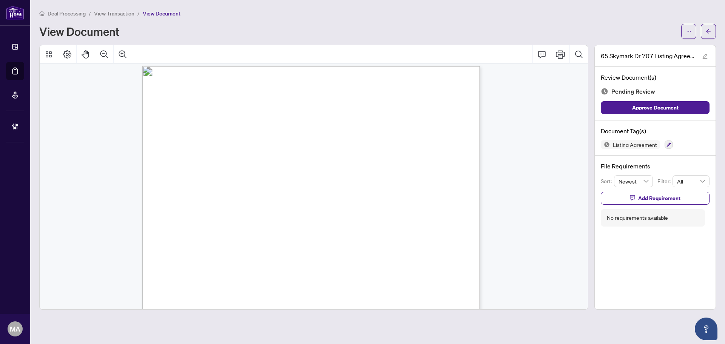
scroll to position [1397, 0]
click at [671, 144] on button "button" at bounding box center [669, 144] width 8 height 8
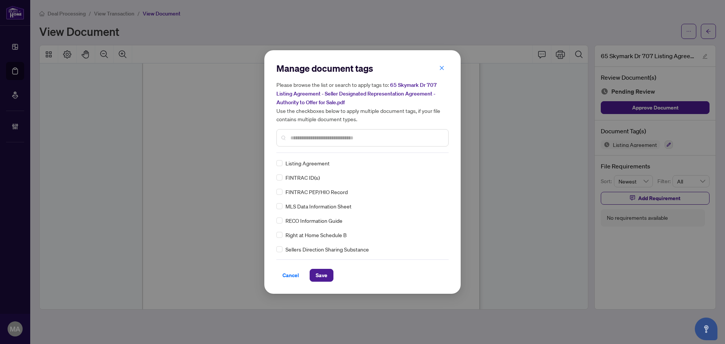
click at [304, 137] on input "text" at bounding box center [366, 138] width 152 height 8
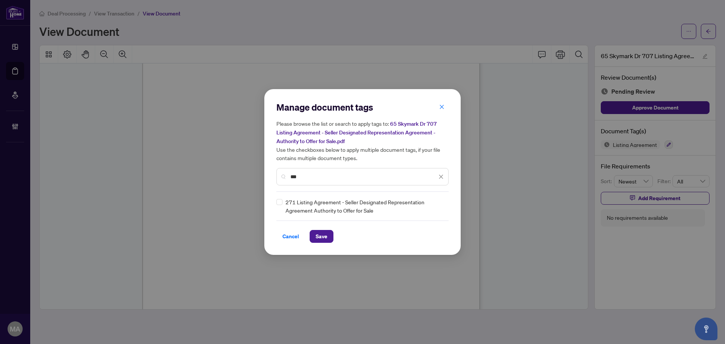
click at [273, 205] on div "Manage document tags Please browse the list or search to apply tags to: 65 Skym…" at bounding box center [362, 172] width 196 height 166
drag, startPoint x: 438, startPoint y: 204, endPoint x: 432, endPoint y: 236, distance: 32.2
click at [438, 205] on div at bounding box center [436, 206] width 14 height 8
click at [429, 243] on div "Approved" at bounding box center [414, 243] width 48 height 8
drag, startPoint x: 389, startPoint y: 181, endPoint x: 387, endPoint y: 176, distance: 4.4
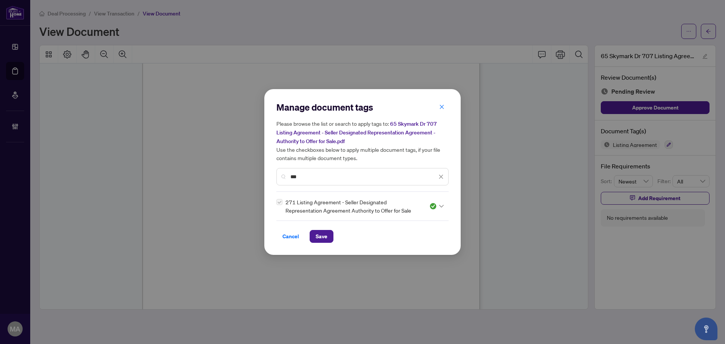
click at [389, 180] on div "***" at bounding box center [362, 176] width 172 height 17
click at [387, 175] on input "***" at bounding box center [363, 177] width 147 height 8
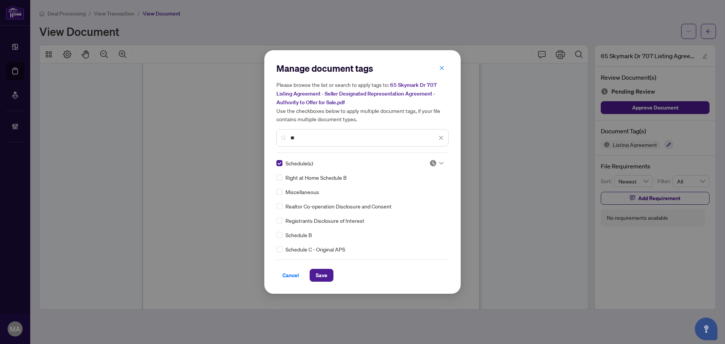
click at [436, 154] on div "Manage document tags Please browse the list or search to apply tags to: 65 Skym…" at bounding box center [362, 171] width 172 height 219
click at [434, 165] on img at bounding box center [433, 163] width 8 height 8
click at [417, 197] on div "Approved" at bounding box center [411, 200] width 48 height 8
click at [328, 272] on button "Save" at bounding box center [322, 275] width 24 height 13
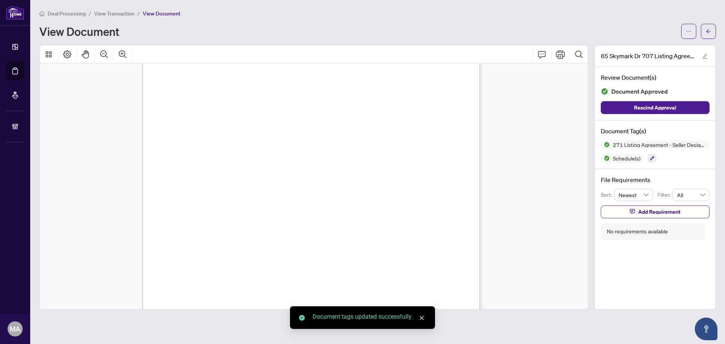
scroll to position [1998, 0]
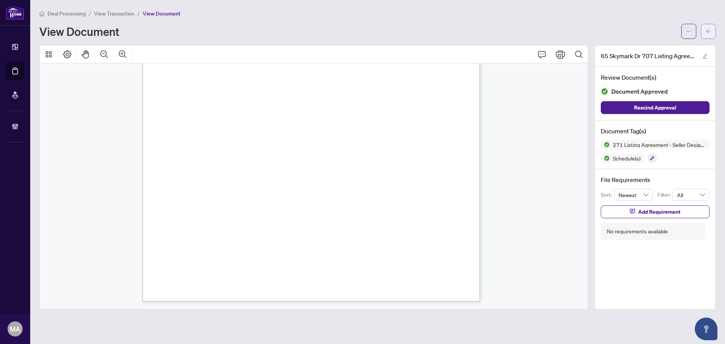
click at [711, 29] on button "button" at bounding box center [708, 31] width 15 height 15
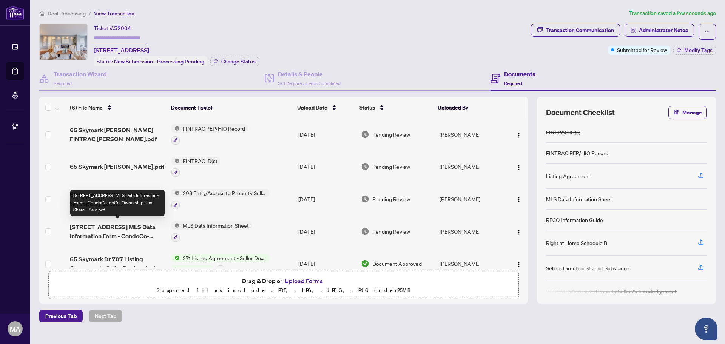
click at [110, 228] on span "65 Skymark Dr 707 MLS Data Information Form - CondoCo-opCo-OwnershipTime Share …" at bounding box center [118, 231] width 96 height 18
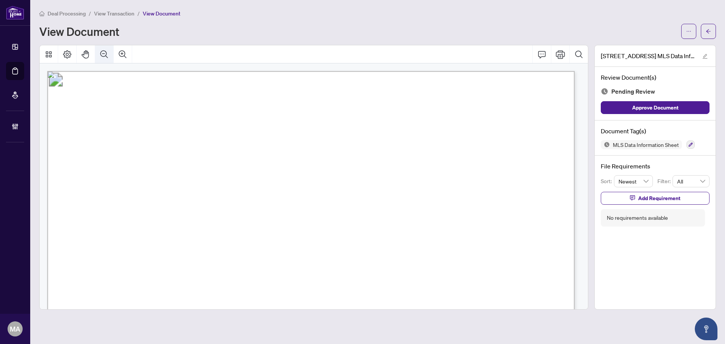
click at [107, 57] on icon "Zoom Out" at bounding box center [104, 54] width 9 height 9
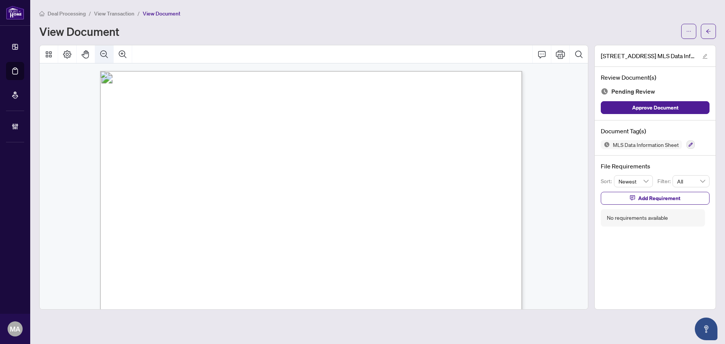
click at [107, 57] on icon "Zoom Out" at bounding box center [104, 54] width 9 height 9
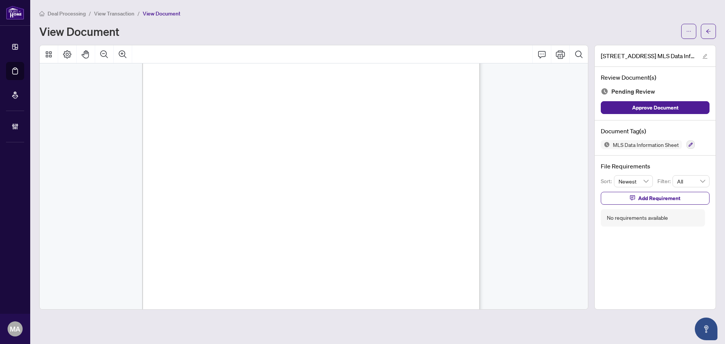
scroll to position [5582, 0]
click at [690, 143] on icon "button" at bounding box center [690, 144] width 5 height 5
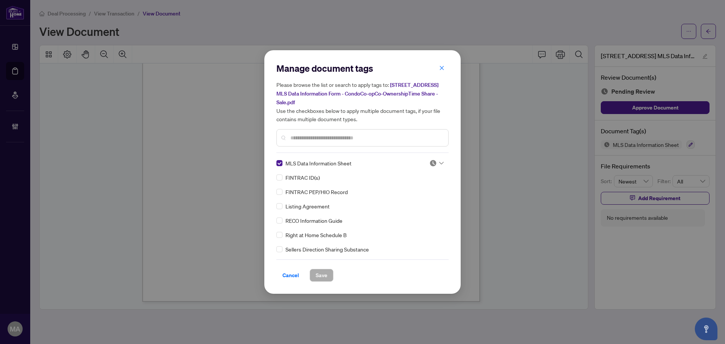
click at [434, 159] on img at bounding box center [433, 163] width 8 height 8
click at [403, 197] on div "Approved" at bounding box center [411, 195] width 48 height 8
click at [323, 272] on span "Save" at bounding box center [322, 275] width 12 height 12
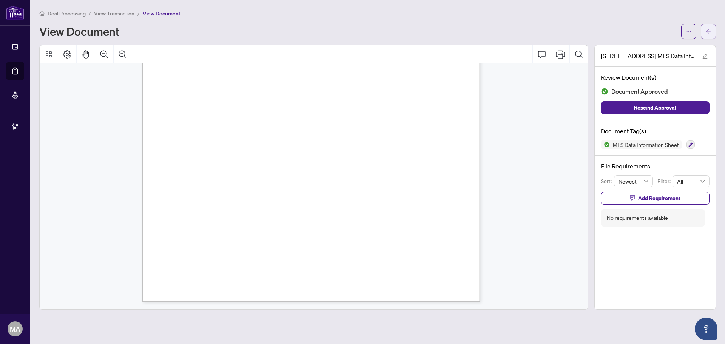
click at [709, 31] on icon "arrow-left" at bounding box center [708, 31] width 5 height 5
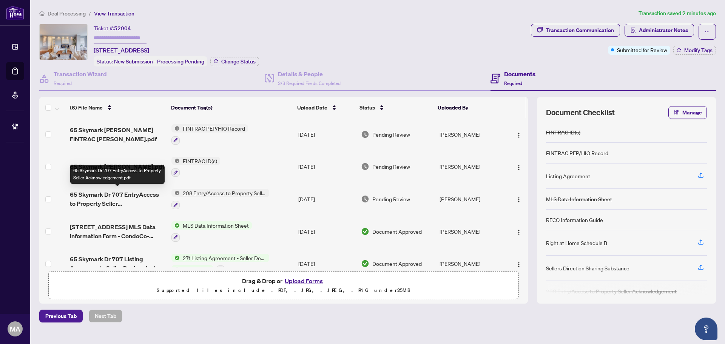
click at [113, 193] on span "65 Skymark Dr 707 EntryAccess to Property Seller Acknowledgement.pdf" at bounding box center [118, 199] width 96 height 18
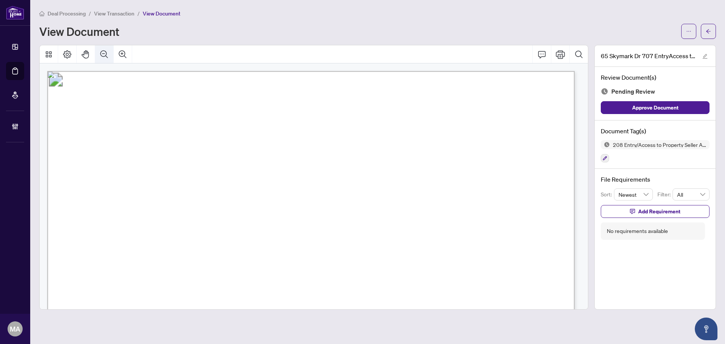
click at [99, 54] on button "Zoom Out" at bounding box center [104, 54] width 18 height 18
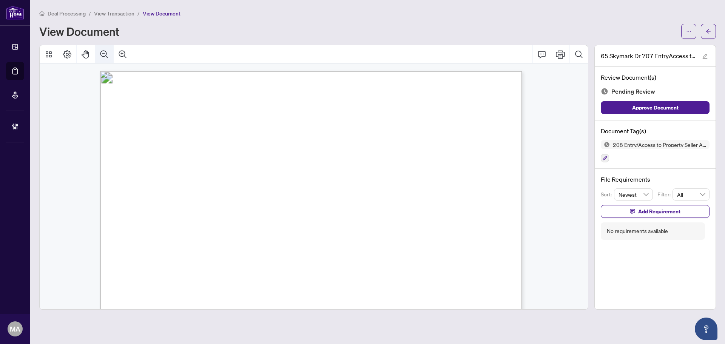
click at [99, 54] on button "Zoom Out" at bounding box center [104, 54] width 18 height 18
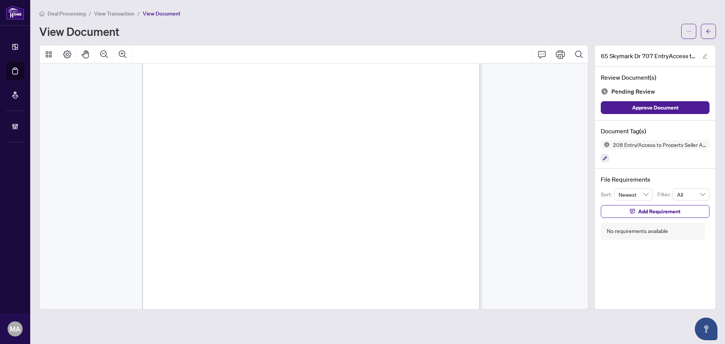
scroll to position [206, 0]
click at [601, 159] on button "button" at bounding box center [605, 158] width 8 height 8
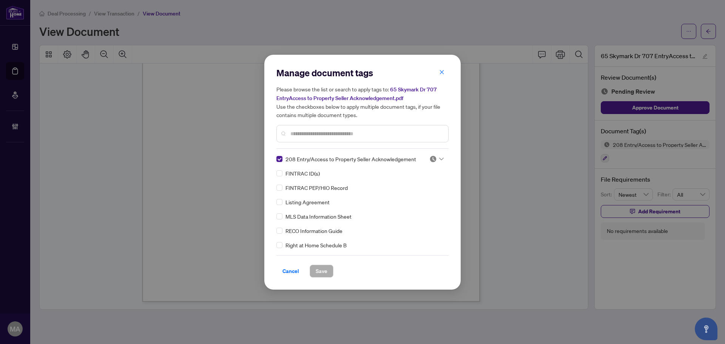
click at [439, 158] on icon at bounding box center [441, 158] width 5 height 3
click at [417, 196] on div "Approved" at bounding box center [411, 195] width 48 height 8
click at [316, 270] on span "Save" at bounding box center [322, 271] width 12 height 12
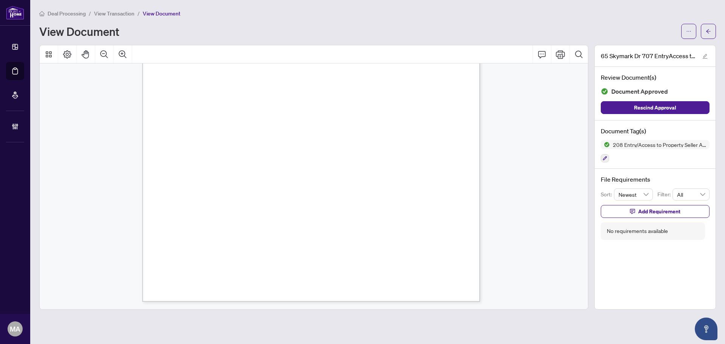
click at [713, 39] on div "Deal Processing / View Transaction / View Document View Document 65 Skymark Dr …" at bounding box center [377, 159] width 677 height 301
click at [712, 33] on button "button" at bounding box center [708, 31] width 15 height 15
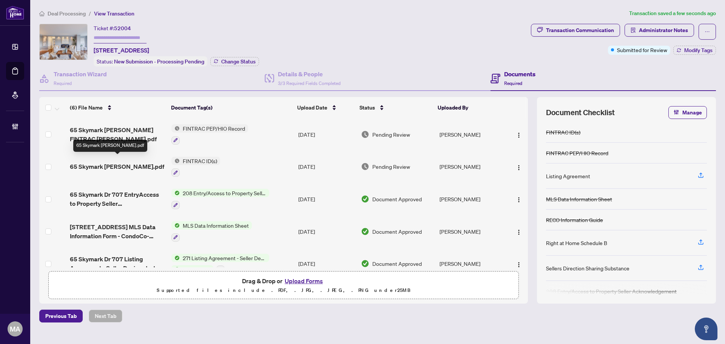
click at [90, 162] on span "65 Skymark Dr Maria Reino FINTRAC.pdf" at bounding box center [117, 166] width 94 height 9
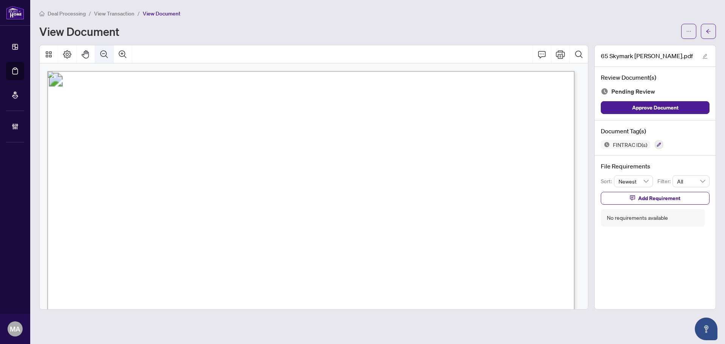
click at [103, 56] on icon "Zoom Out" at bounding box center [104, 54] width 9 height 9
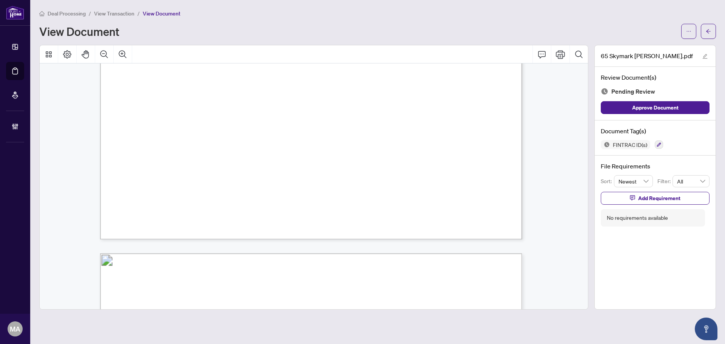
scroll to position [529, 0]
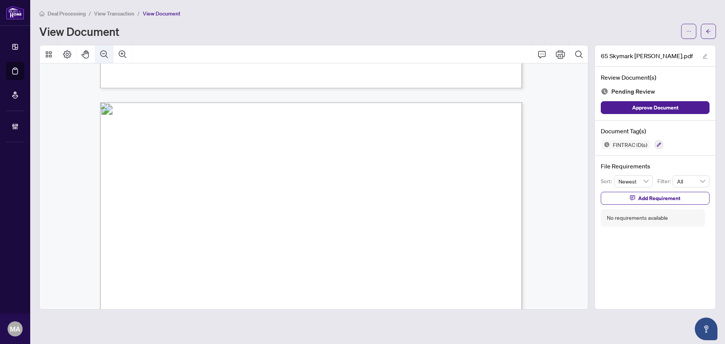
click at [97, 54] on button "Zoom Out" at bounding box center [104, 54] width 18 height 18
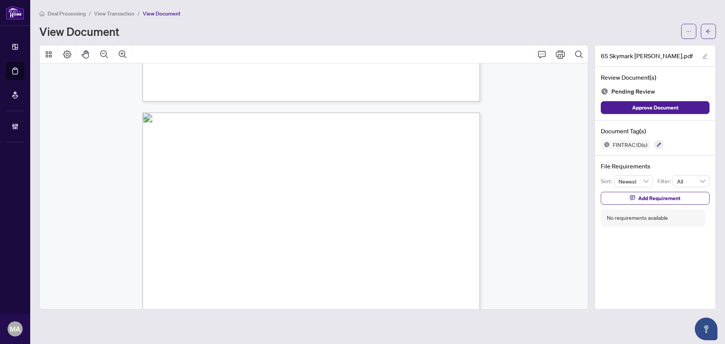
scroll to position [1402, 0]
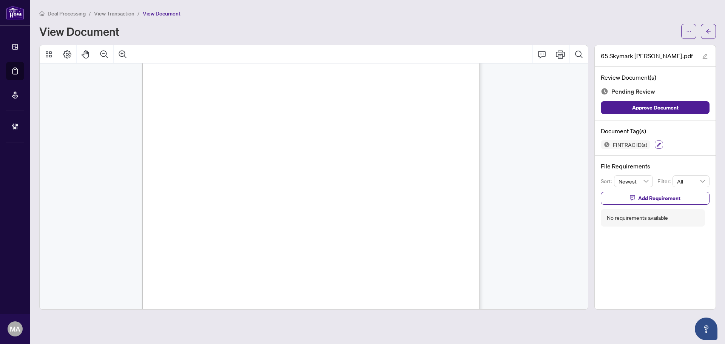
click at [659, 144] on icon "button" at bounding box center [659, 145] width 4 height 4
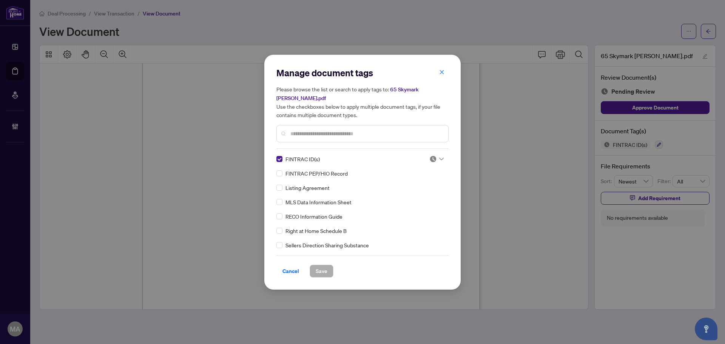
click at [431, 161] on img at bounding box center [433, 159] width 8 height 8
click at [407, 196] on div "Approved" at bounding box center [411, 195] width 48 height 8
click at [324, 270] on span "Save" at bounding box center [322, 271] width 12 height 12
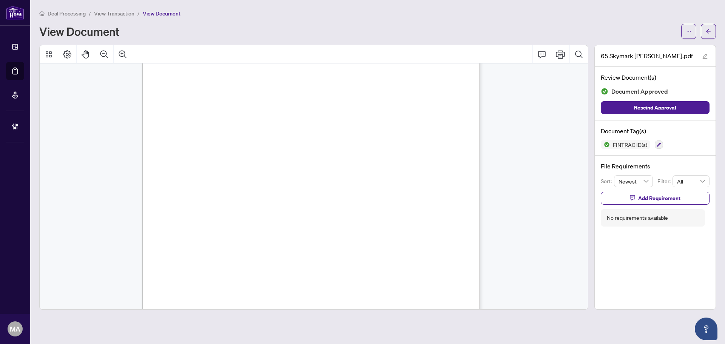
scroll to position [1550, 0]
click at [712, 30] on button "button" at bounding box center [708, 31] width 15 height 15
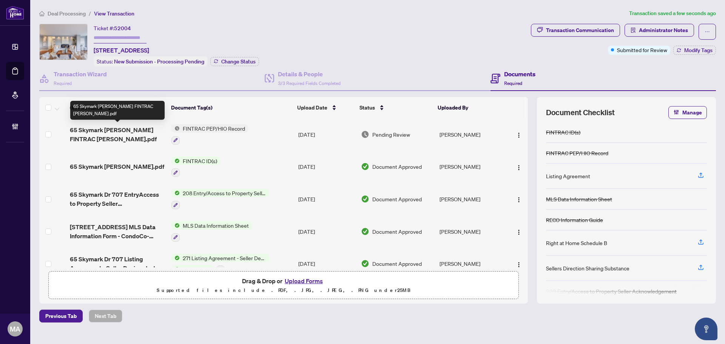
click at [111, 129] on span "65 Skymark Dr Maria Reino FINTRAC PEP HIO.pdf" at bounding box center [118, 134] width 96 height 18
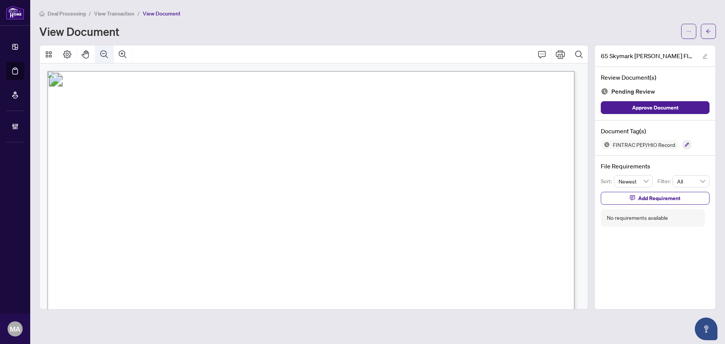
click at [104, 56] on icon "Zoom Out" at bounding box center [104, 54] width 8 height 8
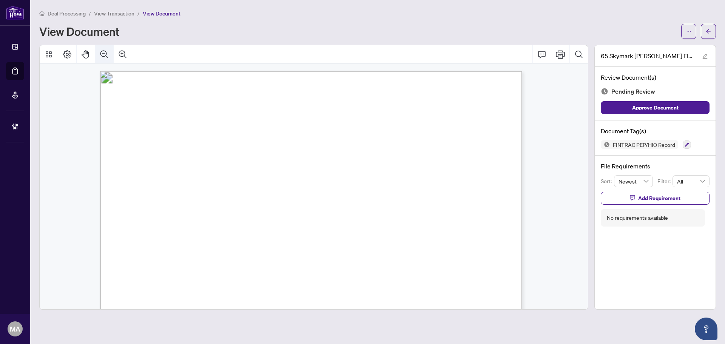
click at [104, 56] on icon "Zoom Out" at bounding box center [104, 54] width 8 height 8
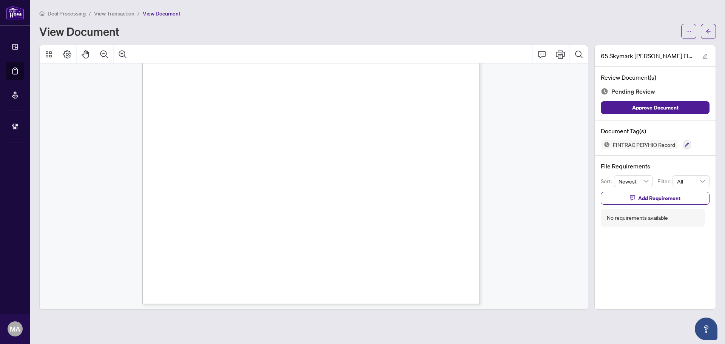
scroll to position [654, 0]
click at [685, 142] on icon "button" at bounding box center [687, 144] width 5 height 5
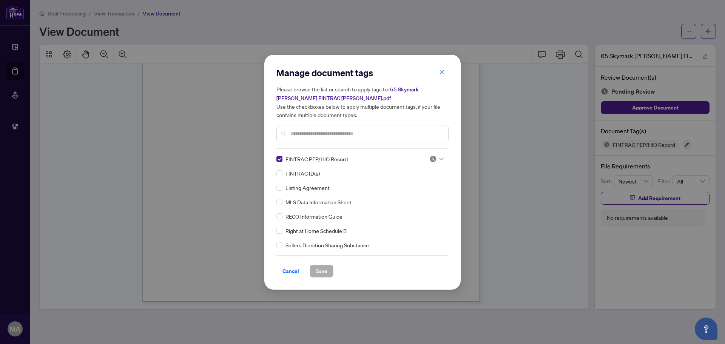
click at [434, 156] on img at bounding box center [433, 159] width 8 height 8
click at [409, 195] on div "Approved" at bounding box center [411, 195] width 48 height 8
click at [324, 273] on span "Save" at bounding box center [322, 271] width 12 height 12
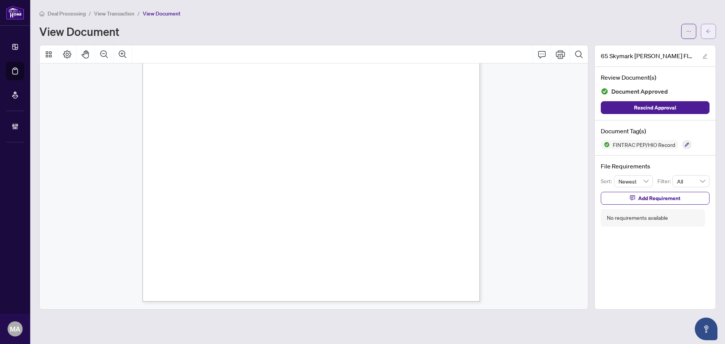
click at [713, 28] on button "button" at bounding box center [708, 31] width 15 height 15
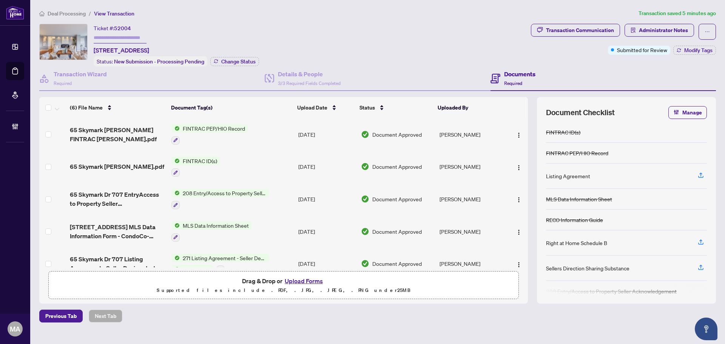
scroll to position [47, 0]
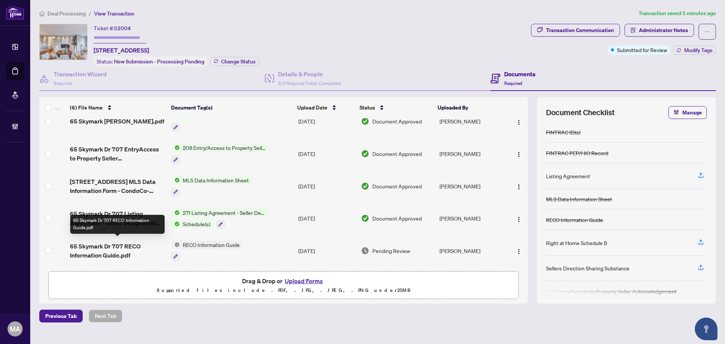
click at [102, 245] on span "65 Skymark Dr 707 RECO Information Guide.pdf" at bounding box center [118, 251] width 96 height 18
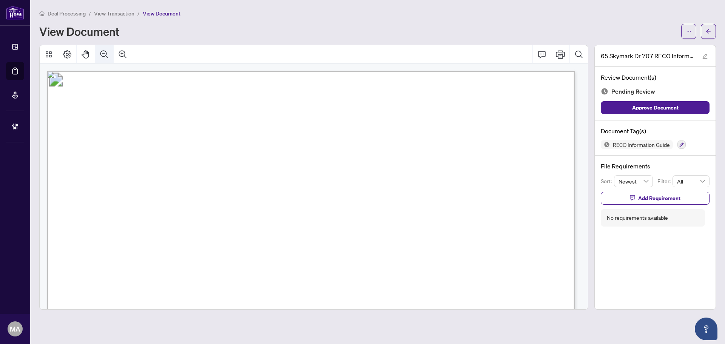
click at [109, 51] on button "Zoom Out" at bounding box center [104, 54] width 18 height 18
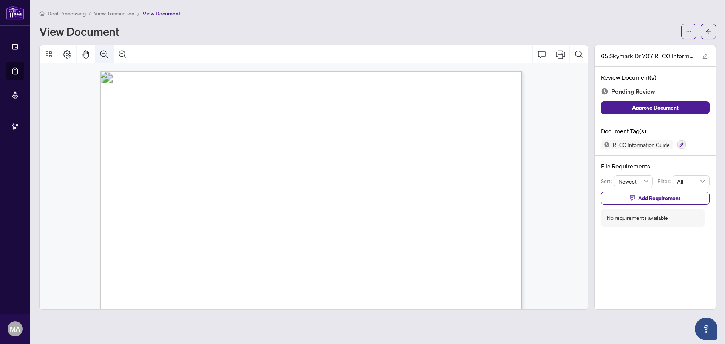
click at [109, 51] on button "Zoom Out" at bounding box center [104, 54] width 18 height 18
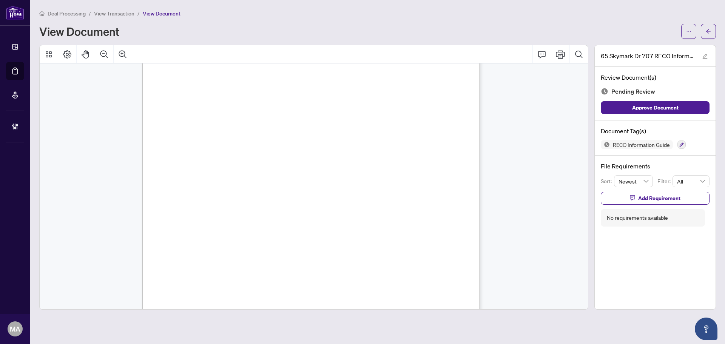
scroll to position [5383, 0]
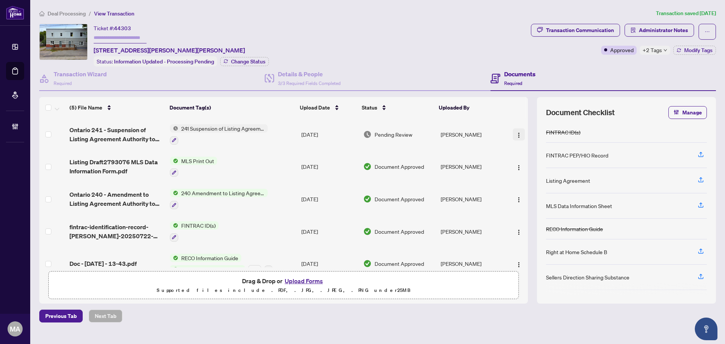
click at [521, 138] on button "button" at bounding box center [519, 134] width 12 height 12
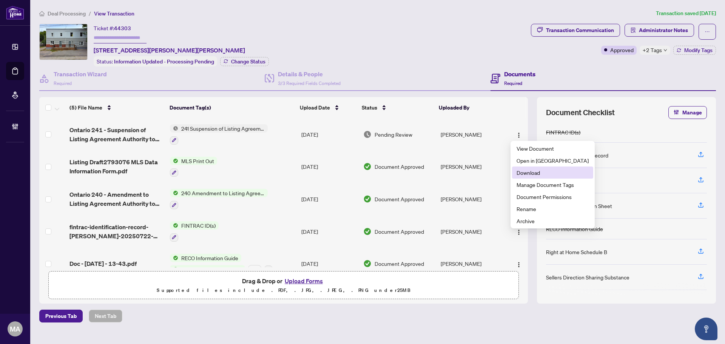
click at [531, 176] on span "Download" at bounding box center [553, 172] width 72 height 8
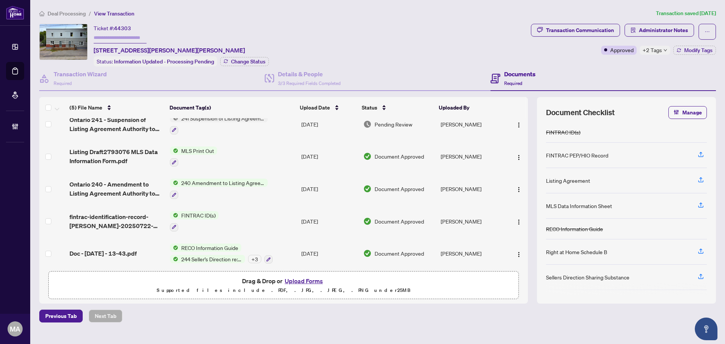
scroll to position [14, 0]
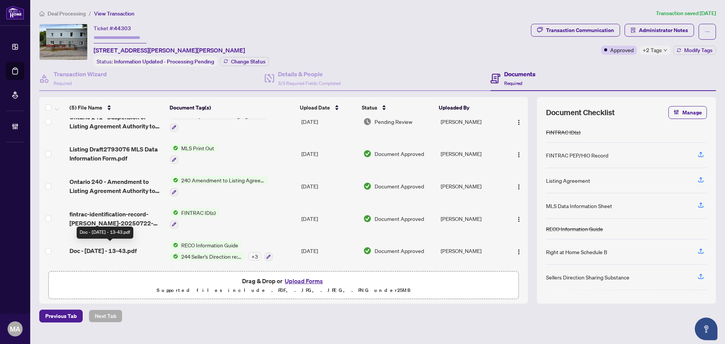
click at [131, 249] on span "Doc - Jul 14 2025 - 13-43.pdf" at bounding box center [102, 250] width 67 height 9
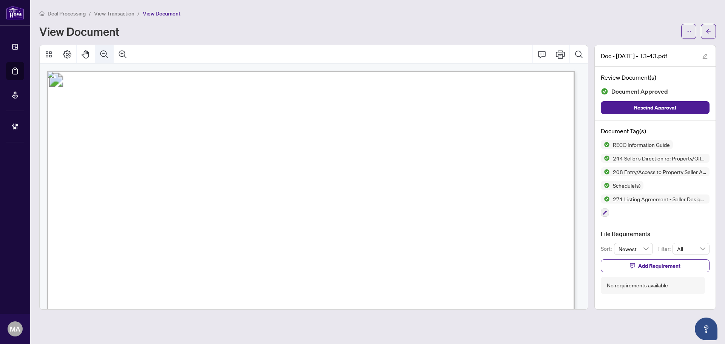
click at [108, 51] on icon "Zoom Out" at bounding box center [104, 54] width 9 height 9
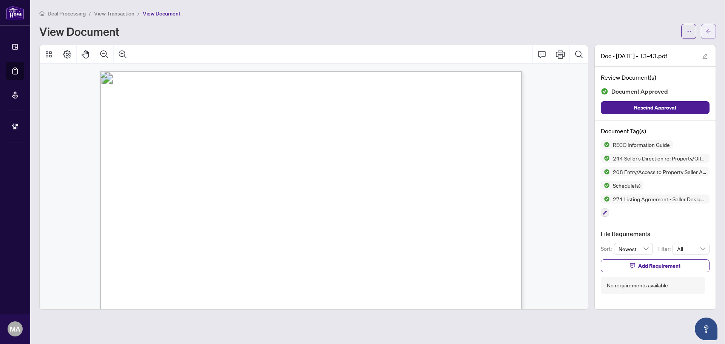
click at [704, 36] on button "button" at bounding box center [708, 31] width 15 height 15
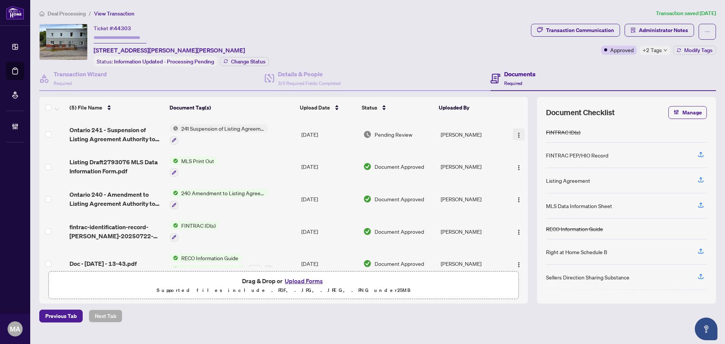
click at [520, 131] on button "button" at bounding box center [519, 134] width 12 height 12
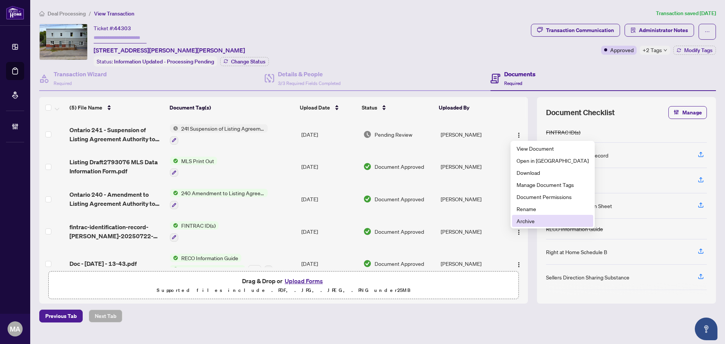
click at [545, 220] on span "Archive" at bounding box center [553, 221] width 72 height 8
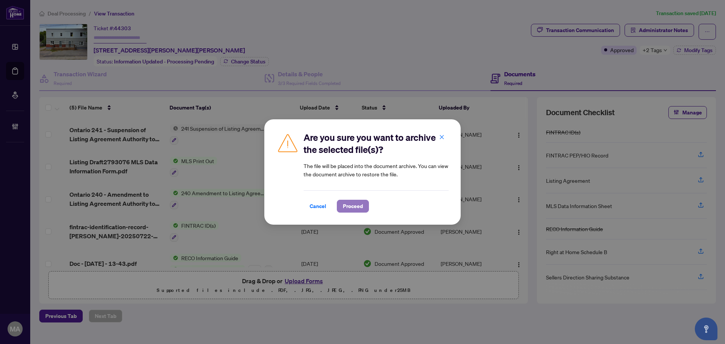
click at [361, 207] on span "Proceed" at bounding box center [353, 206] width 20 height 12
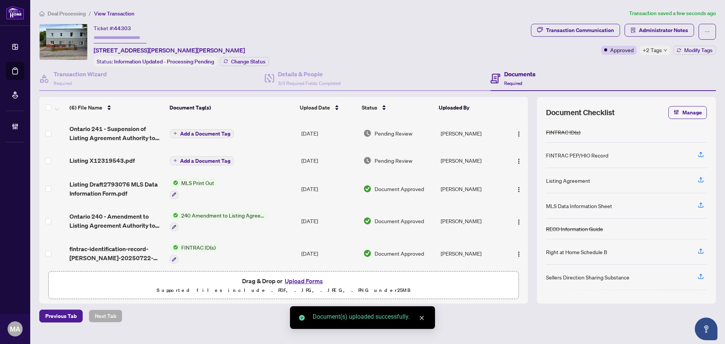
click at [102, 160] on span "Listing X12319543.pdf" at bounding box center [101, 160] width 65 height 9
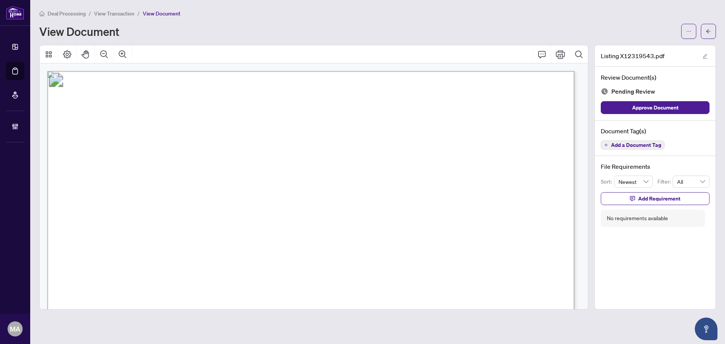
click at [648, 145] on span "Add a Document Tag" at bounding box center [636, 144] width 50 height 5
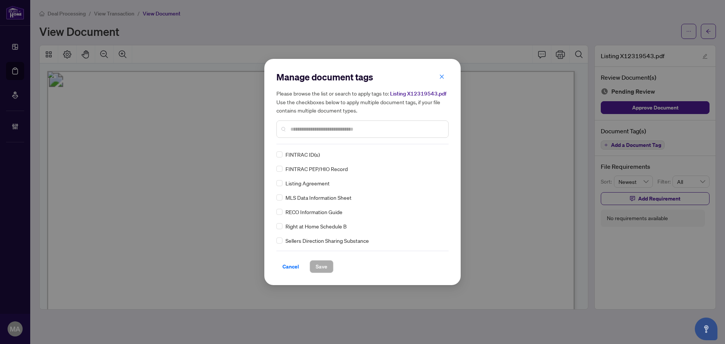
click at [426, 129] on input "text" at bounding box center [366, 129] width 152 height 8
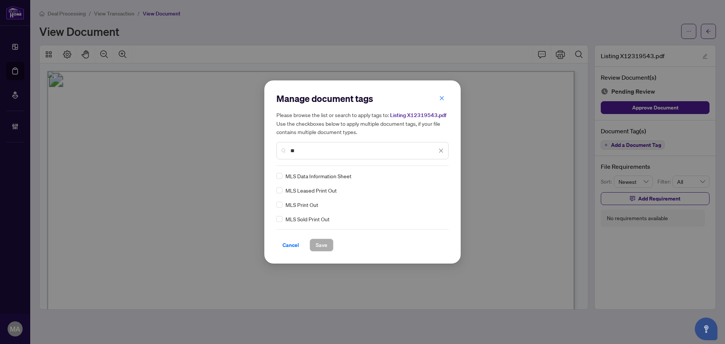
type input "**"
click at [435, 173] on img at bounding box center [433, 176] width 8 height 8
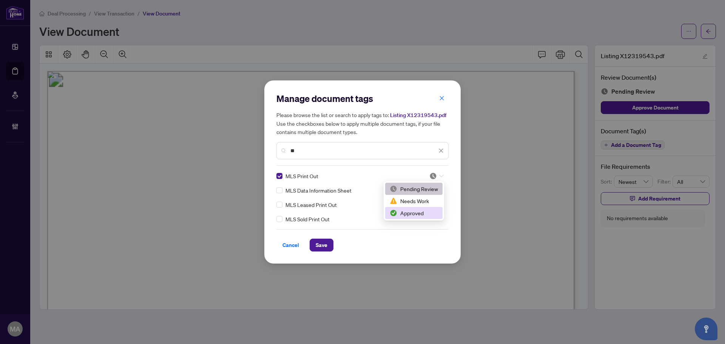
click at [411, 219] on div "2 3 Pending Review Needs Work Approved" at bounding box center [414, 200] width 60 height 39
click at [400, 211] on div "Approved" at bounding box center [414, 213] width 48 height 8
click at [316, 246] on span "Save" at bounding box center [322, 245] width 12 height 12
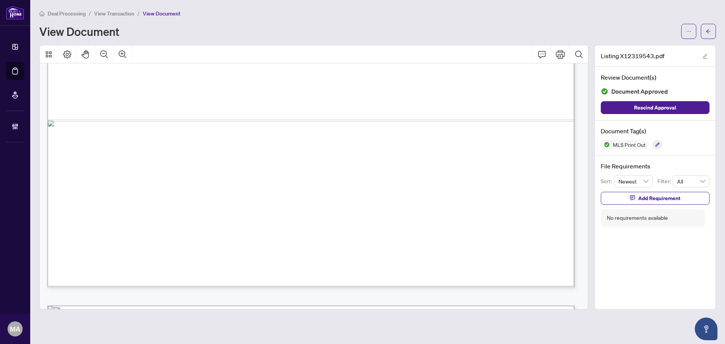
scroll to position [529, 0]
click at [707, 33] on icon "arrow-left" at bounding box center [708, 31] width 5 height 5
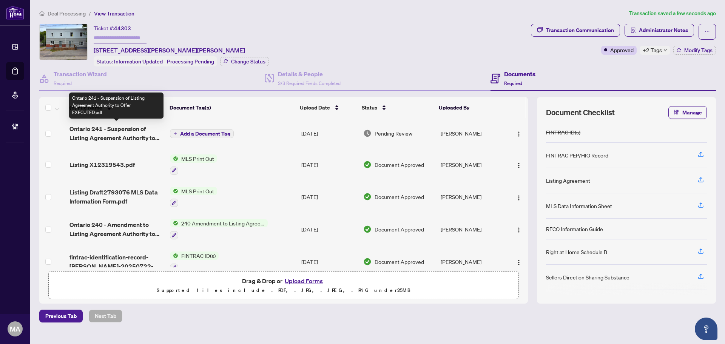
click at [120, 131] on span "Ontario 241 - Suspension of Listing Agreement Authority to Offer EXECUTED.pdf" at bounding box center [116, 133] width 94 height 18
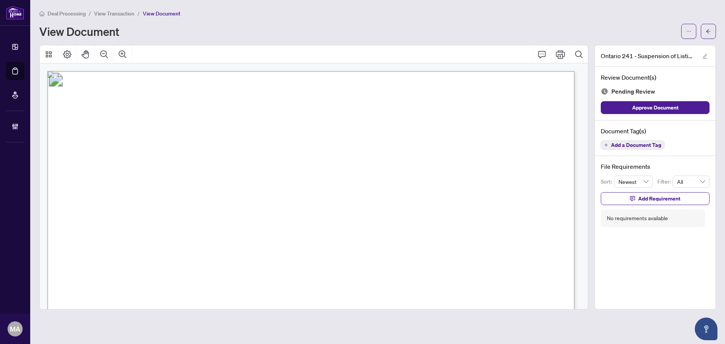
click at [631, 145] on span "Add a Document Tag" at bounding box center [636, 144] width 50 height 5
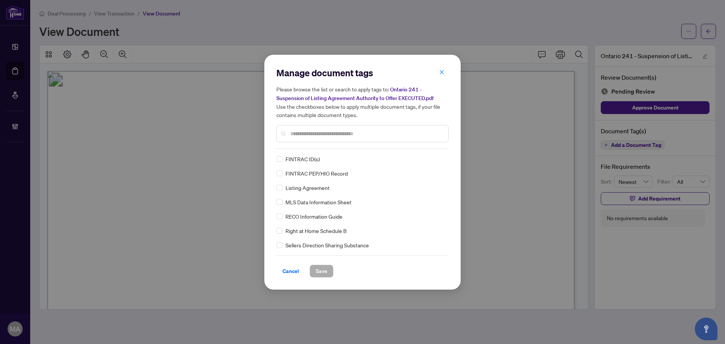
click at [398, 144] on div "Manage document tags Please browse the list or search to apply tags to: Ontario…" at bounding box center [362, 108] width 172 height 82
click at [400, 137] on div at bounding box center [362, 133] width 172 height 17
click at [403, 133] on input "text" at bounding box center [366, 134] width 152 height 8
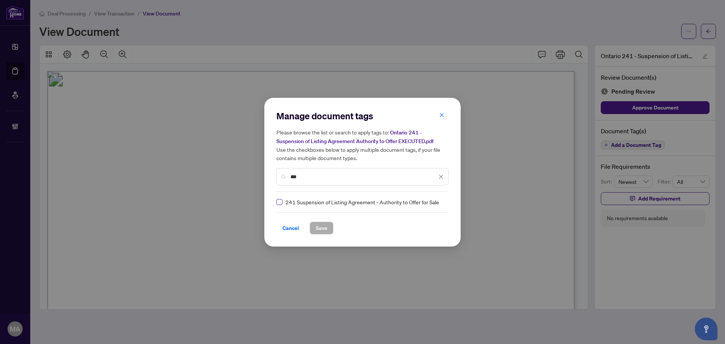
type input "***"
drag, startPoint x: 281, startPoint y: 205, endPoint x: 286, endPoint y: 205, distance: 4.9
click at [282, 205] on label at bounding box center [279, 202] width 6 height 8
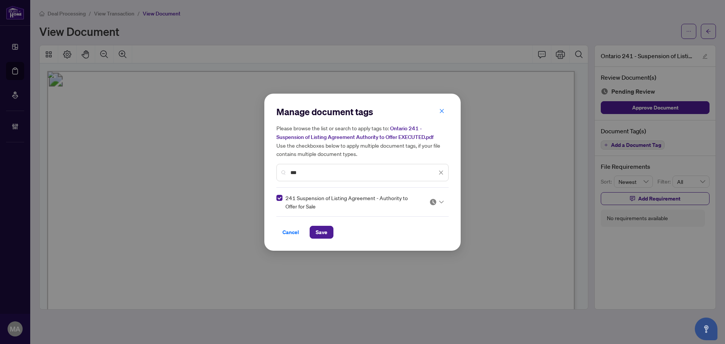
click at [434, 198] on img at bounding box center [433, 202] width 8 height 8
click at [421, 238] on div "Approved" at bounding box center [414, 239] width 48 height 8
click at [324, 227] on span "Save" at bounding box center [322, 232] width 12 height 12
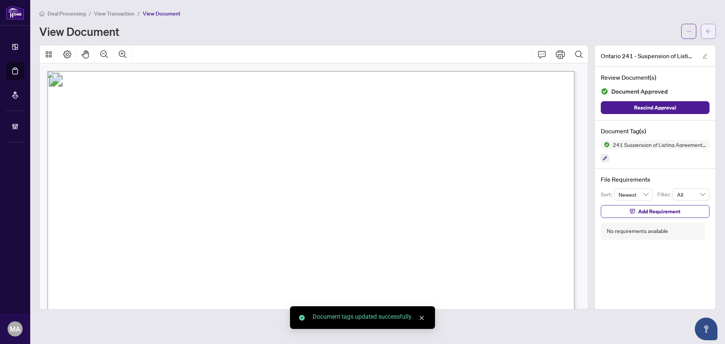
click at [713, 29] on button "button" at bounding box center [708, 31] width 15 height 15
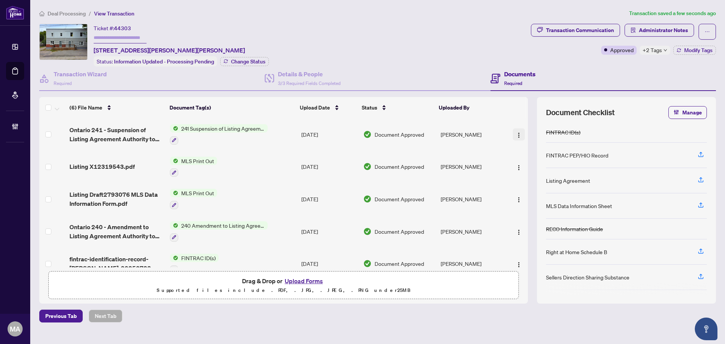
click at [516, 132] on img "button" at bounding box center [519, 135] width 6 height 6
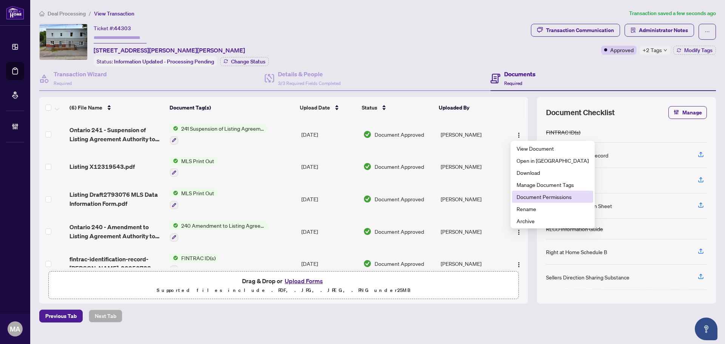
click at [546, 198] on span "Document Permissions" at bounding box center [553, 197] width 72 height 8
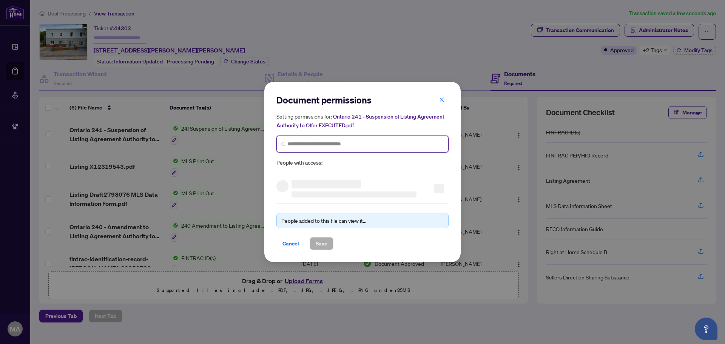
click at [421, 144] on input "search" at bounding box center [365, 144] width 156 height 8
type input "******"
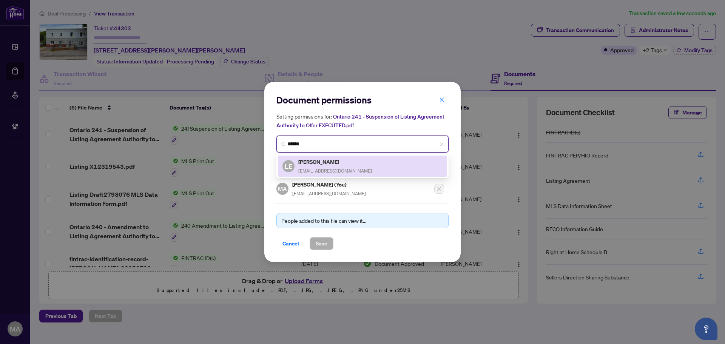
click at [394, 173] on div "LE Luke Elson luke@listwithluke.ca" at bounding box center [362, 165] width 160 height 17
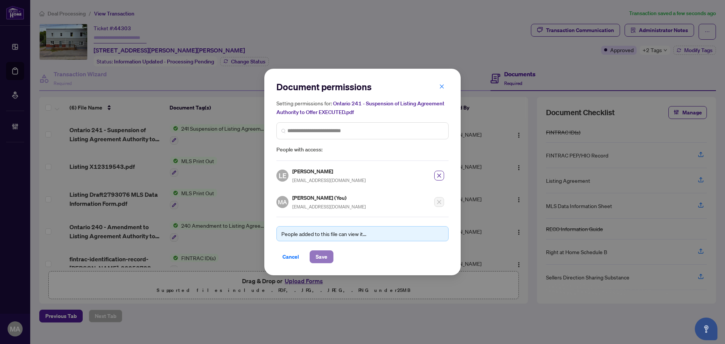
click at [325, 261] on span "Save" at bounding box center [322, 257] width 12 height 12
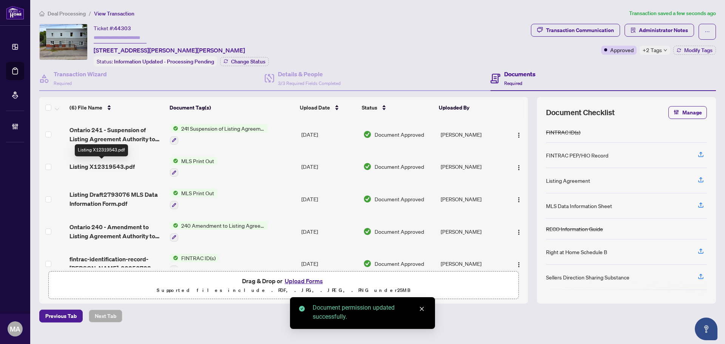
click at [114, 165] on span "Listing X12319543.pdf" at bounding box center [101, 166] width 65 height 9
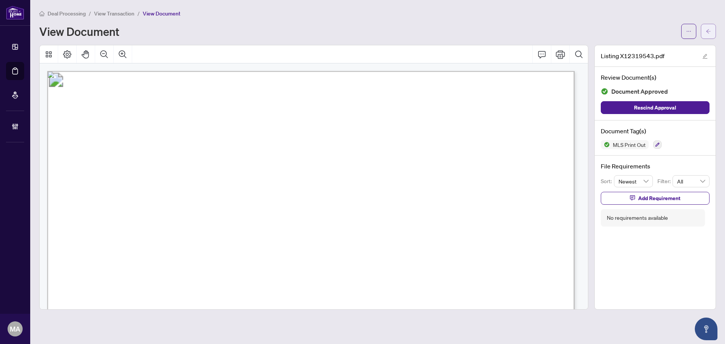
click at [704, 33] on button "button" at bounding box center [708, 31] width 15 height 15
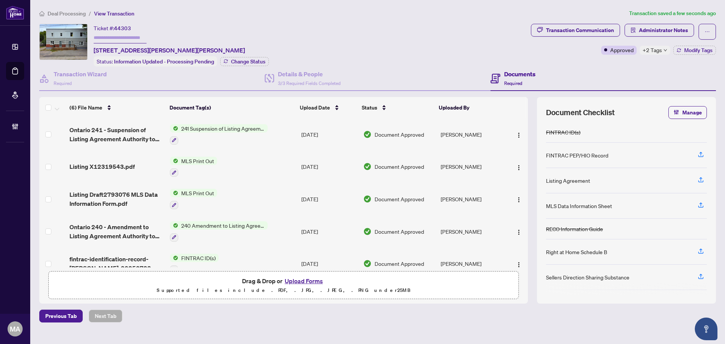
click at [513, 161] on button "button" at bounding box center [519, 167] width 12 height 12
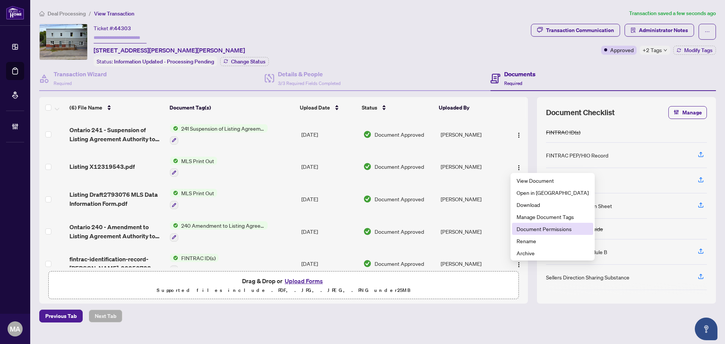
click at [556, 226] on span "Document Permissions" at bounding box center [553, 229] width 72 height 8
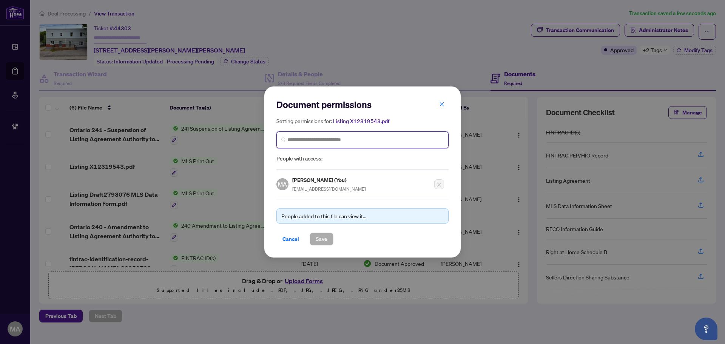
click at [394, 140] on input "search" at bounding box center [365, 140] width 156 height 8
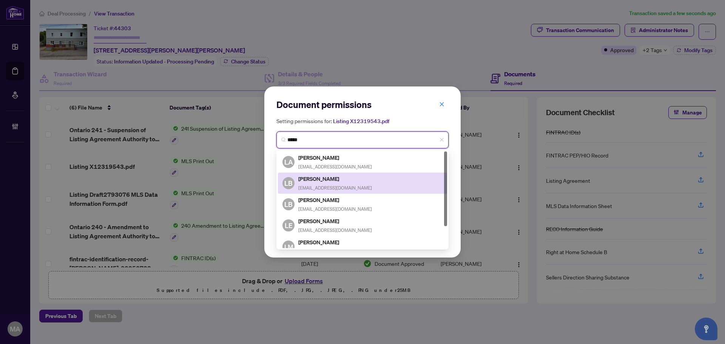
type input "******"
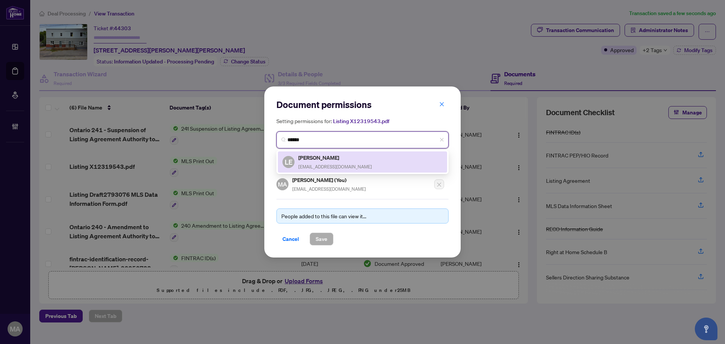
click at [352, 167] on div "LE Luke Elson luke@listwithluke.ca" at bounding box center [362, 161] width 160 height 17
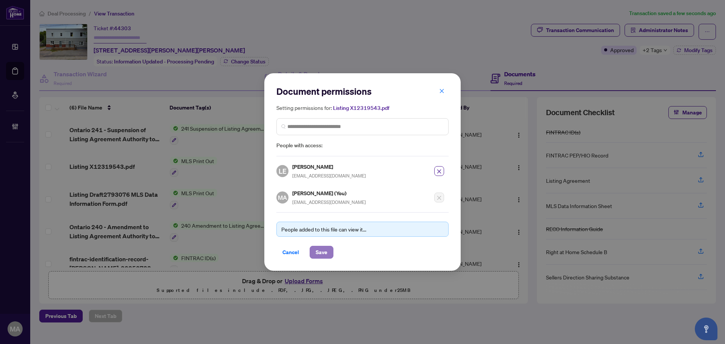
click at [326, 253] on span "Save" at bounding box center [322, 252] width 12 height 12
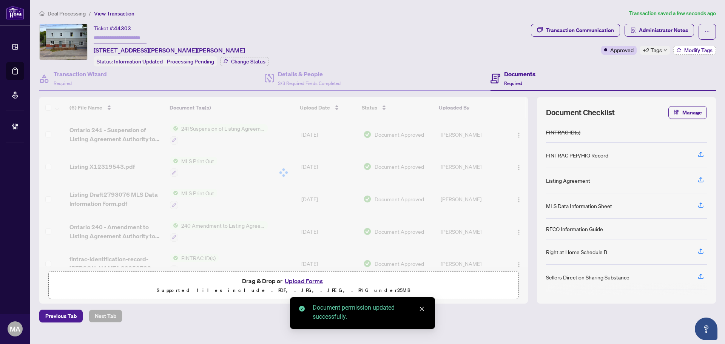
click at [705, 51] on span "Modify Tags" at bounding box center [698, 50] width 28 height 5
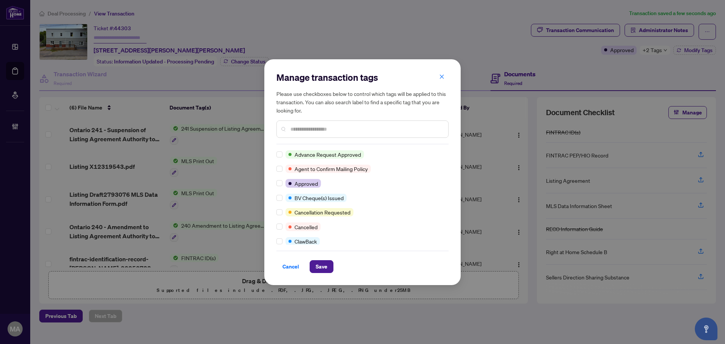
click at [322, 131] on input "text" at bounding box center [366, 129] width 152 height 8
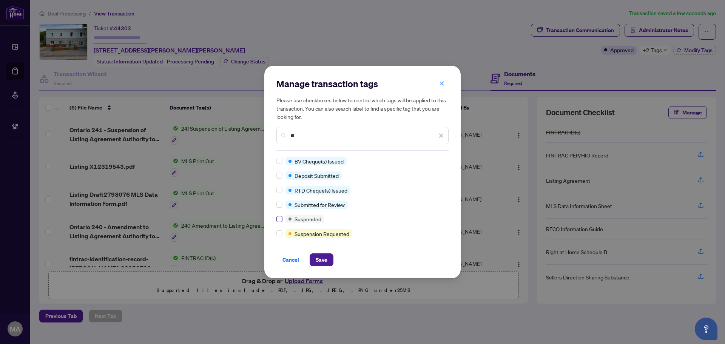
type input "**"
click at [329, 261] on button "Save" at bounding box center [322, 259] width 24 height 13
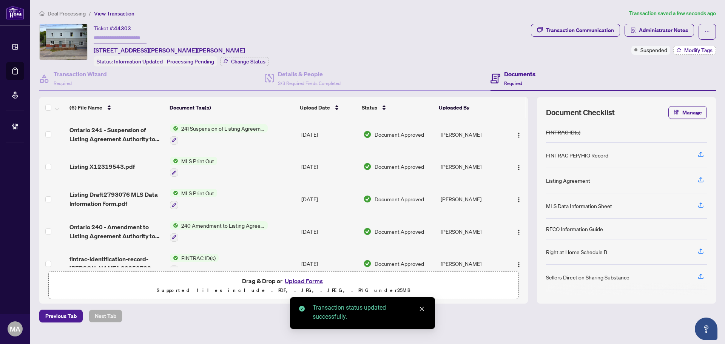
click at [694, 51] on span "Modify Tags" at bounding box center [698, 50] width 28 height 5
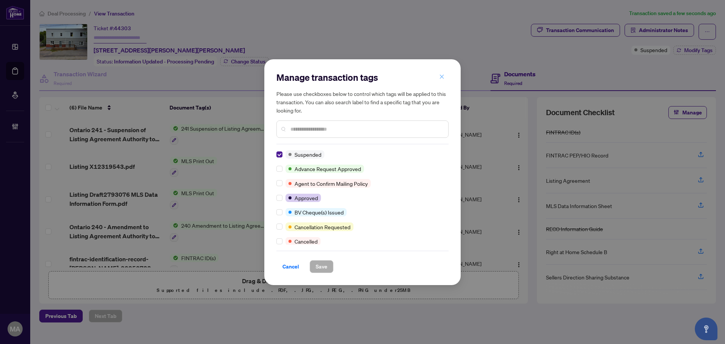
click at [441, 75] on icon "close" at bounding box center [441, 76] width 5 height 5
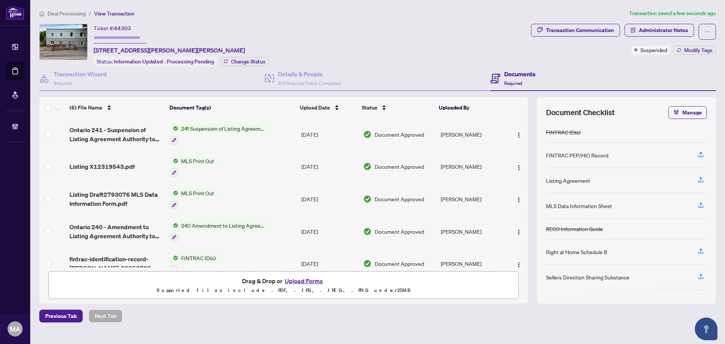
click at [68, 11] on span "Deal Processing" at bounding box center [67, 13] width 38 height 7
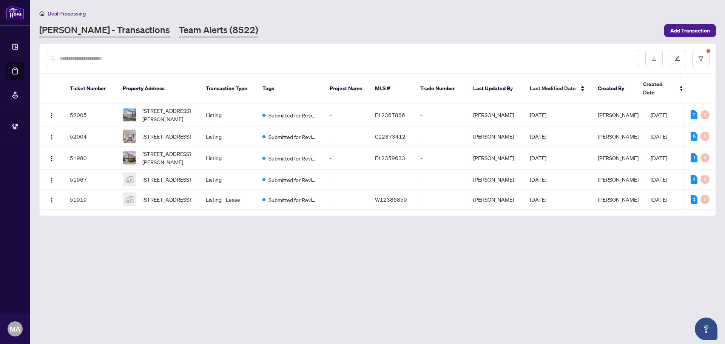
click at [179, 32] on link "Team Alerts (8522)" at bounding box center [218, 31] width 79 height 14
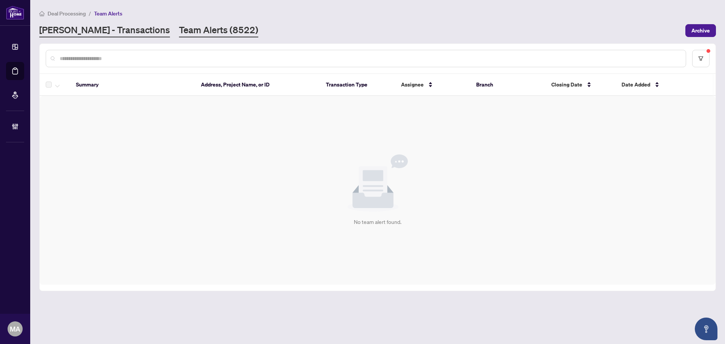
click at [91, 27] on link "RAHR - Transactions" at bounding box center [104, 31] width 131 height 14
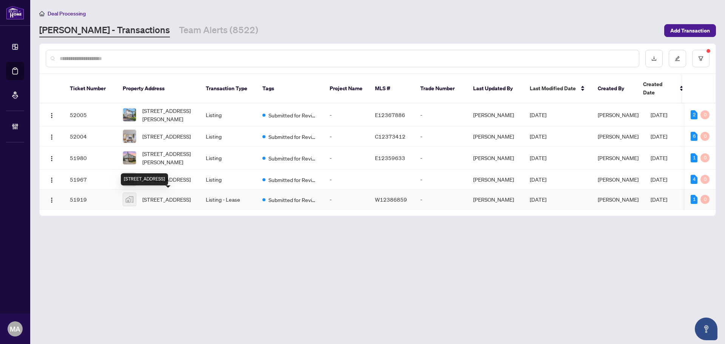
click at [178, 195] on span "1910 Lake Shore Blvd W #505, Toronto, ON, Canada" at bounding box center [166, 199] width 48 height 8
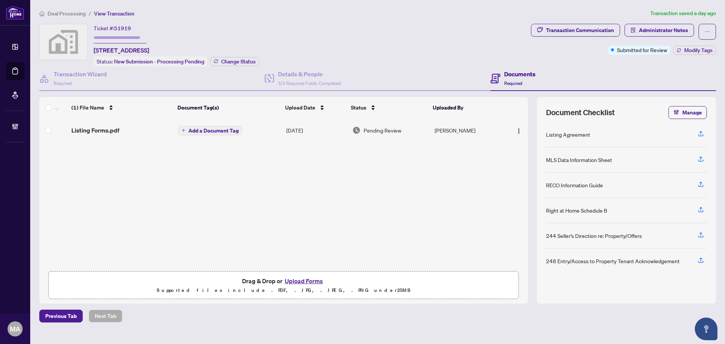
click at [127, 133] on div "Listing Forms.pdf" at bounding box center [121, 130] width 101 height 9
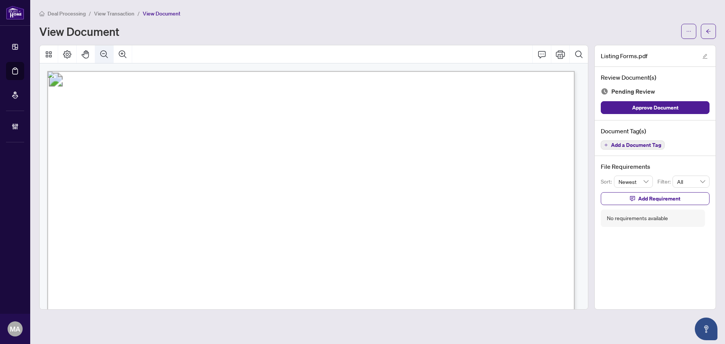
click at [100, 58] on icon "Zoom Out" at bounding box center [104, 54] width 9 height 9
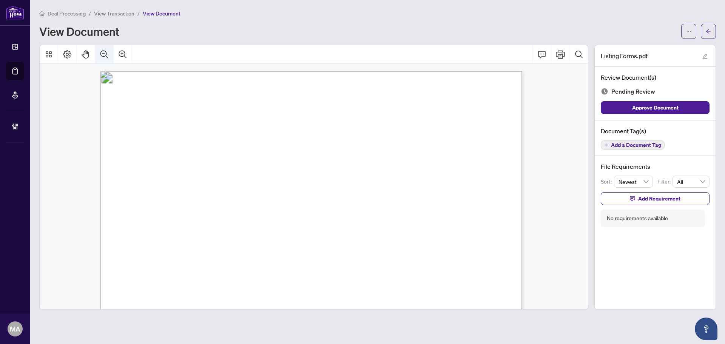
click at [100, 58] on icon "Zoom Out" at bounding box center [104, 54] width 9 height 9
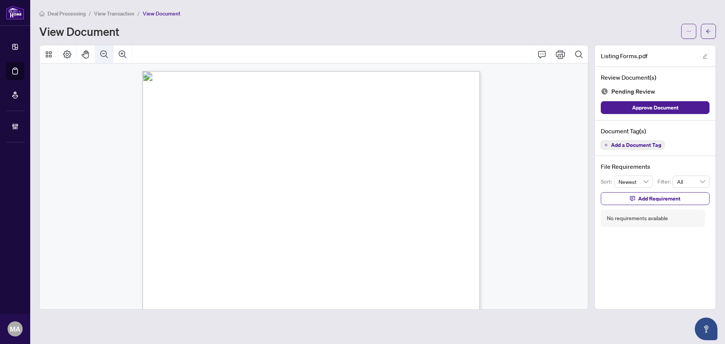
click at [96, 47] on button "Zoom Out" at bounding box center [104, 54] width 18 height 18
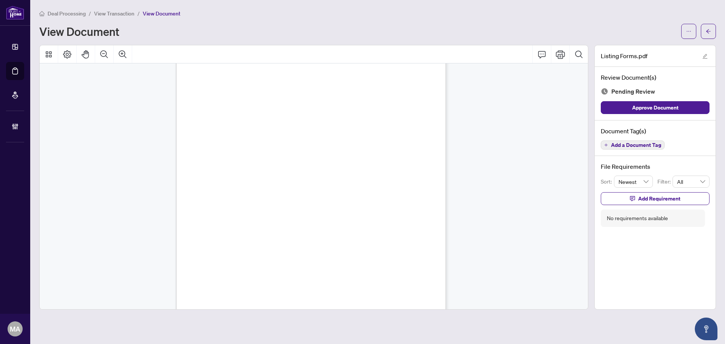
scroll to position [4305, 0]
click at [636, 149] on button "Add a Document Tag" at bounding box center [633, 144] width 64 height 9
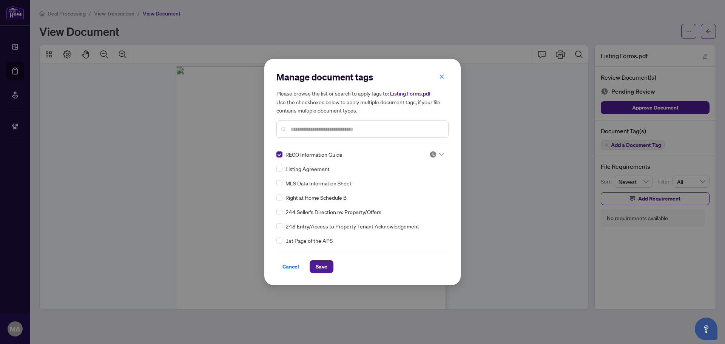
click at [430, 156] on img at bounding box center [433, 155] width 8 height 8
click at [417, 188] on div "Approved" at bounding box center [411, 191] width 48 height 8
click at [324, 267] on span "Save" at bounding box center [322, 267] width 12 height 12
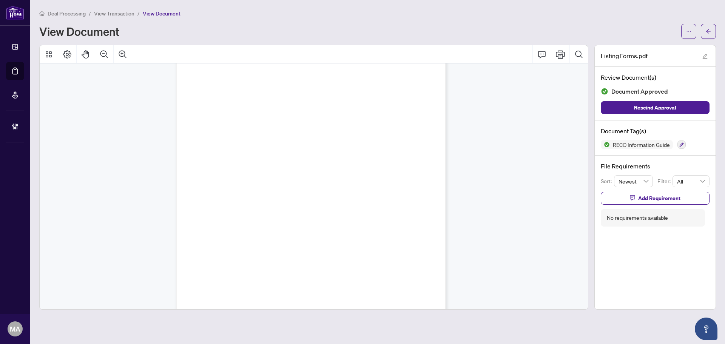
scroll to position [5778, 0]
click at [678, 143] on button "button" at bounding box center [682, 144] width 8 height 8
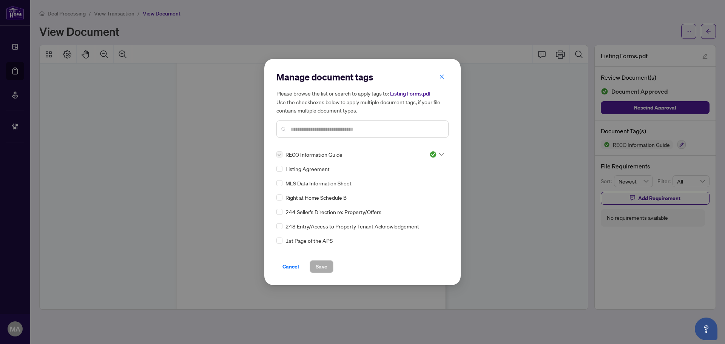
click at [409, 126] on input "text" at bounding box center [366, 129] width 152 height 8
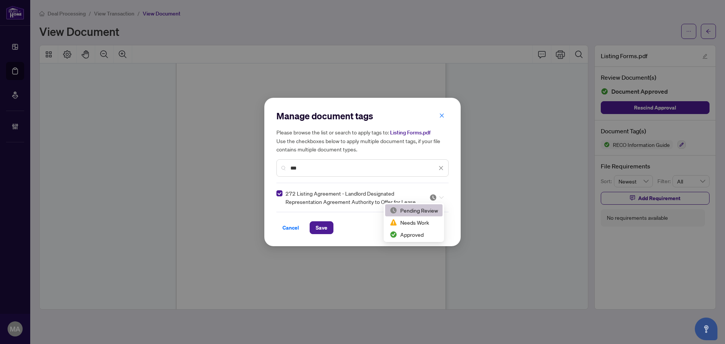
click at [441, 198] on icon at bounding box center [441, 197] width 5 height 3
click at [412, 237] on div "Approved" at bounding box center [414, 234] width 48 height 8
click at [417, 168] on input "***" at bounding box center [363, 168] width 147 height 8
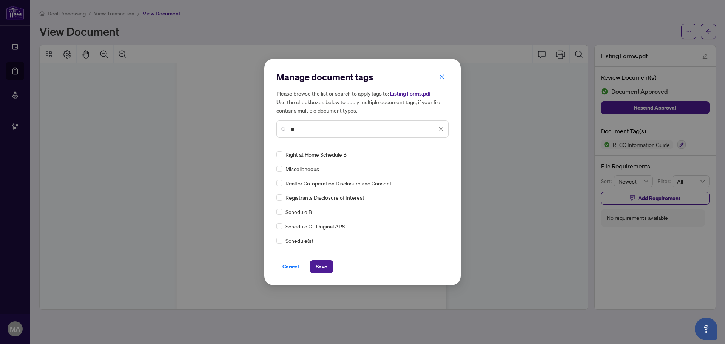
type input "**"
click at [429, 155] on img at bounding box center [433, 155] width 8 height 8
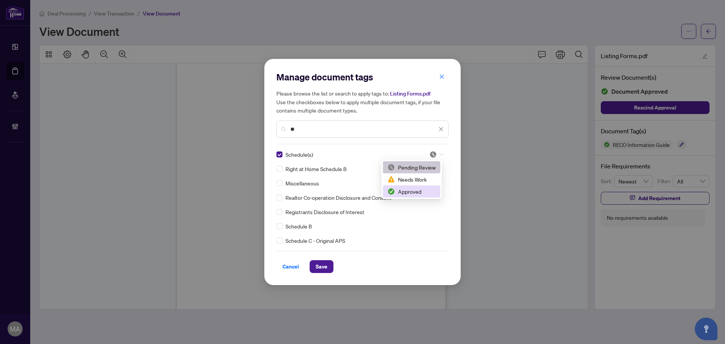
click at [428, 190] on div "Approved" at bounding box center [411, 191] width 48 height 8
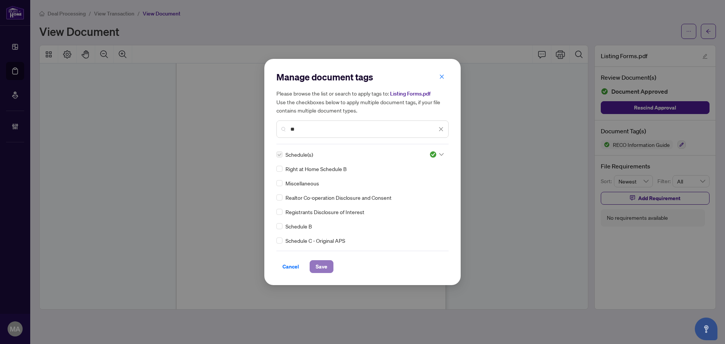
click at [323, 269] on span "Save" at bounding box center [322, 267] width 12 height 12
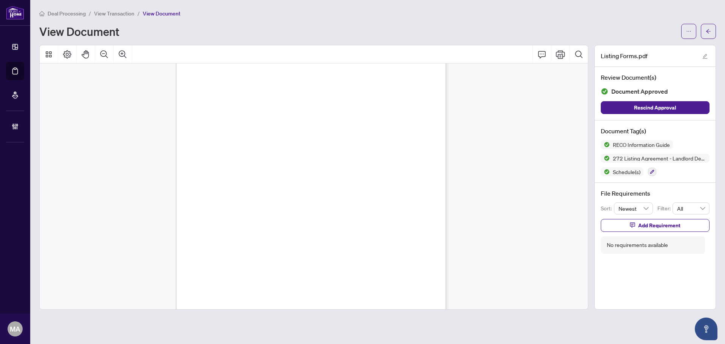
scroll to position [8004, 0]
click at [651, 168] on button "button" at bounding box center [652, 172] width 8 height 8
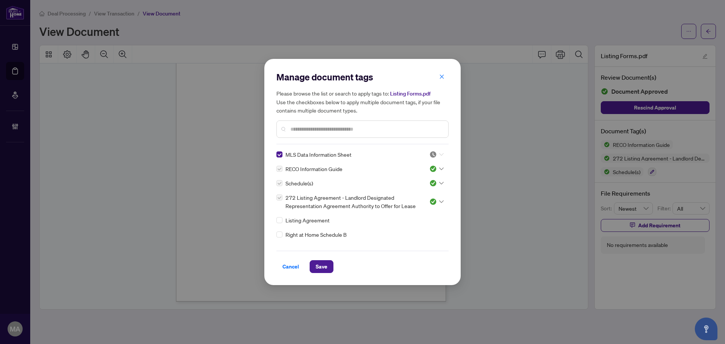
click at [435, 157] on div at bounding box center [436, 155] width 14 height 8
click at [416, 189] on div "Approved" at bounding box center [411, 191] width 48 height 8
click at [323, 261] on span "Save" at bounding box center [322, 267] width 12 height 12
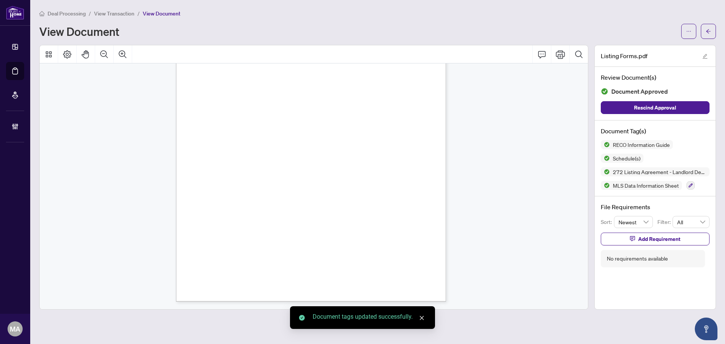
click at [717, 33] on main "Deal Processing / View Transaction / View Document View Document Listing Forms.…" at bounding box center [377, 172] width 695 height 344
drag, startPoint x: 713, startPoint y: 30, endPoint x: 712, endPoint y: 26, distance: 4.7
click at [712, 26] on button "button" at bounding box center [708, 31] width 15 height 15
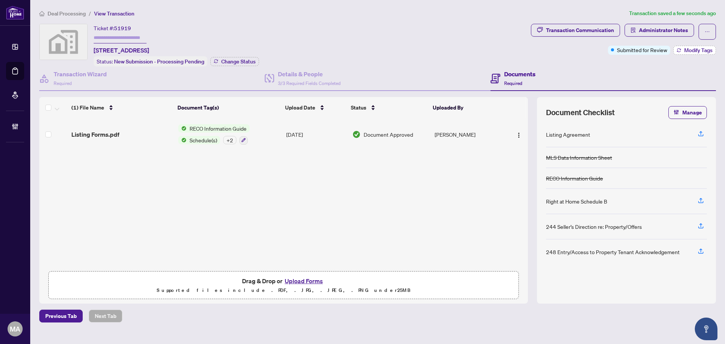
click at [693, 48] on span "Modify Tags" at bounding box center [698, 50] width 28 height 5
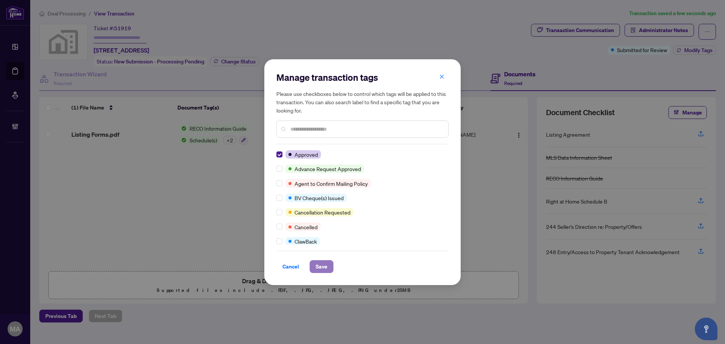
click at [322, 266] on span "Save" at bounding box center [322, 267] width 12 height 12
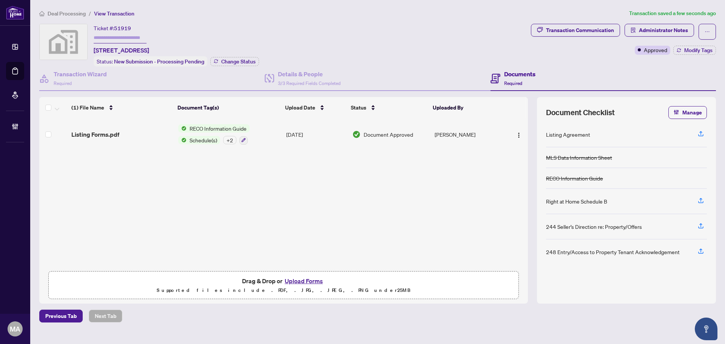
click at [231, 143] on div "+ 2" at bounding box center [235, 140] width 25 height 9
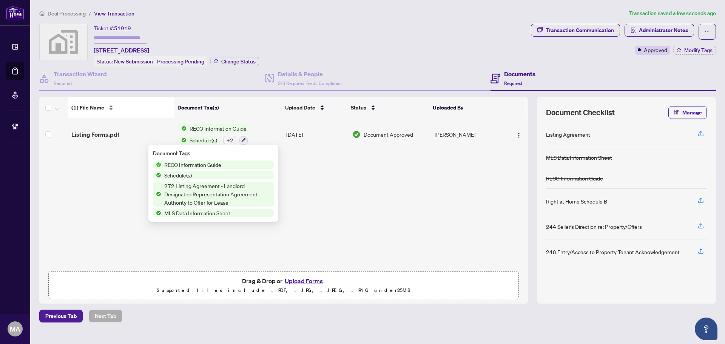
drag, startPoint x: 91, startPoint y: 181, endPoint x: 74, endPoint y: 96, distance: 85.9
click at [91, 181] on div "Listing Forms.pdf RECO Information Guide Schedule(s) + 2 Sep/07/2025 Document A…" at bounding box center [283, 192] width 489 height 149
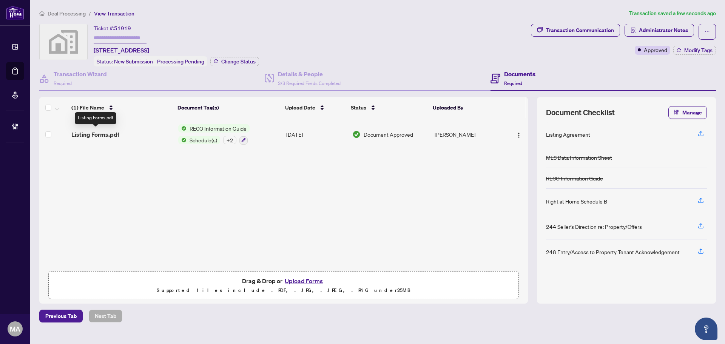
click at [88, 137] on span "Listing Forms.pdf" at bounding box center [95, 134] width 48 height 9
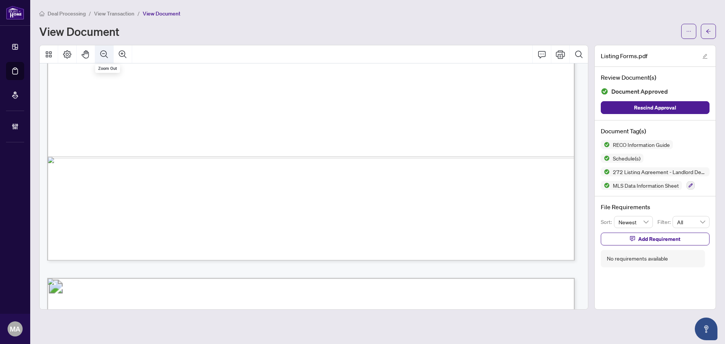
click at [104, 56] on icon "Zoom Out" at bounding box center [104, 54] width 8 height 8
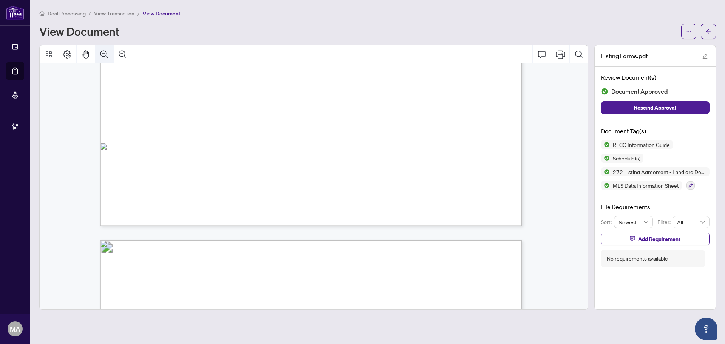
click at [104, 56] on icon "Zoom Out" at bounding box center [104, 54] width 8 height 8
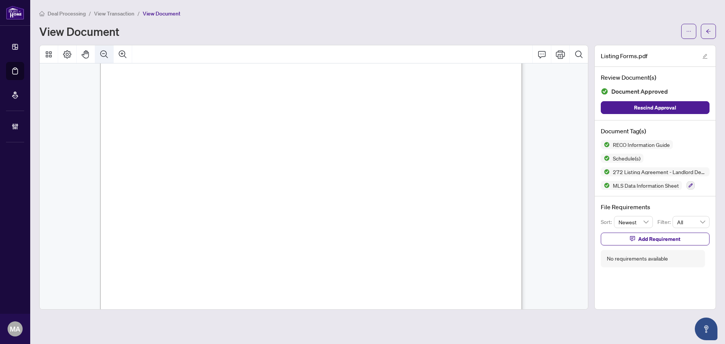
click at [104, 56] on icon "Zoom Out" at bounding box center [104, 54] width 8 height 8
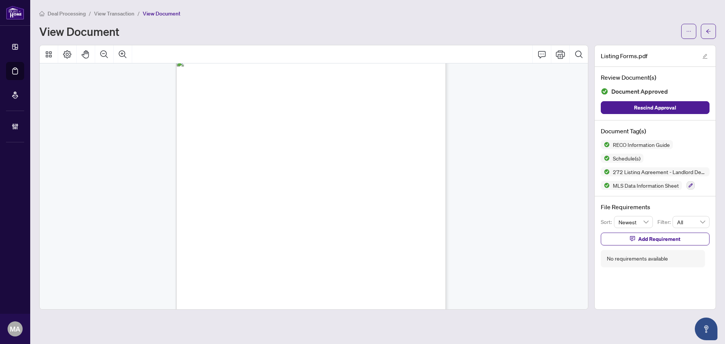
scroll to position [4649, 0]
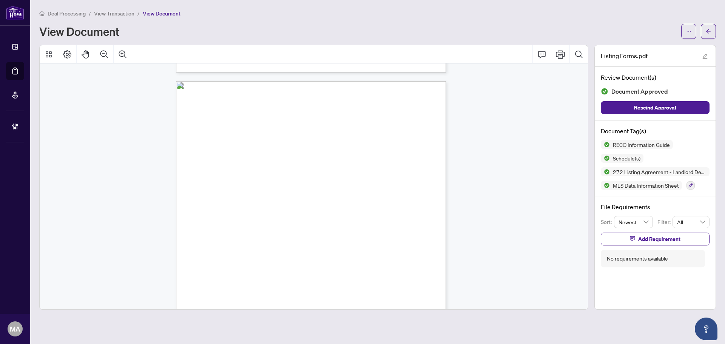
click at [710, 39] on div "Deal Processing / View Transaction / View Document View Document Listing Forms.…" at bounding box center [377, 159] width 677 height 301
click at [705, 32] on button "button" at bounding box center [708, 31] width 15 height 15
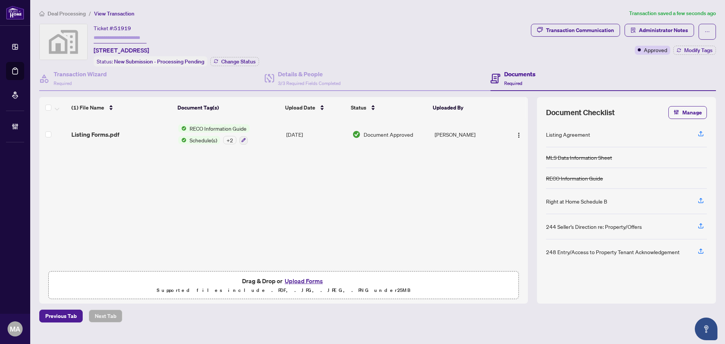
click at [62, 14] on span "Deal Processing" at bounding box center [67, 13] width 38 height 7
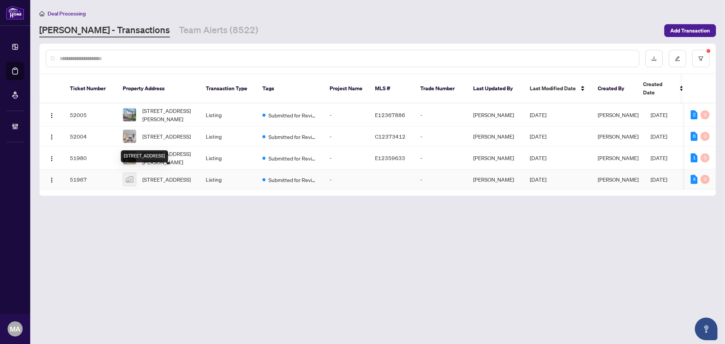
click at [177, 178] on span "3 Dover Street, Lindsay, Kawartha Lakes, ON, Canada" at bounding box center [166, 179] width 48 height 8
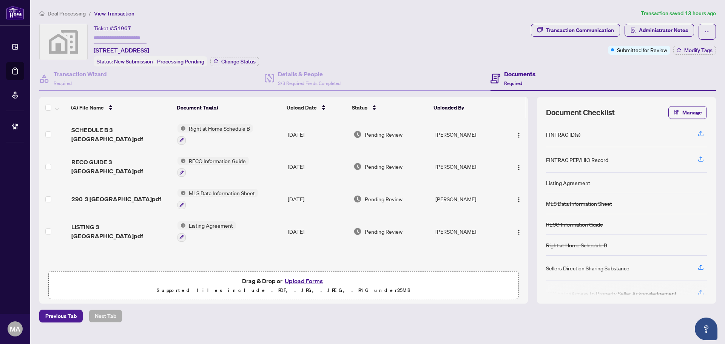
click at [55, 15] on span "Deal Processing" at bounding box center [67, 13] width 38 height 7
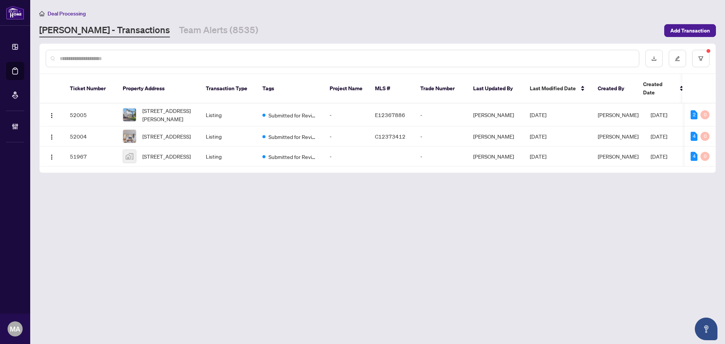
click at [187, 58] on input "text" at bounding box center [346, 58] width 573 height 8
click at [699, 57] on icon "filter" at bounding box center [700, 58] width 5 height 5
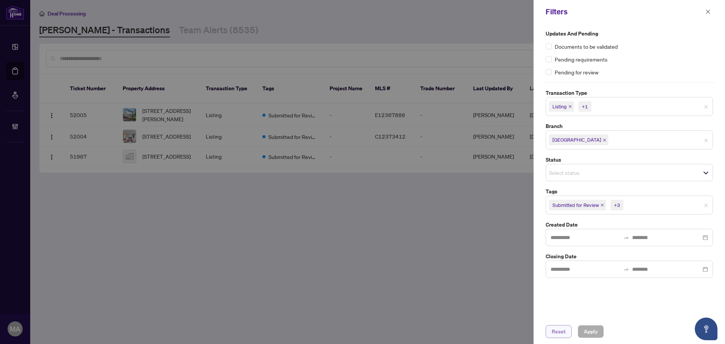
click at [557, 327] on span "Reset" at bounding box center [559, 332] width 14 height 12
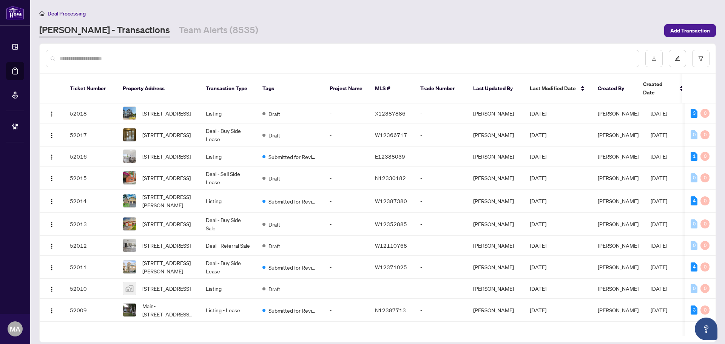
click at [257, 56] on input "text" at bounding box center [346, 58] width 573 height 8
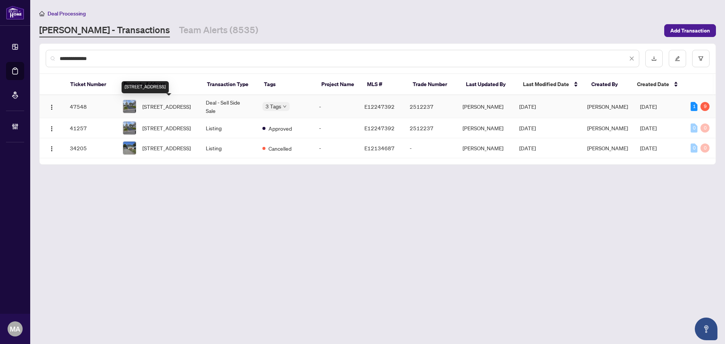
type input "**********"
click at [182, 108] on span "1275 Simcoe St, Oshawa, Ontario L1H 4M1, Canada" at bounding box center [166, 106] width 48 height 8
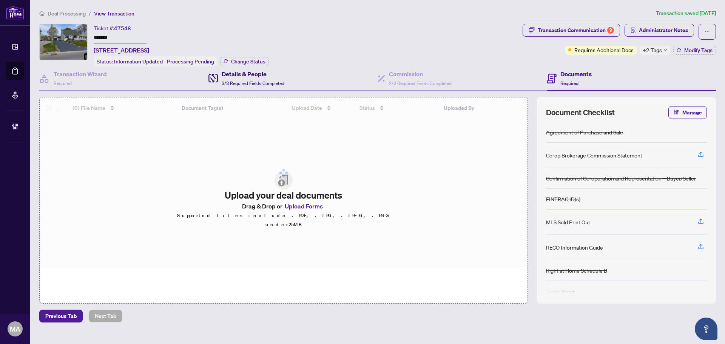
click at [245, 79] on div "Details & People 3/3 Required Fields Completed" at bounding box center [253, 78] width 63 height 18
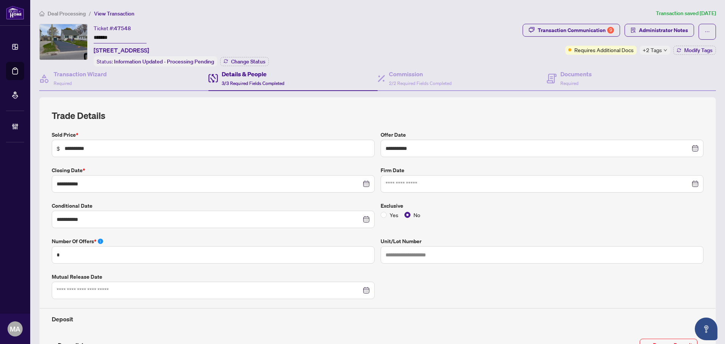
click at [68, 14] on span "Deal Processing" at bounding box center [67, 13] width 38 height 7
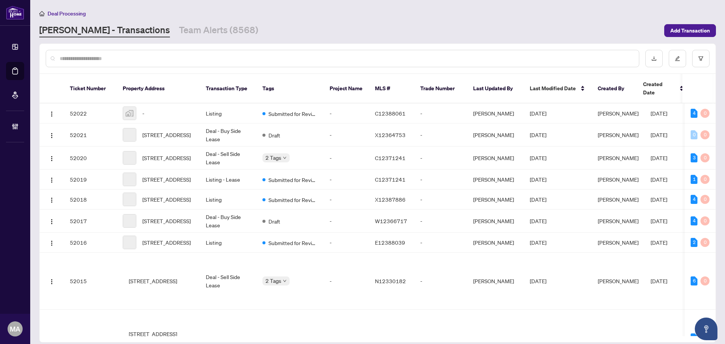
click at [204, 58] on input "text" at bounding box center [346, 58] width 573 height 8
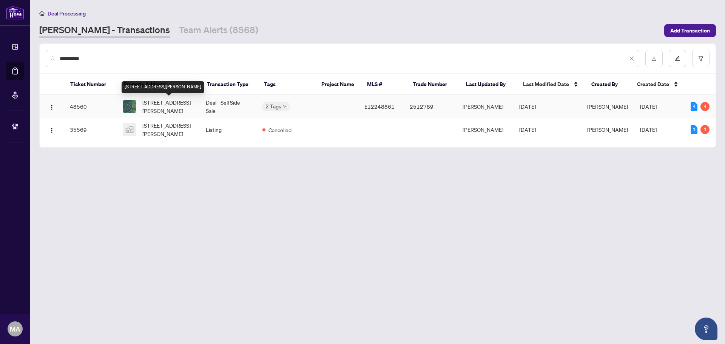
type input "**********"
click at [182, 102] on span "192 Old Varcoe Rd, Clarington, Ontario L1E 2K4, Canada" at bounding box center [167, 106] width 51 height 17
